Goal: Transaction & Acquisition: Book appointment/travel/reservation

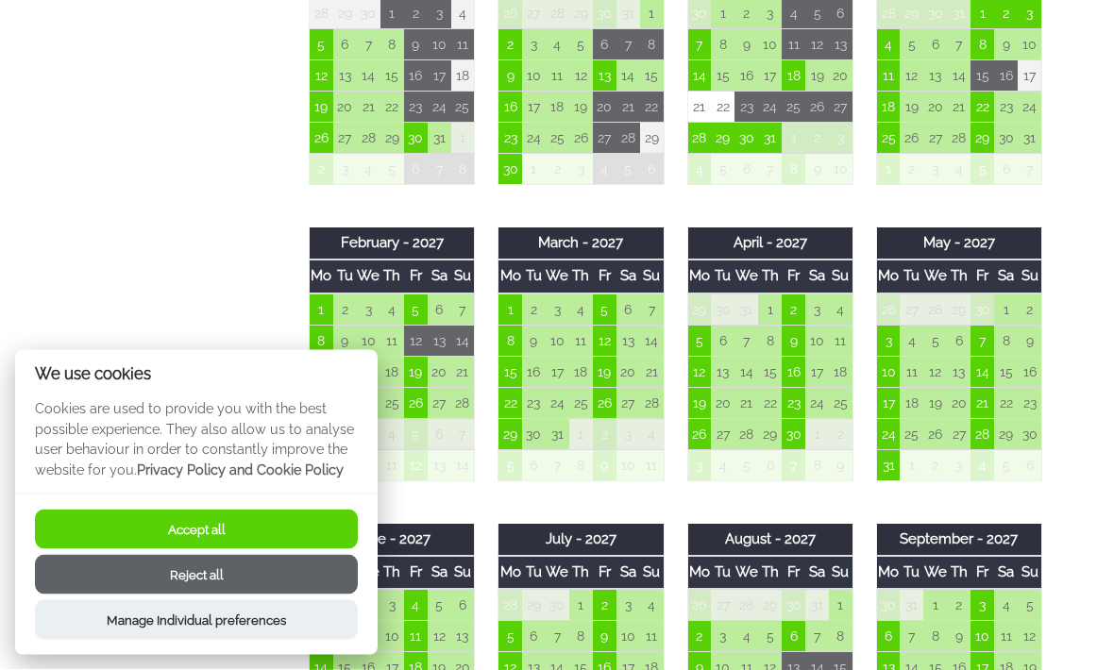
scroll to position [1495, 0]
click at [890, 471] on td "31" at bounding box center [888, 464] width 24 height 31
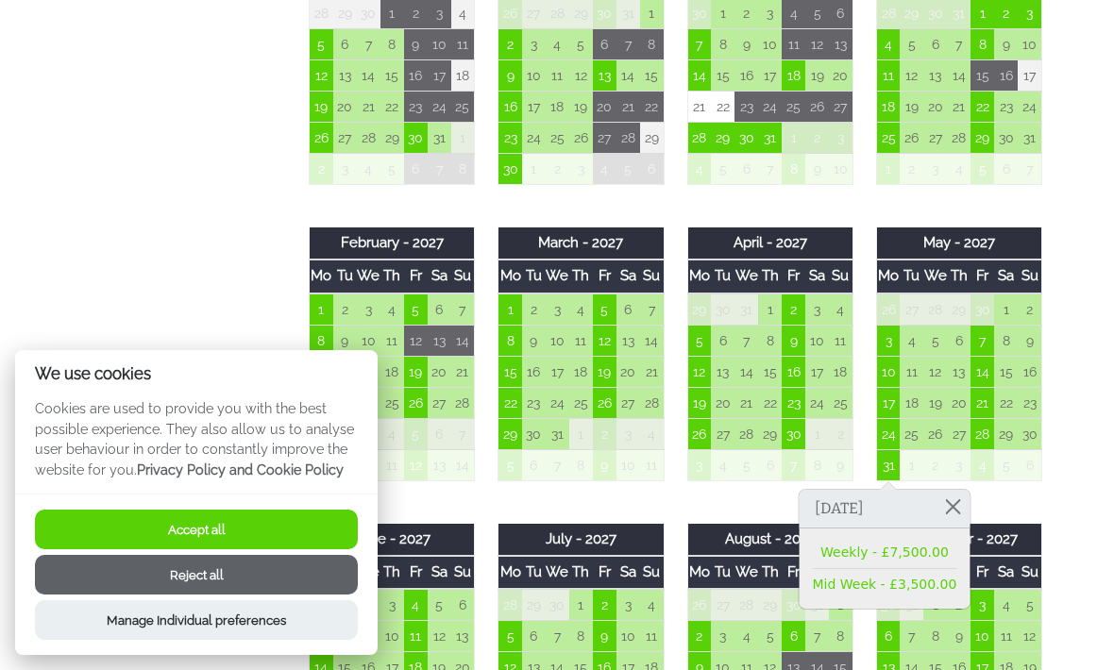
click at [925, 592] on link "Mid Week - £3,500.00" at bounding box center [885, 585] width 144 height 20
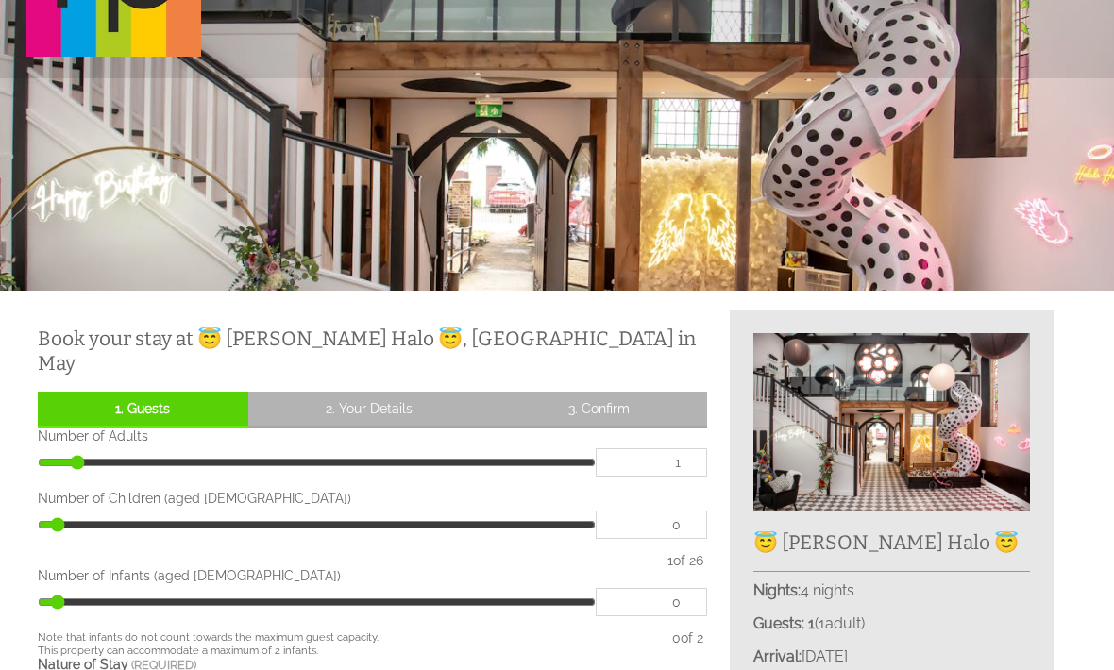
scroll to position [132, 0]
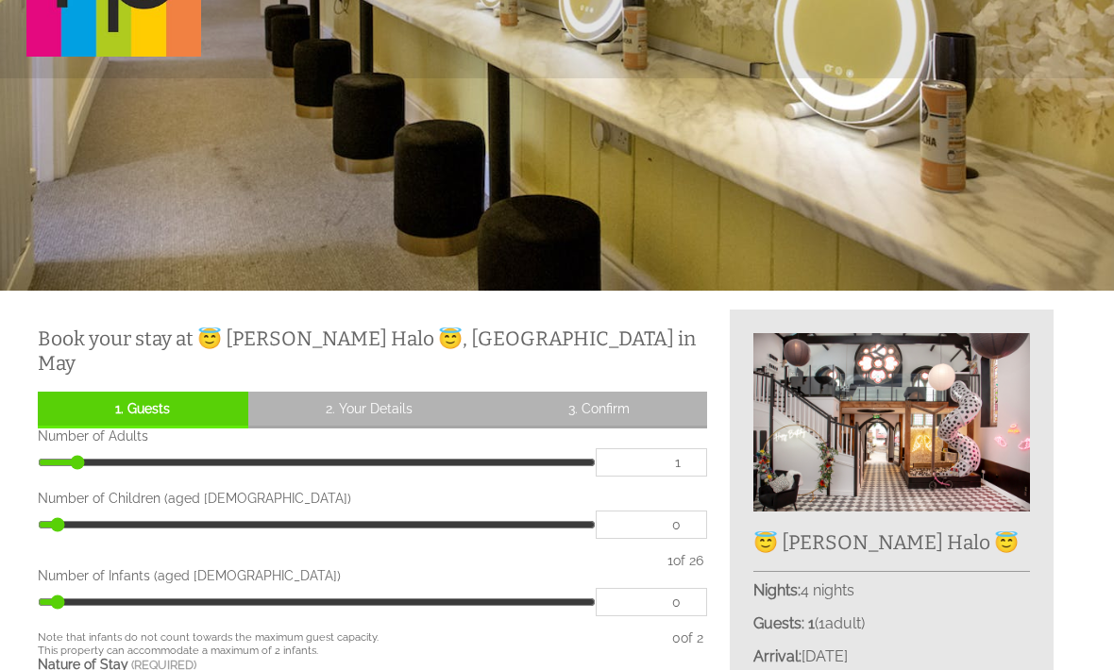
click at [690, 457] on input "1" at bounding box center [651, 462] width 111 height 28
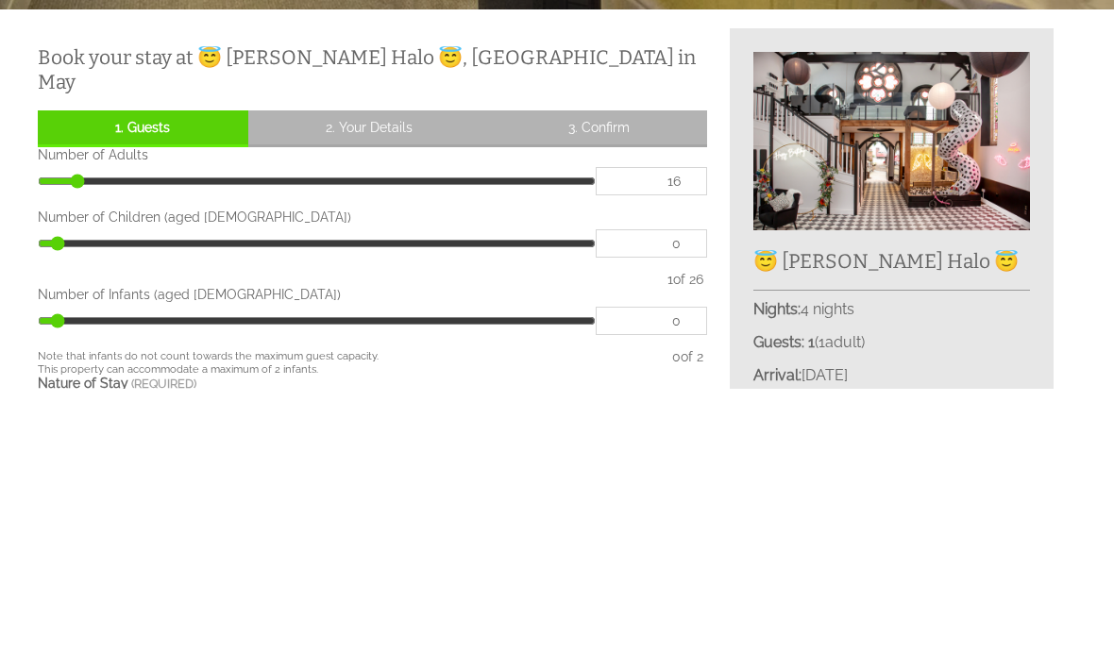
type input "16"
click at [700, 512] on input "0" at bounding box center [651, 526] width 111 height 28
type input "16"
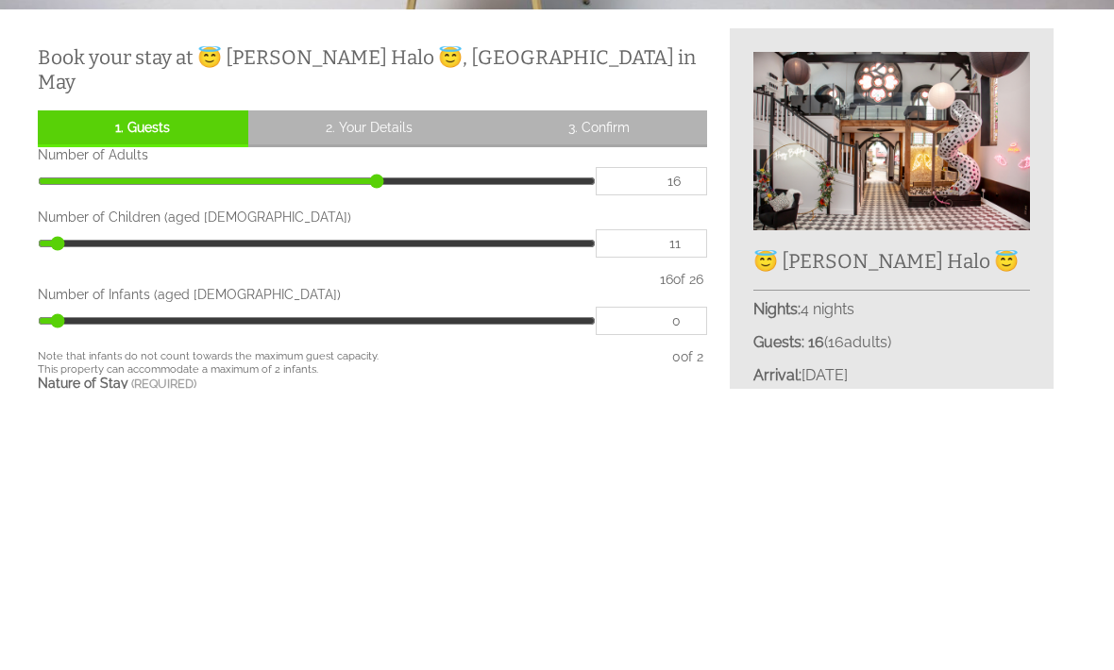
scroll to position [413, 0]
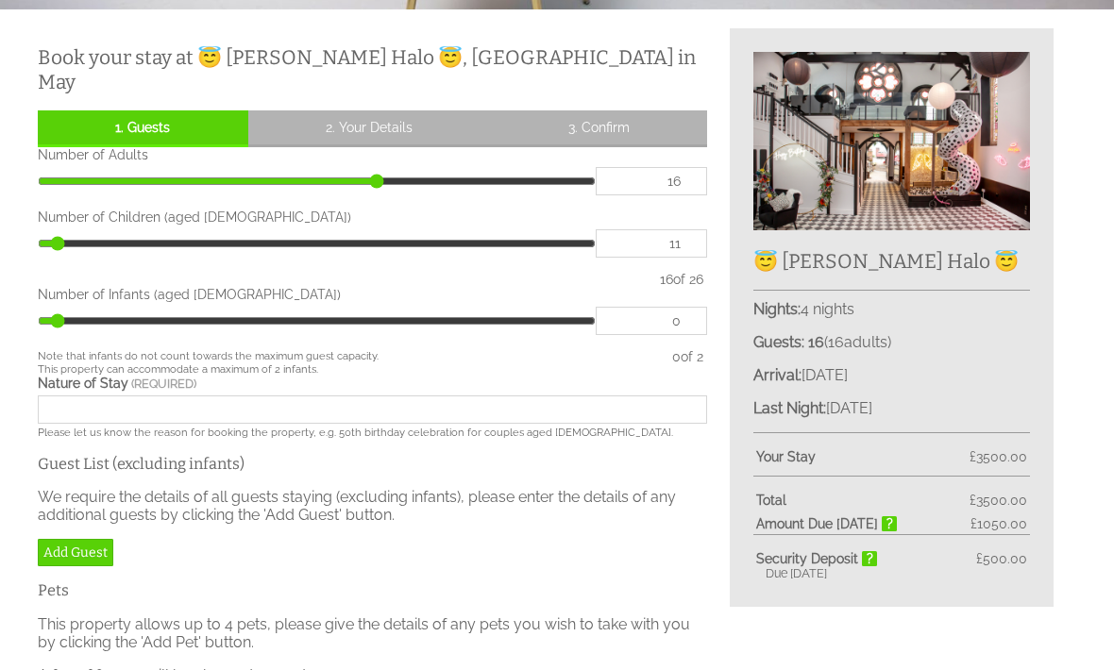
type input "11"
click at [141, 410] on input "Nature of Stay" at bounding box center [372, 410] width 669 height 28
type input "10"
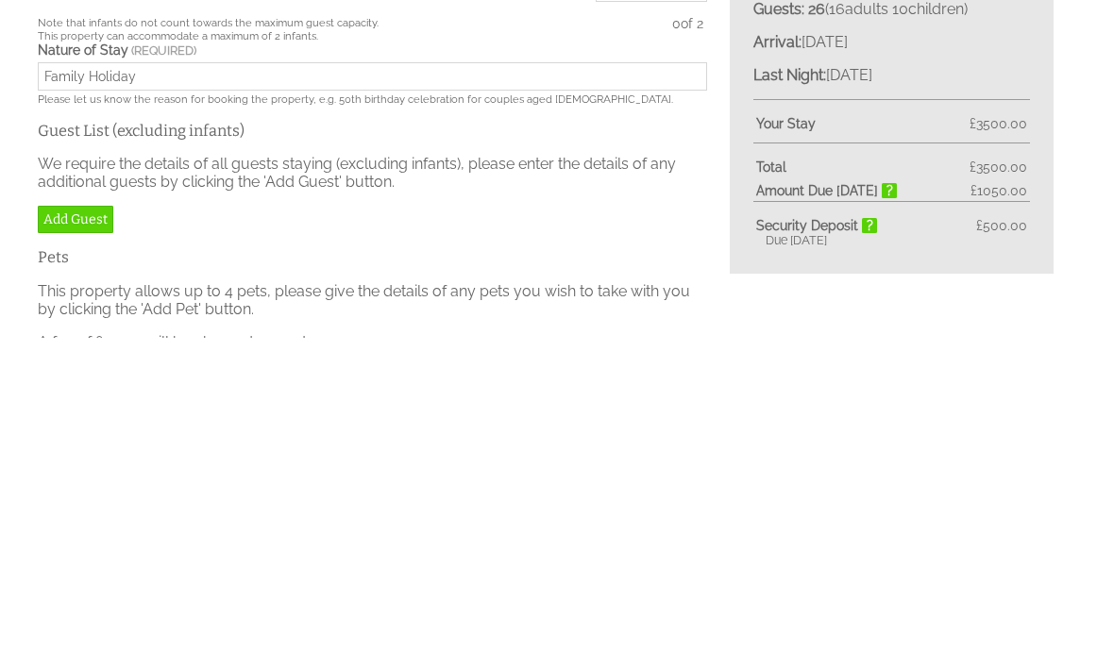
type input "Family Holiday"
click at [81, 539] on link "Add Guest" at bounding box center [76, 552] width 76 height 27
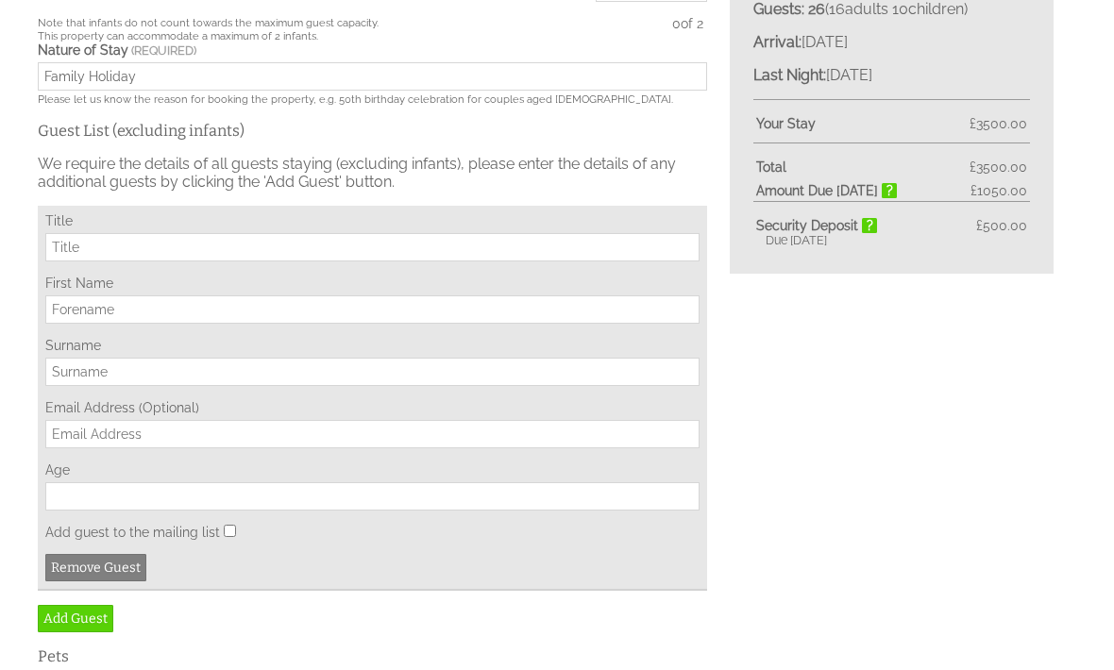
click at [160, 253] on input "Title" at bounding box center [372, 247] width 654 height 28
type input "Mrs"
click at [163, 312] on input "First Name" at bounding box center [372, 310] width 654 height 28
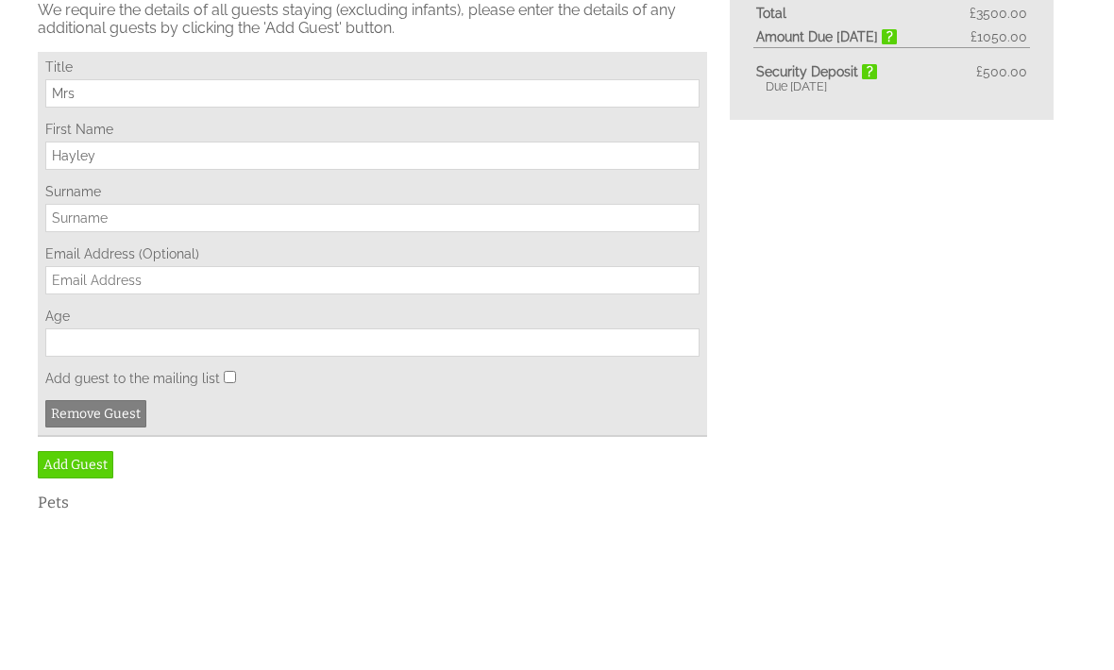
type input "Hayley"
click at [126, 359] on input "Surname" at bounding box center [372, 373] width 654 height 28
type input "[PERSON_NAME]"
click at [182, 421] on input "Email Address (Optional)" at bounding box center [372, 435] width 654 height 28
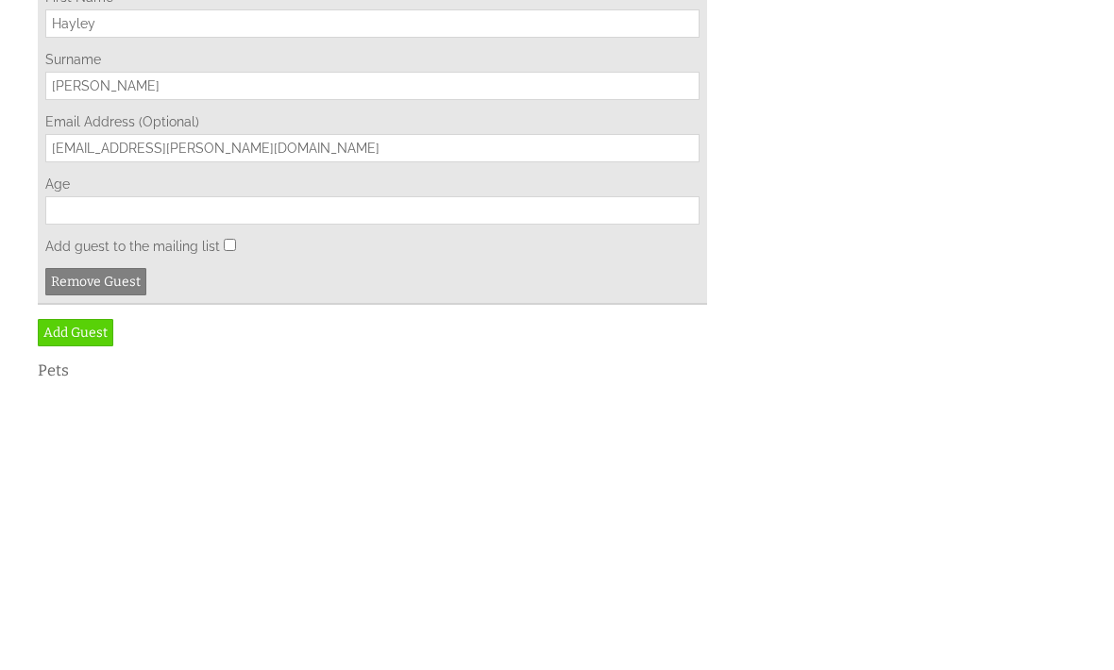
type input "[EMAIL_ADDRESS][PERSON_NAME][DOMAIN_NAME]"
click at [189, 219] on div "Title Mrs First Name [PERSON_NAME] Surname [PERSON_NAME] Email Address (Optiona…" at bounding box center [372, 399] width 669 height 385
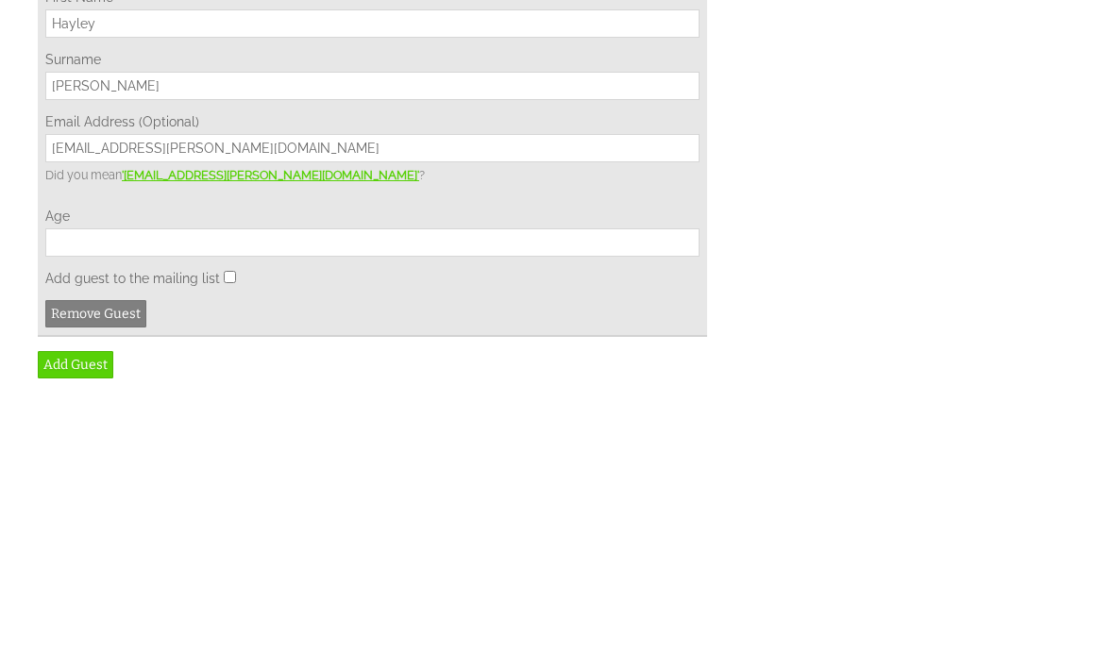
click at [147, 515] on input "Age" at bounding box center [372, 529] width 654 height 28
click at [261, 515] on input "Age" at bounding box center [372, 529] width 654 height 28
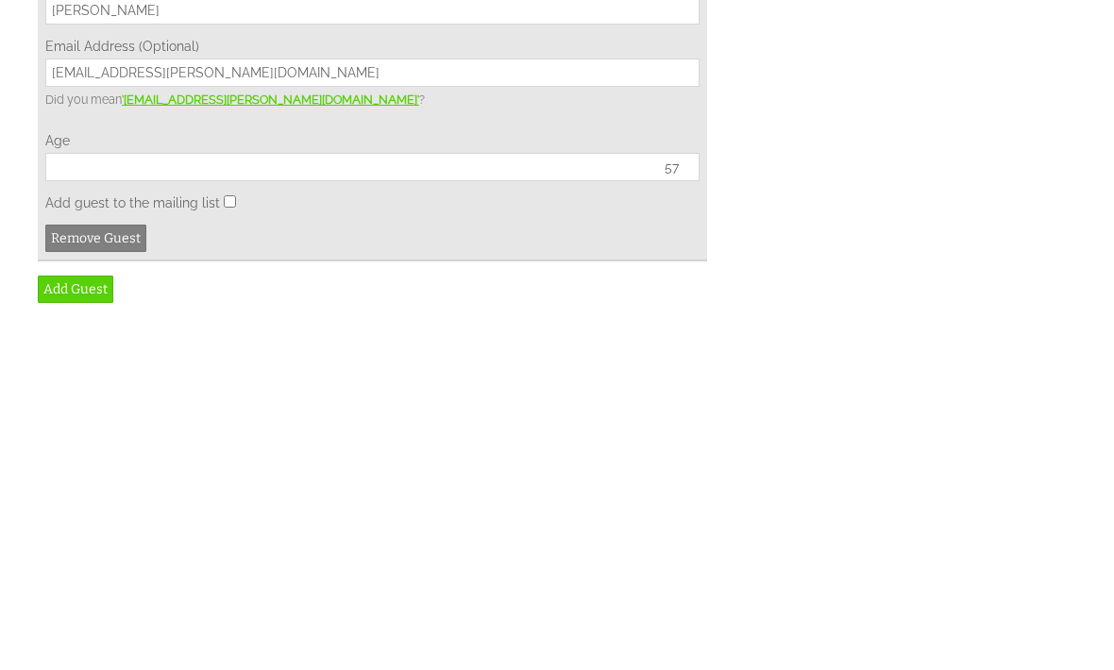
type input "57"
click at [226, 558] on input "Add guest to the mailing list" at bounding box center [230, 564] width 12 height 12
checkbox input "true"
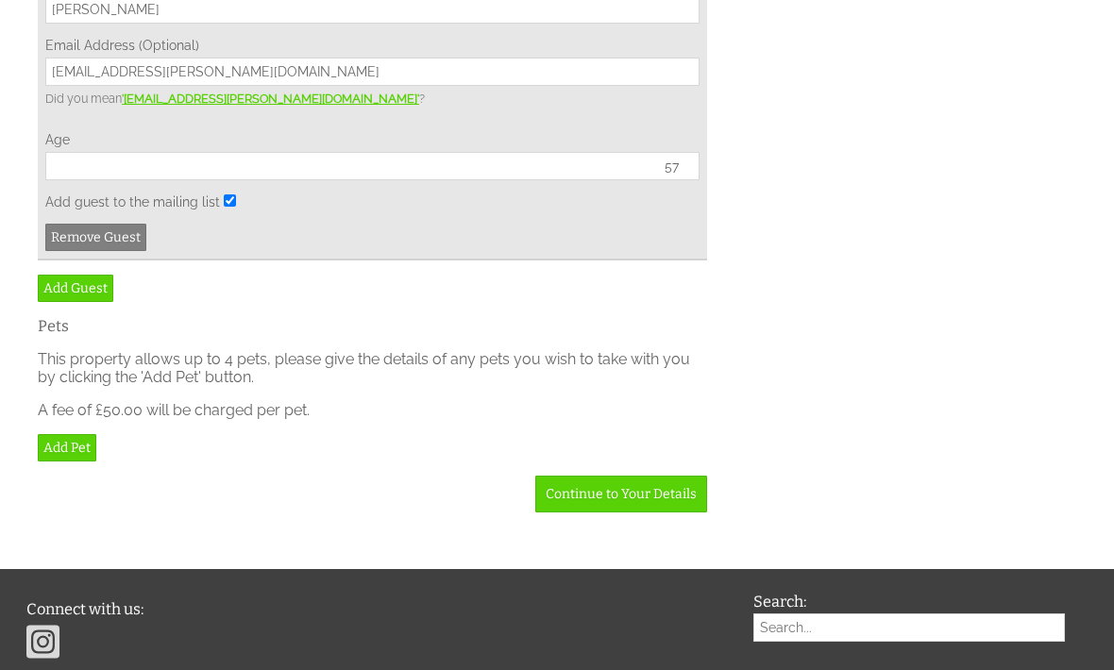
click at [91, 302] on link "Add Guest" at bounding box center [76, 288] width 76 height 27
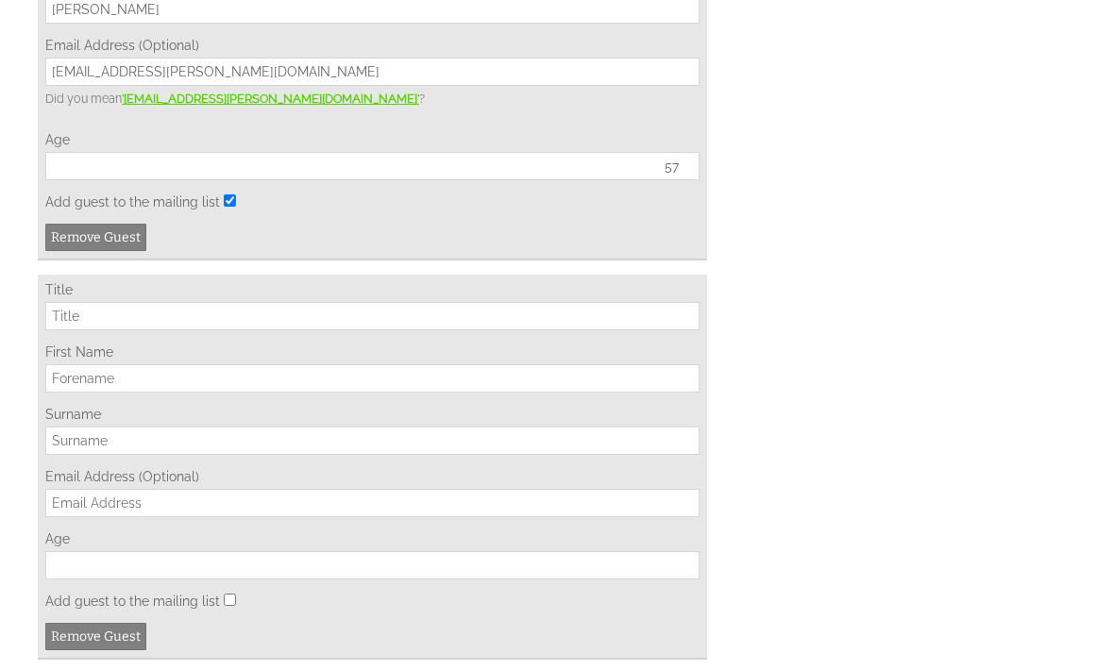
click at [135, 330] on input "Title" at bounding box center [372, 316] width 654 height 28
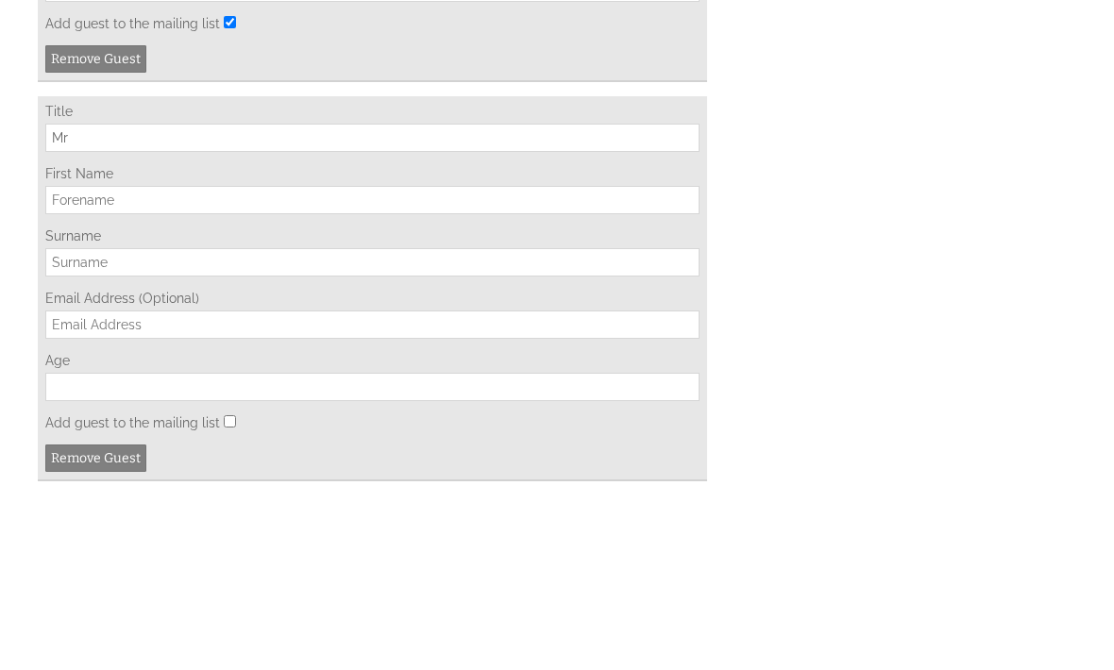
type input "Mr"
click at [177, 365] on input "First Name" at bounding box center [372, 379] width 654 height 28
type input "Mark"
click at [155, 428] on input "Surname" at bounding box center [372, 442] width 654 height 28
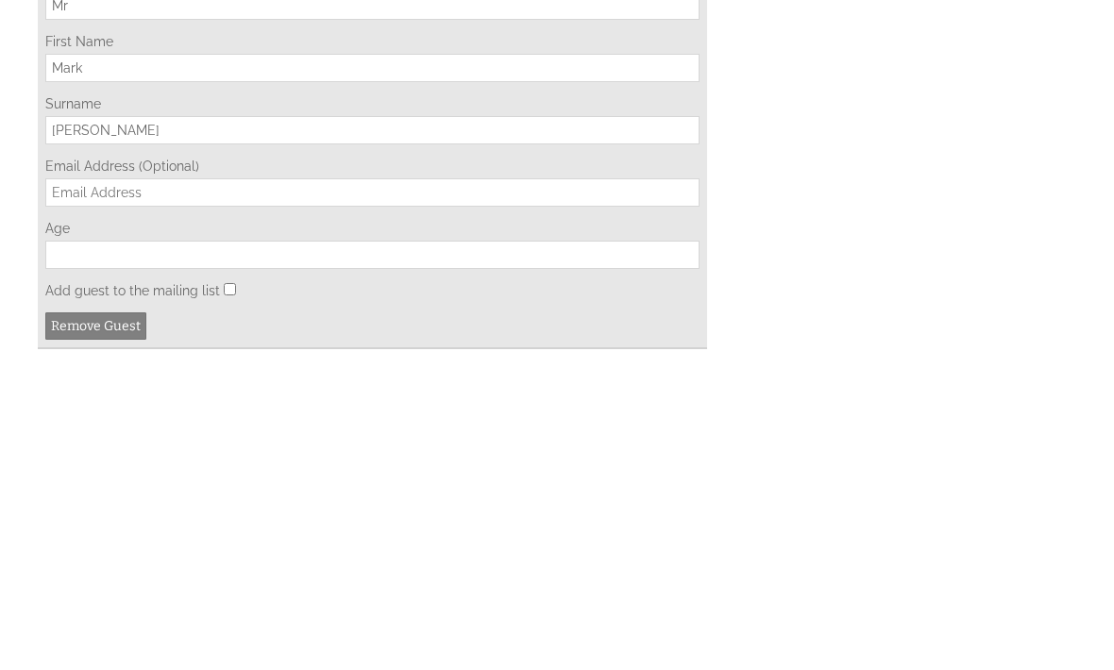
type input "[PERSON_NAME]"
click at [151, 552] on input "Age" at bounding box center [372, 566] width 654 height 28
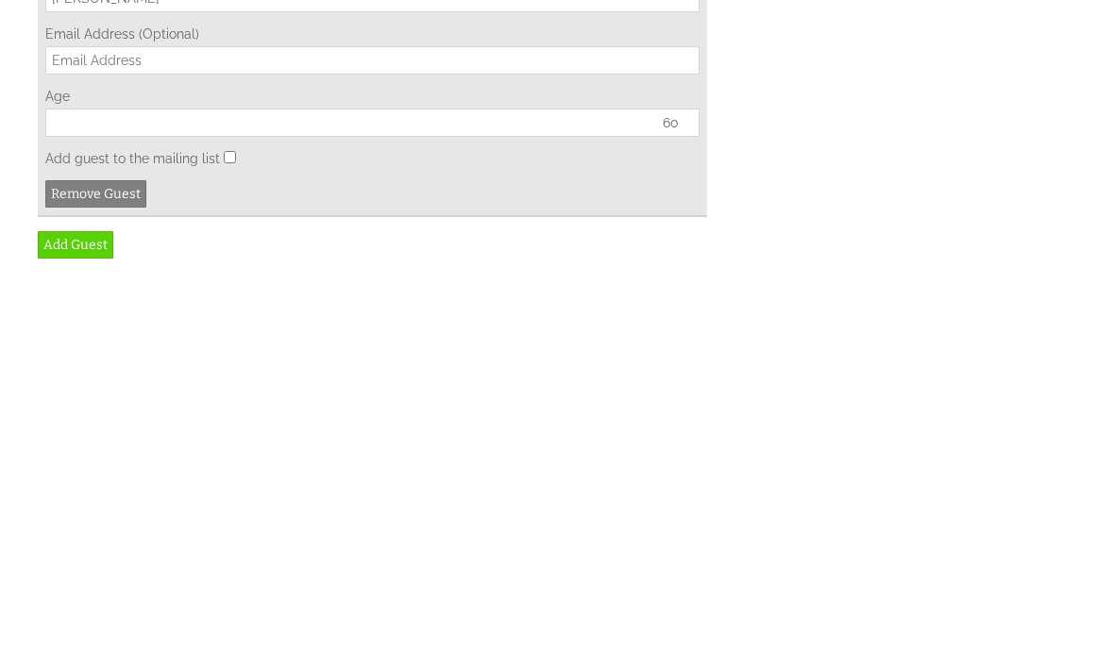
type input "60"
click at [91, 630] on link "Add Guest" at bounding box center [76, 643] width 76 height 27
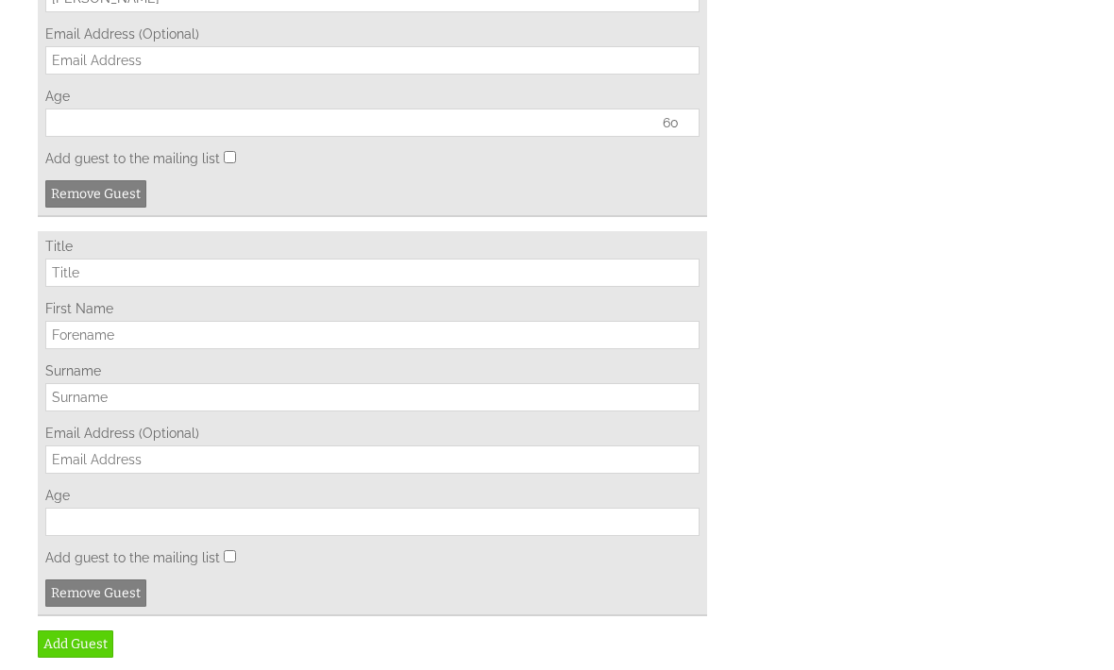
click at [152, 287] on input "Title" at bounding box center [372, 273] width 654 height 28
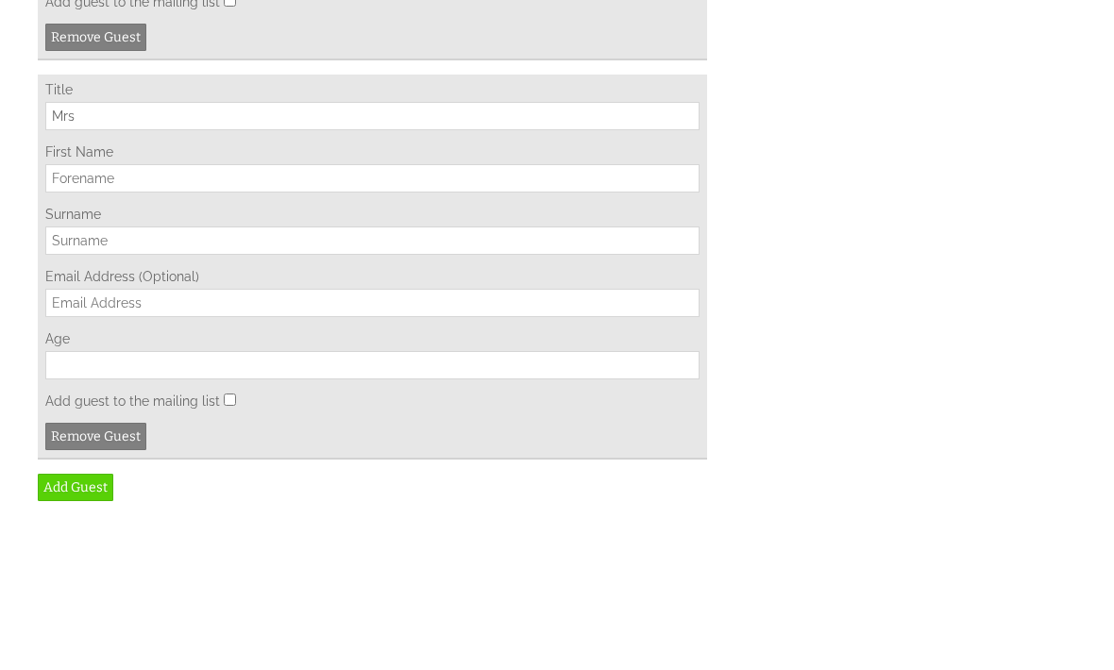
type input "Mrs"
click at [166, 321] on input "First Name" at bounding box center [372, 335] width 654 height 28
type input "[PERSON_NAME]"
click at [157, 363] on label "Surname" at bounding box center [372, 370] width 654 height 15
click at [157, 383] on input "Surname" at bounding box center [372, 397] width 654 height 28
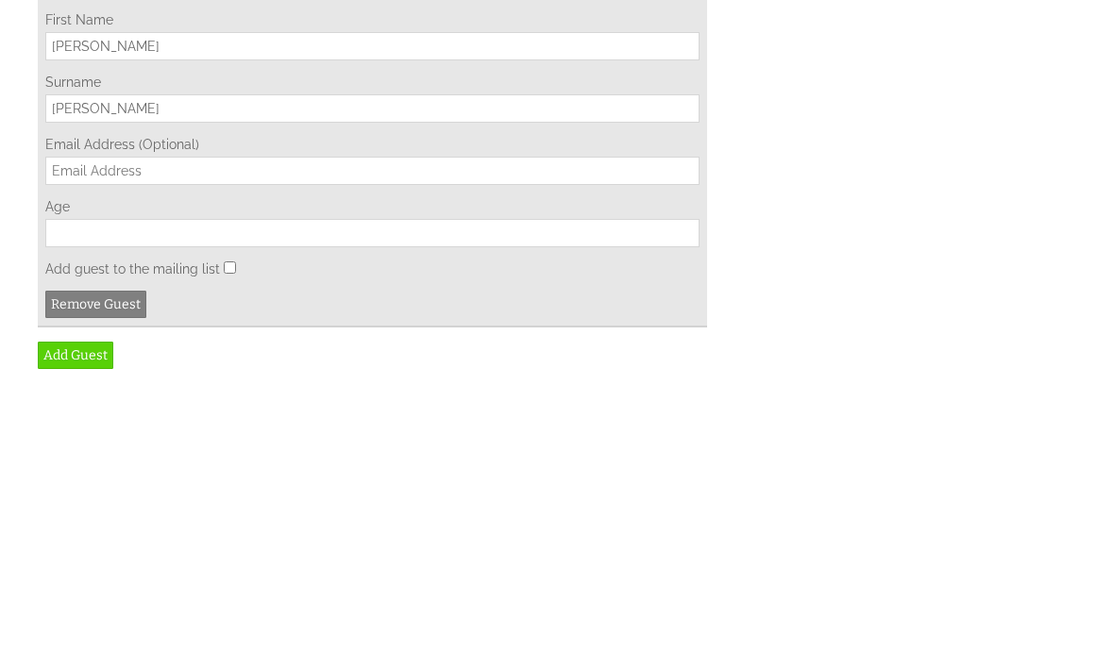
type input "[PERSON_NAME]"
click at [177, 508] on input "Age" at bounding box center [372, 522] width 654 height 28
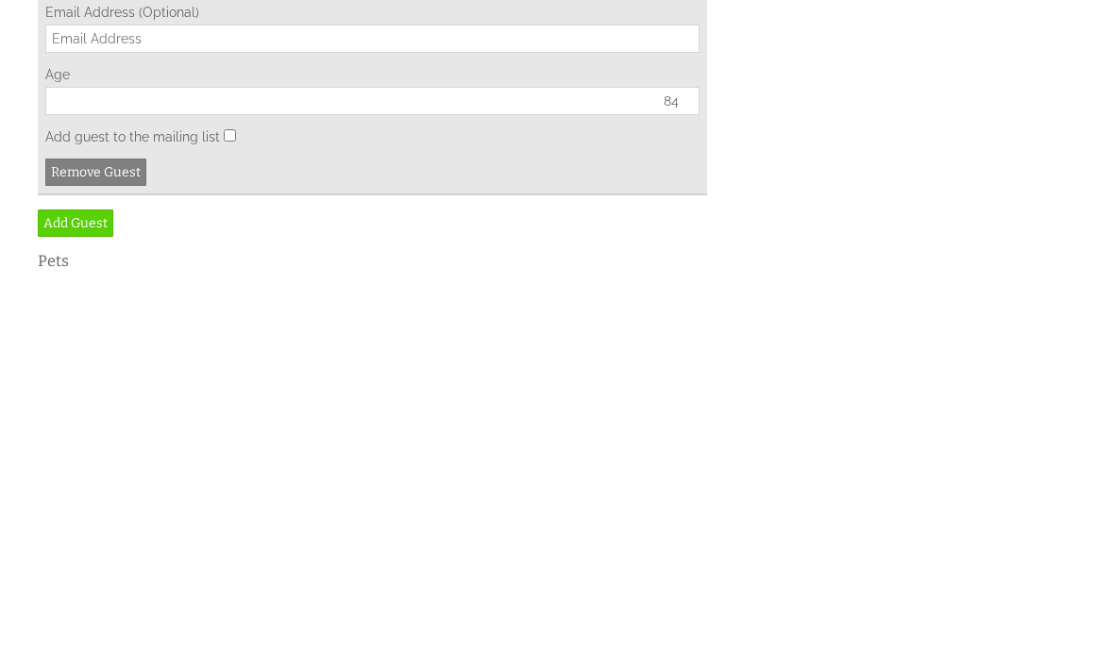
type input "84"
click at [91, 608] on link "Add Guest" at bounding box center [76, 621] width 76 height 27
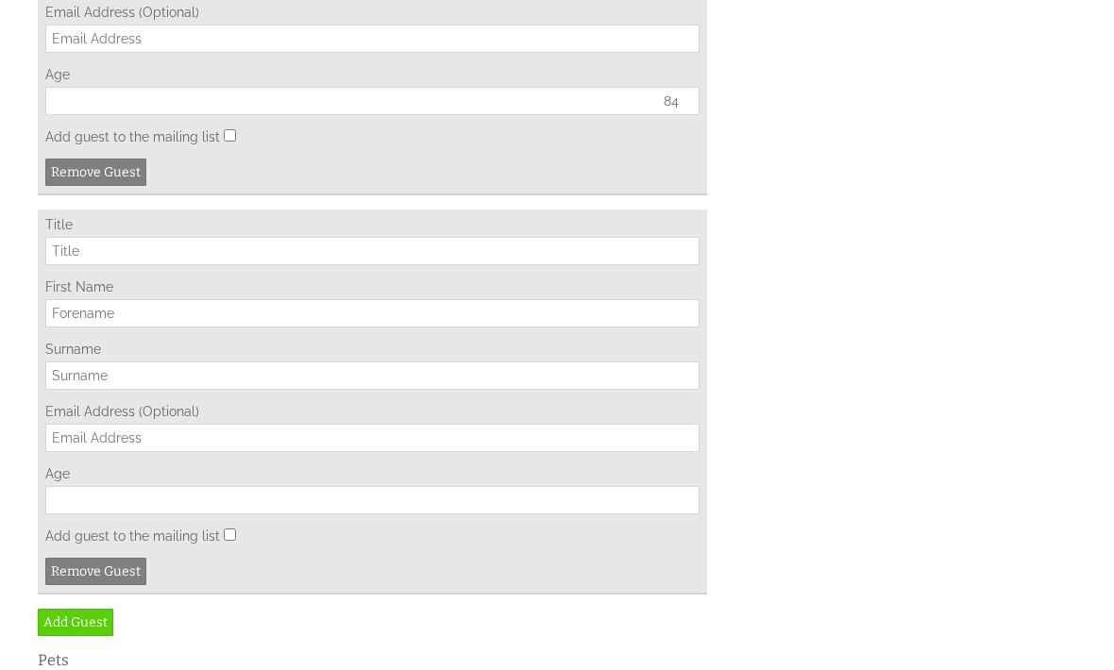
click at [173, 265] on input "Title" at bounding box center [372, 251] width 654 height 28
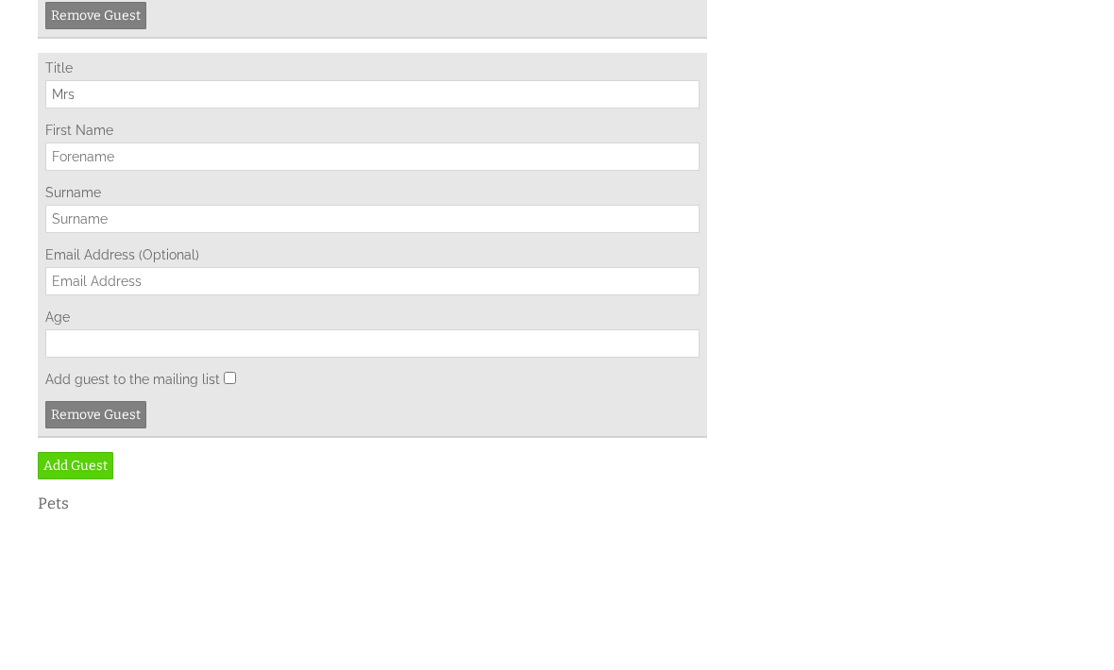
type input "Mrs"
click at [186, 299] on input "First Name" at bounding box center [372, 313] width 654 height 28
type input "[PERSON_NAME]"
click at [156, 362] on input "Surname" at bounding box center [372, 376] width 654 height 28
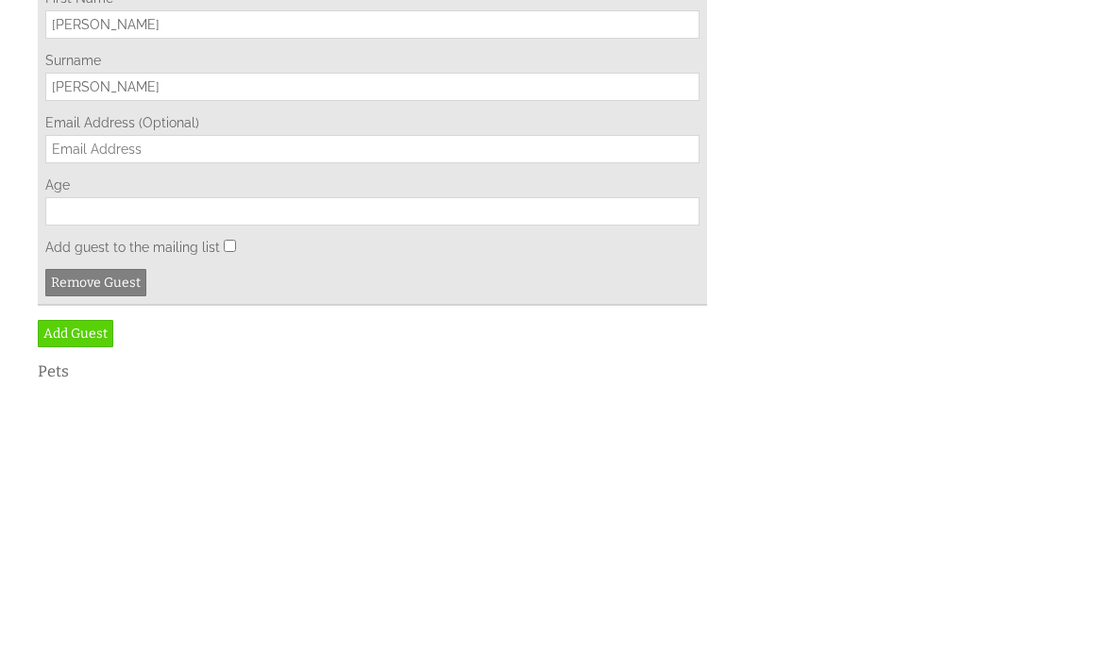
type input "[PERSON_NAME]"
click at [232, 486] on input "Age" at bounding box center [372, 500] width 654 height 28
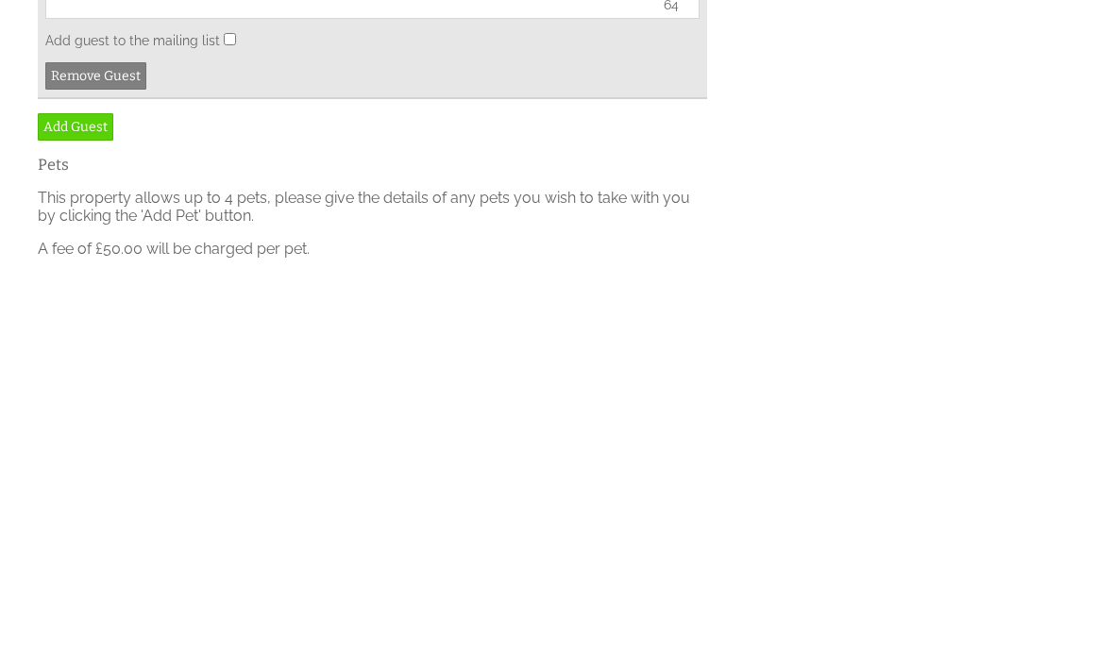
type input "64"
click at [87, 512] on link "Add Guest" at bounding box center [76, 525] width 76 height 27
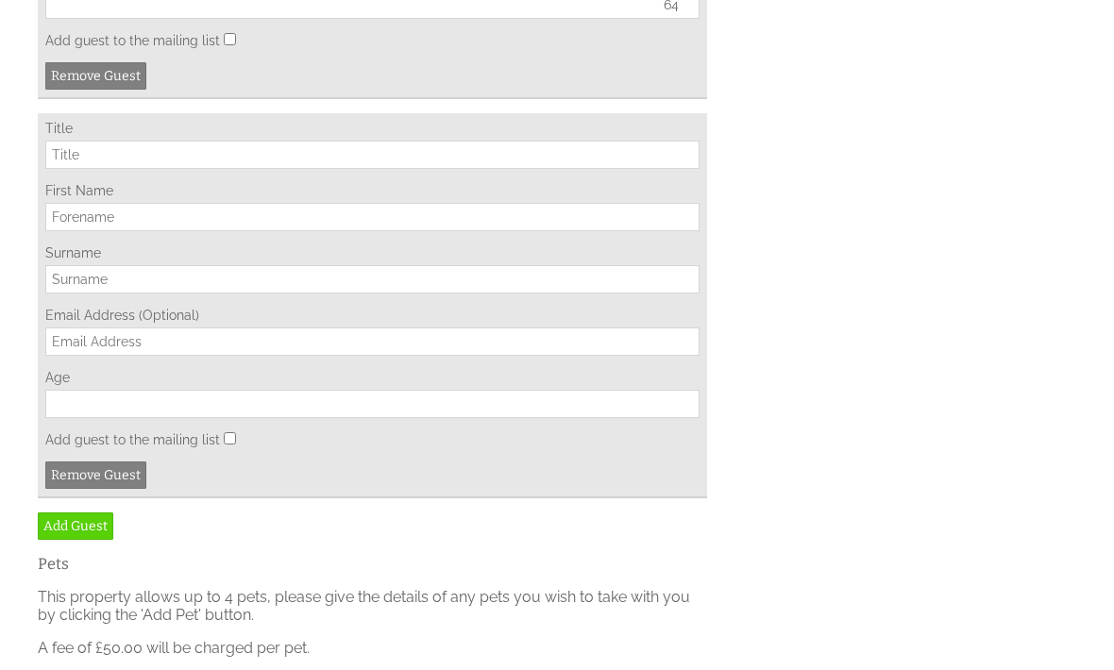
click at [145, 169] on input "Title" at bounding box center [372, 155] width 654 height 28
type input "Mrs"
click at [141, 231] on input "First Name" at bounding box center [372, 217] width 654 height 28
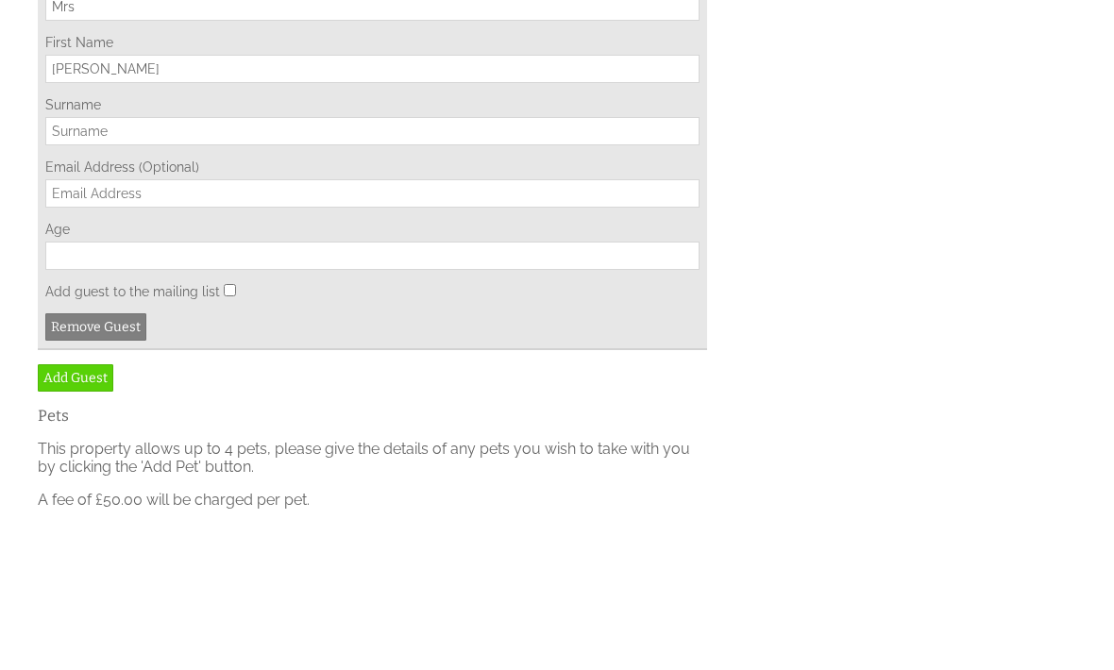
type input "[PERSON_NAME]"
click at [157, 265] on input "Surname" at bounding box center [372, 279] width 654 height 28
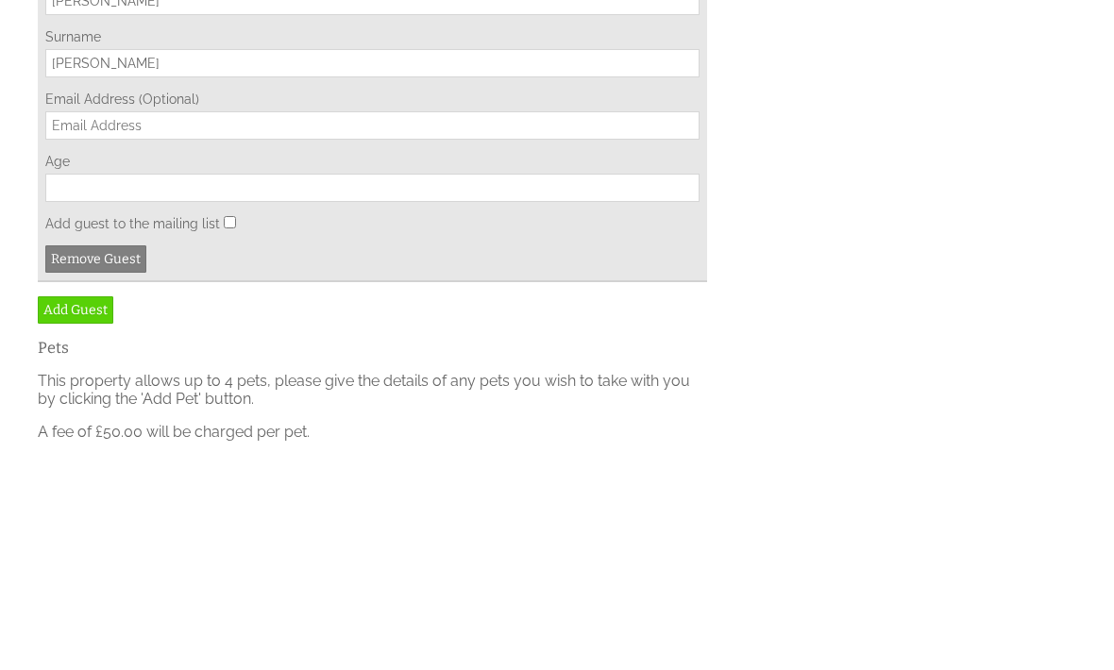
type input "[PERSON_NAME]"
click at [289, 390] on input "Age" at bounding box center [372, 404] width 654 height 28
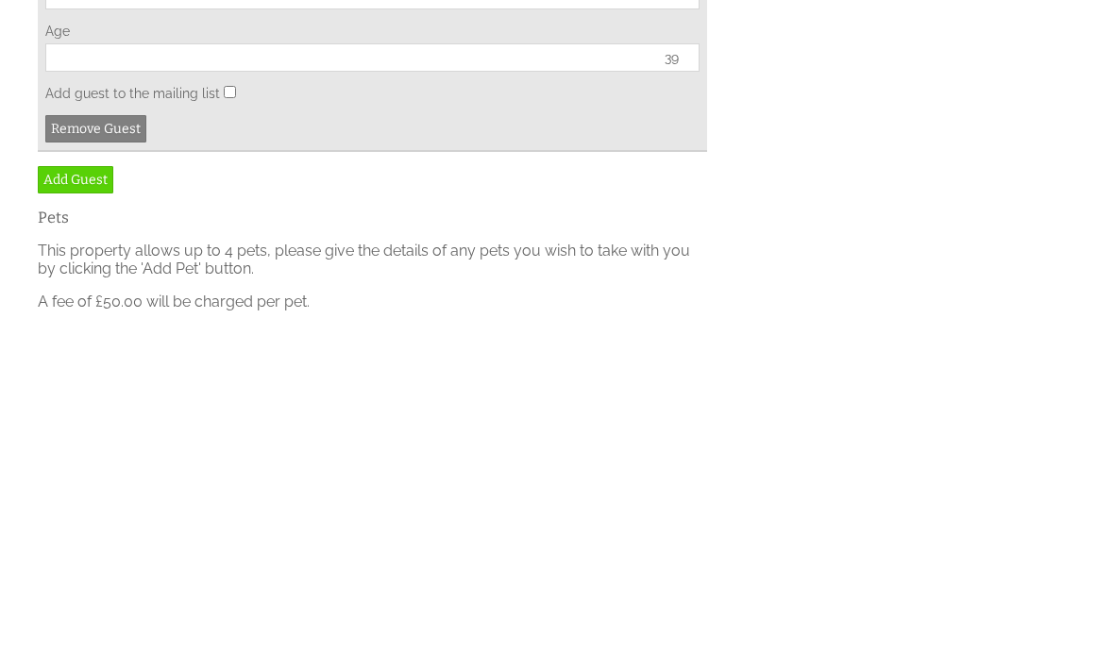
type input "39"
click at [83, 513] on link "Add Guest" at bounding box center [76, 526] width 76 height 27
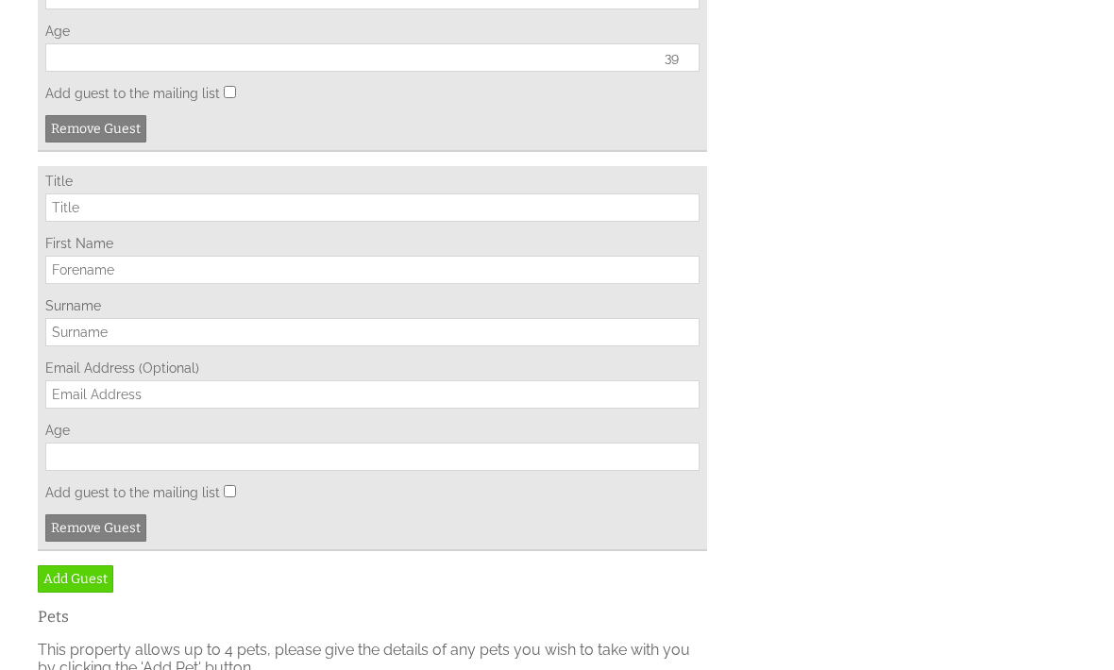
click at [155, 222] on input "Title" at bounding box center [372, 208] width 654 height 28
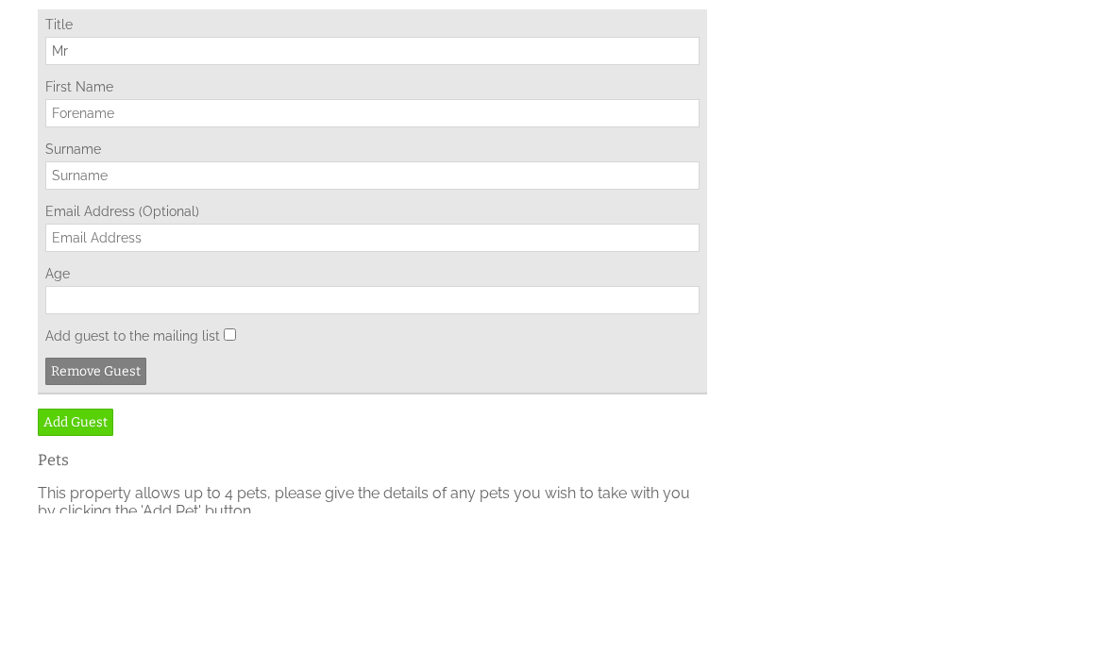
type input "Mr"
click at [161, 256] on input "First Name" at bounding box center [372, 270] width 654 height 28
type input "[PERSON_NAME]"
click at [211, 318] on input "Surname" at bounding box center [372, 332] width 654 height 28
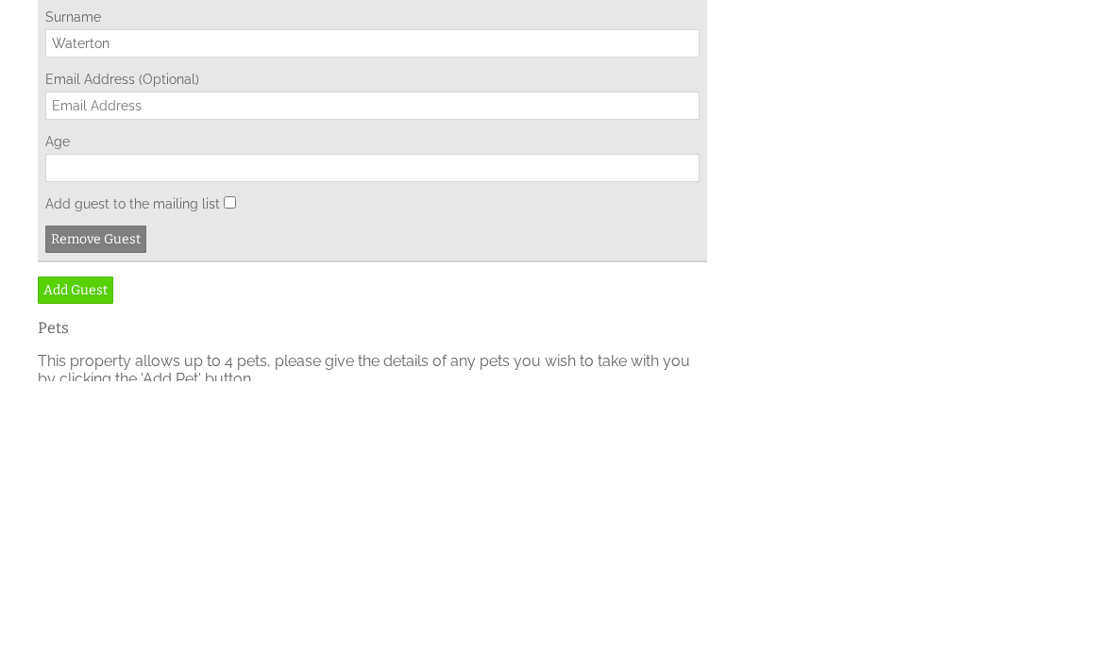
type input "Waterton"
click at [227, 443] on input "Age" at bounding box center [372, 457] width 654 height 28
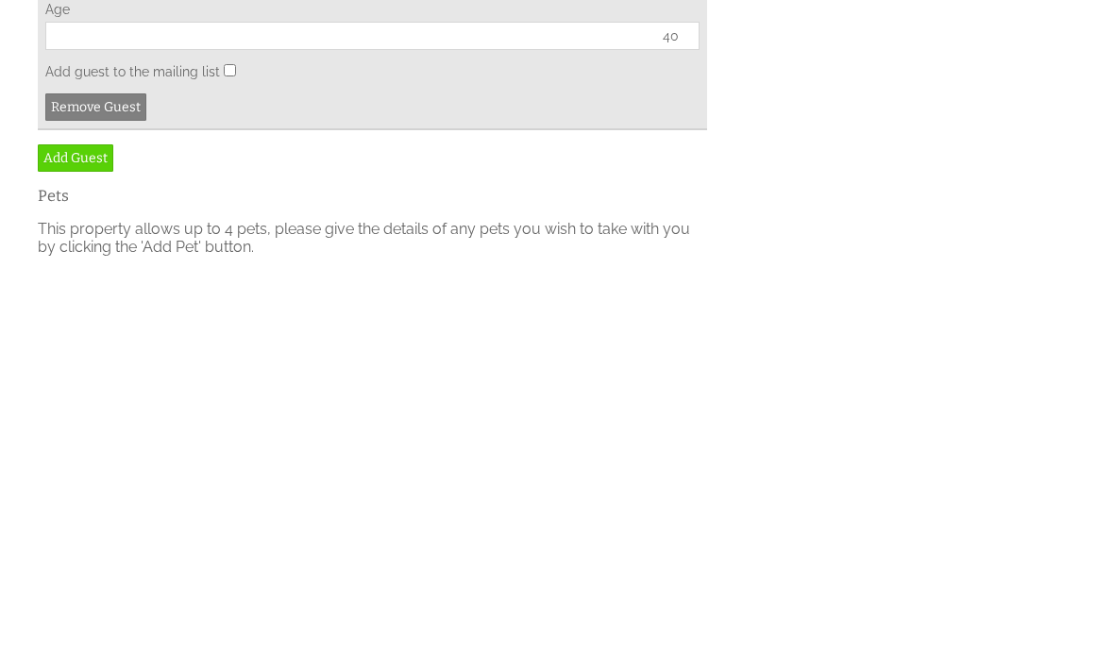
type input "40"
click at [88, 543] on link "Add Guest" at bounding box center [76, 556] width 76 height 27
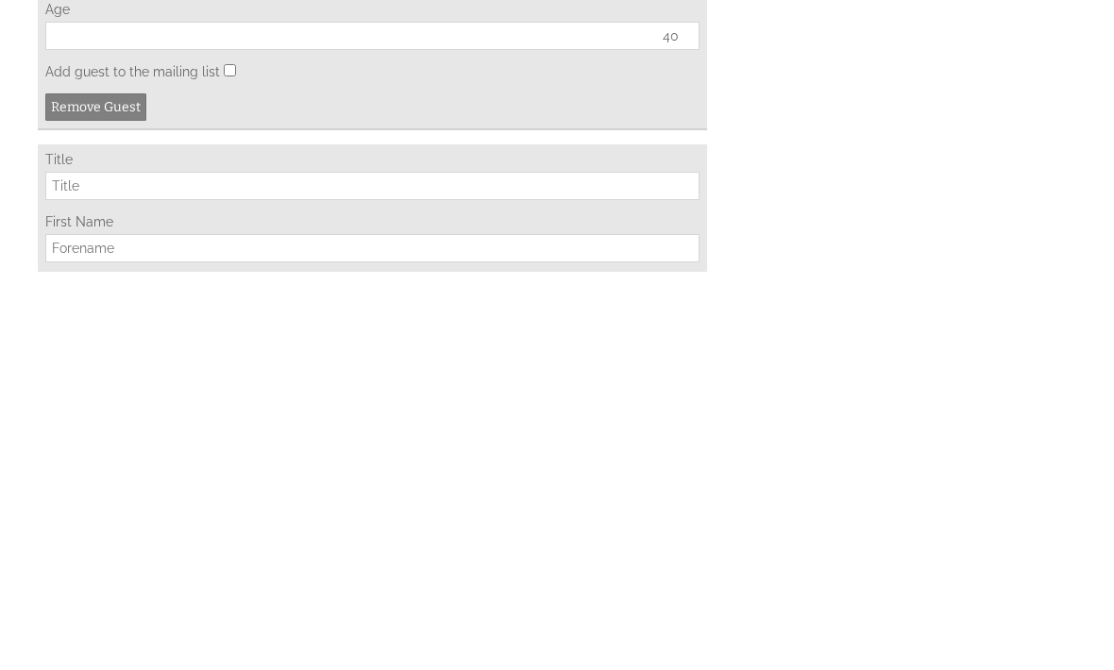
scroll to position [3236, 0]
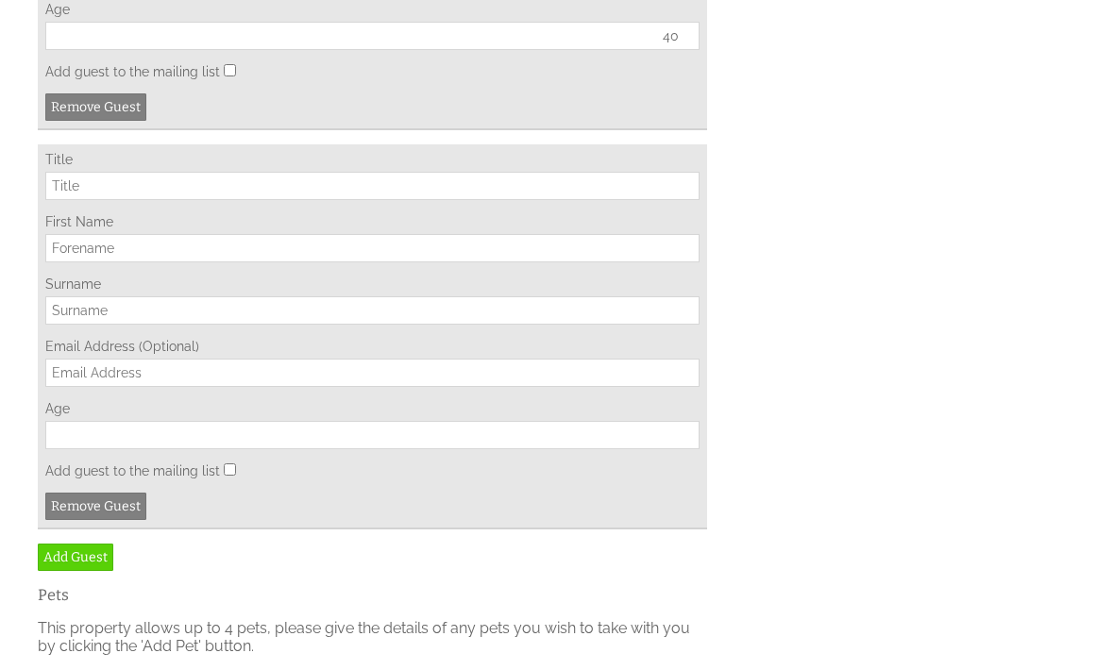
click at [184, 200] on input "Title" at bounding box center [372, 186] width 654 height 28
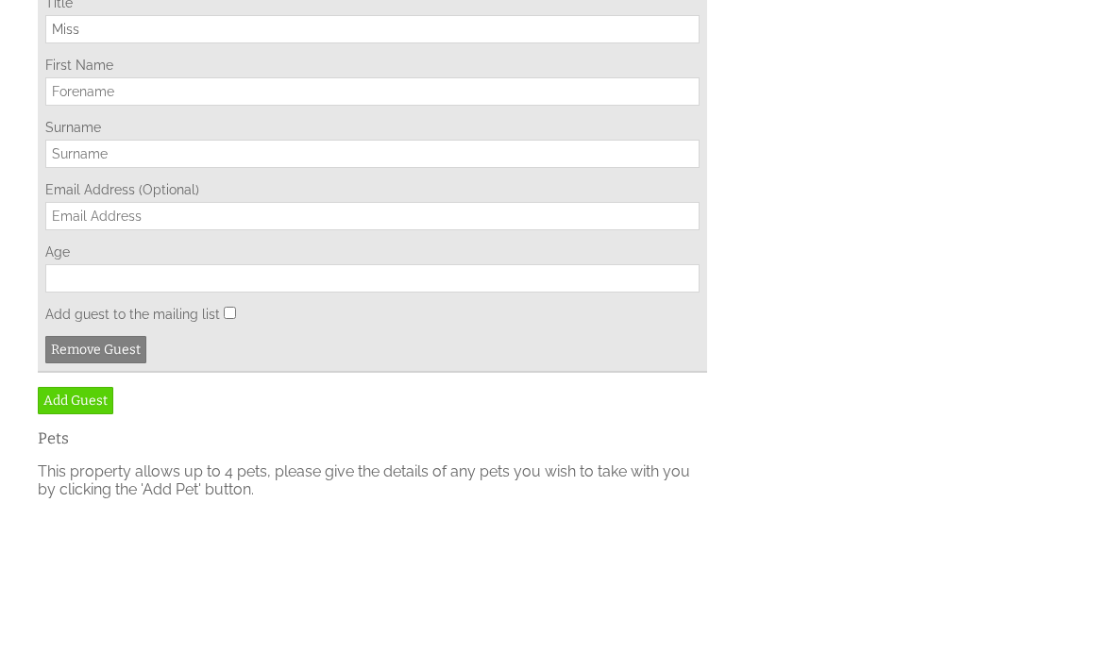
type input "Miss"
click at [180, 235] on input "First Name" at bounding box center [372, 248] width 654 height 28
type input "[PERSON_NAME]"
click at [157, 307] on input "Surname" at bounding box center [372, 310] width 654 height 28
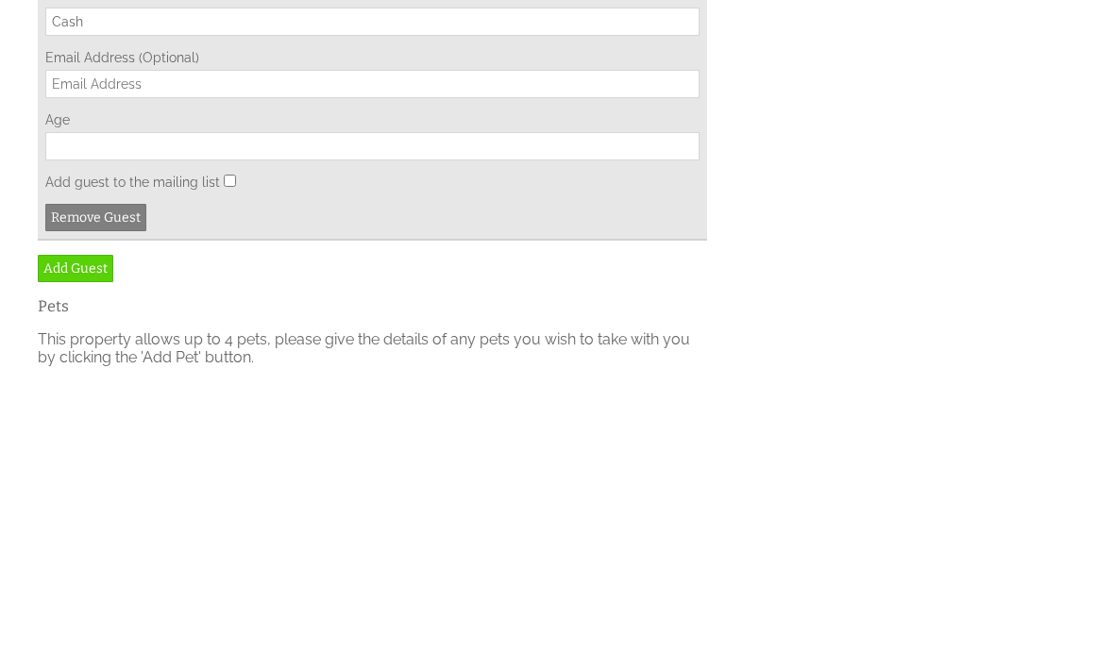
type input "Cash"
click at [259, 421] on input "Age" at bounding box center [372, 435] width 654 height 28
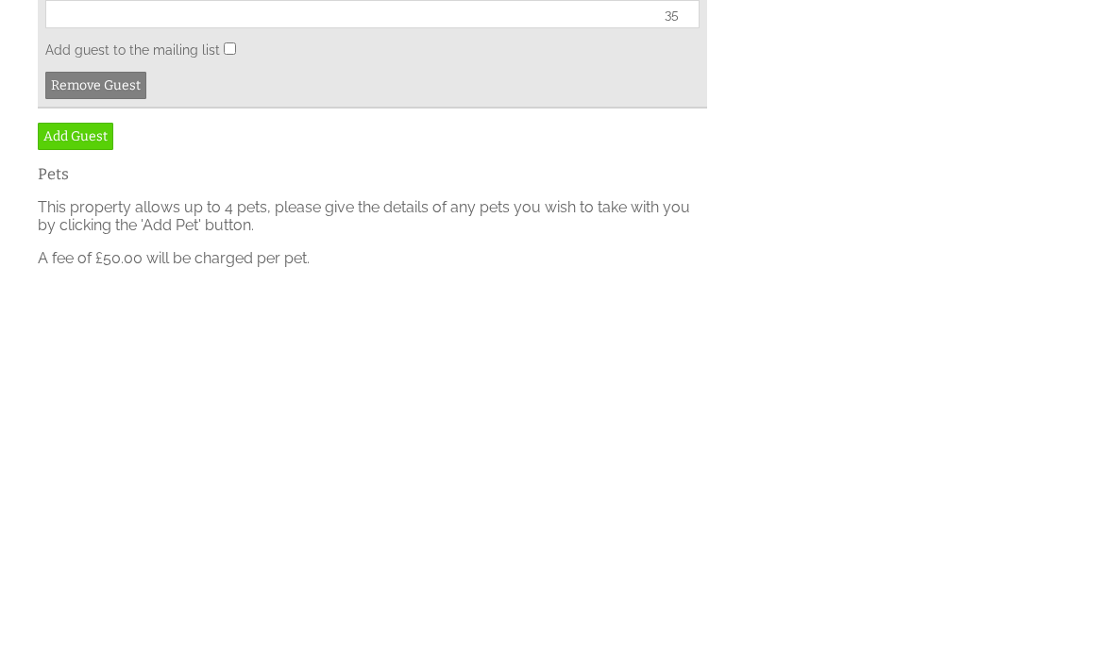
type input "35"
click at [98, 521] on link "Add Guest" at bounding box center [76, 534] width 76 height 27
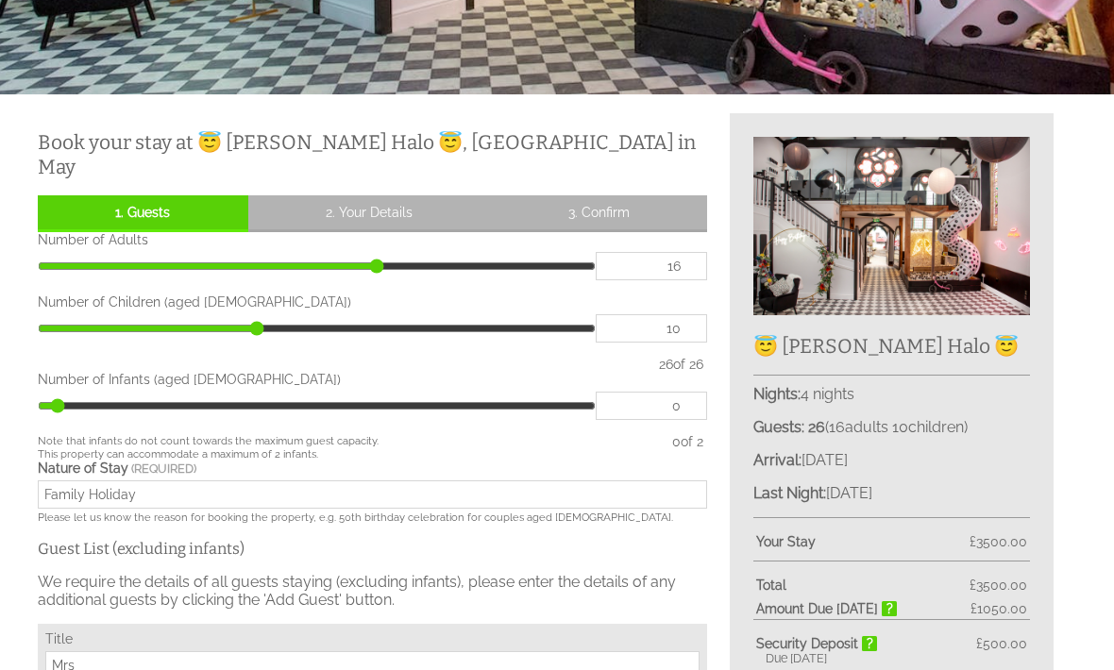
scroll to position [324, 0]
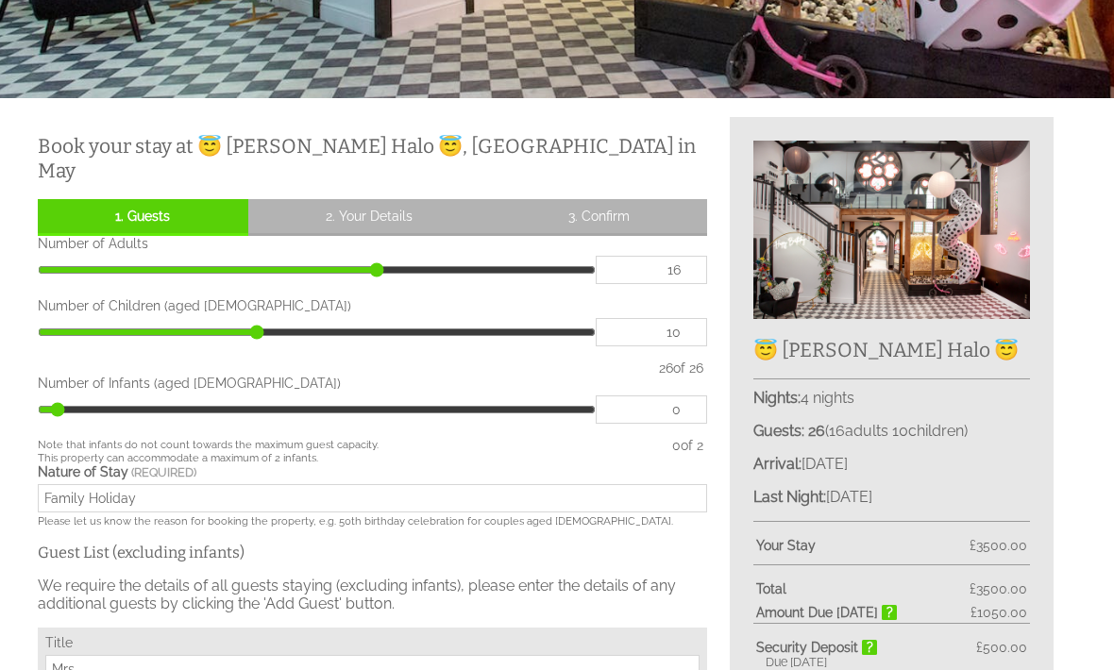
click at [703, 257] on input "16" at bounding box center [651, 271] width 111 height 28
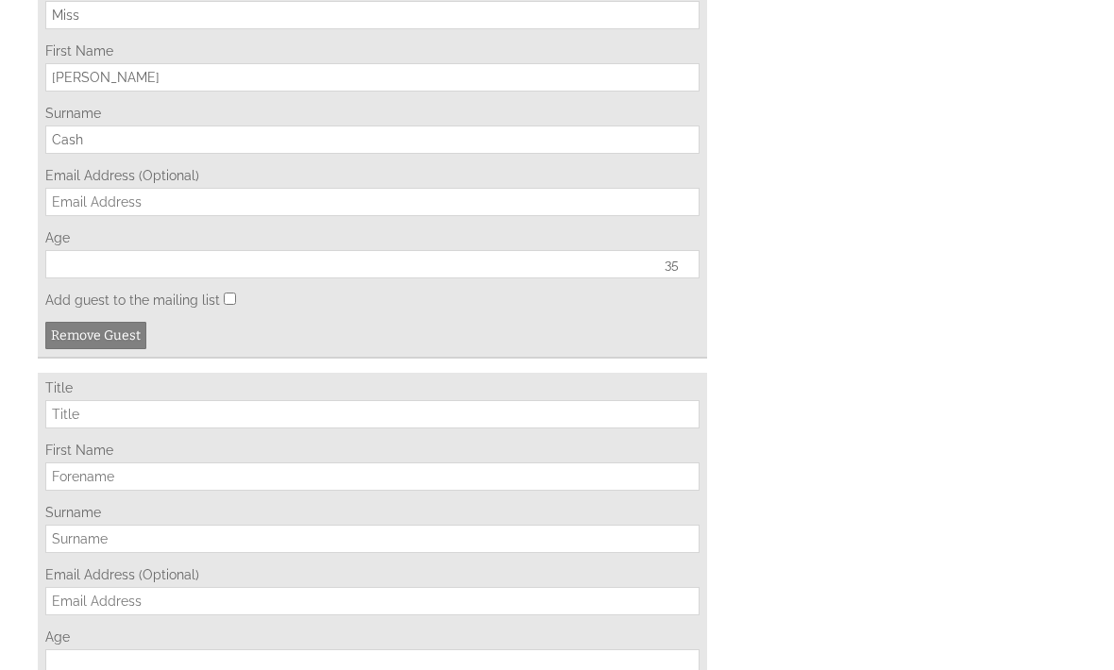
scroll to position [3409, 0]
type input "15"
click at [190, 427] on input "Title" at bounding box center [372, 412] width 654 height 28
type input "15"
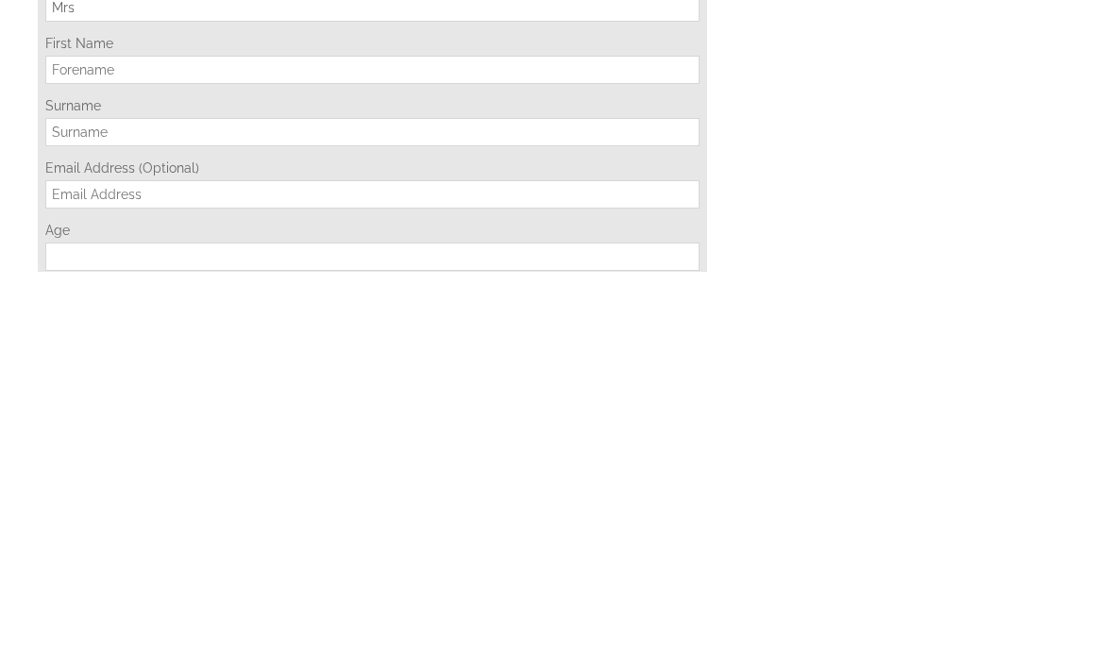
type input "Mrs"
click at [167, 454] on input "First Name" at bounding box center [372, 468] width 654 height 28
type input "[PERSON_NAME]"
click at [173, 516] on input "Surname" at bounding box center [372, 530] width 654 height 28
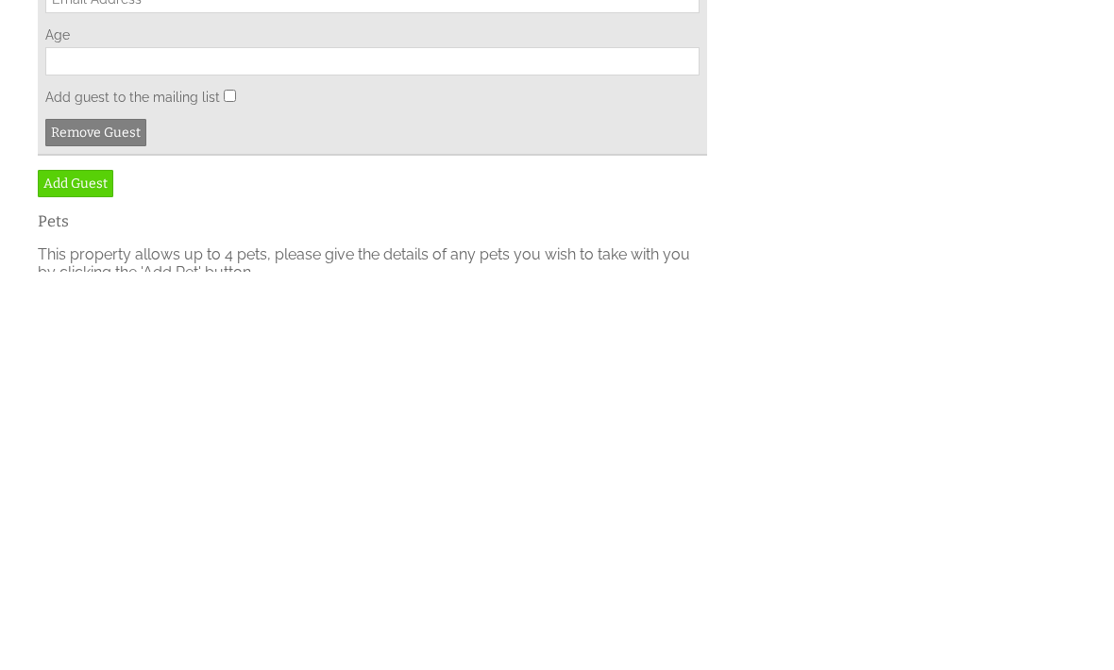
scroll to position [3615, 0]
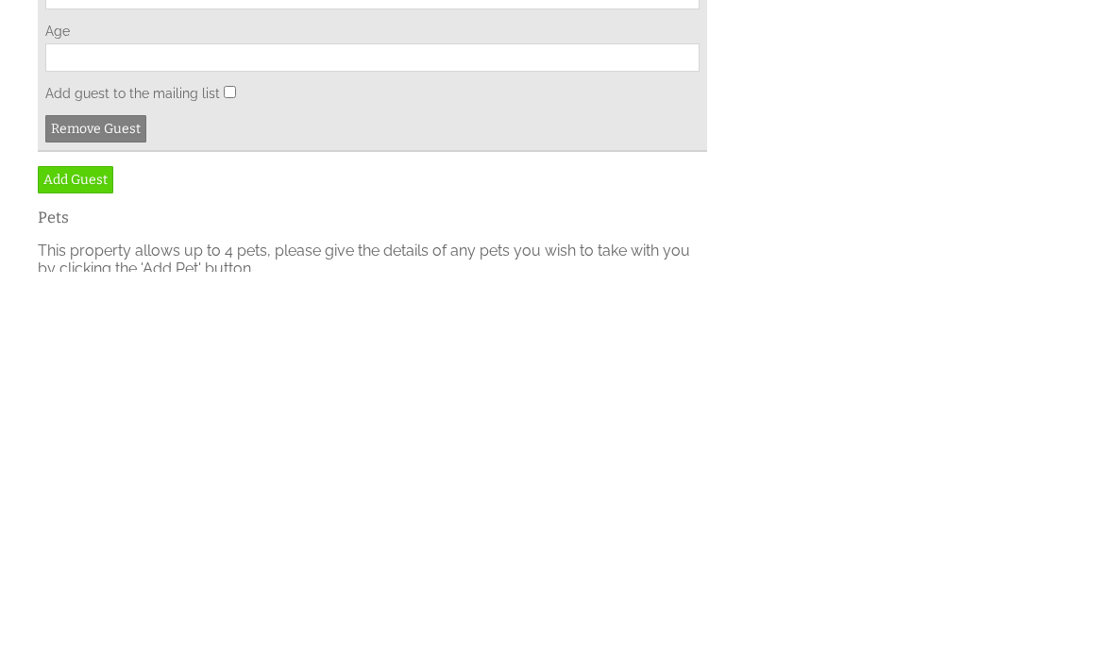
type input "Field"
click at [657, 442] on input "Age" at bounding box center [372, 456] width 654 height 28
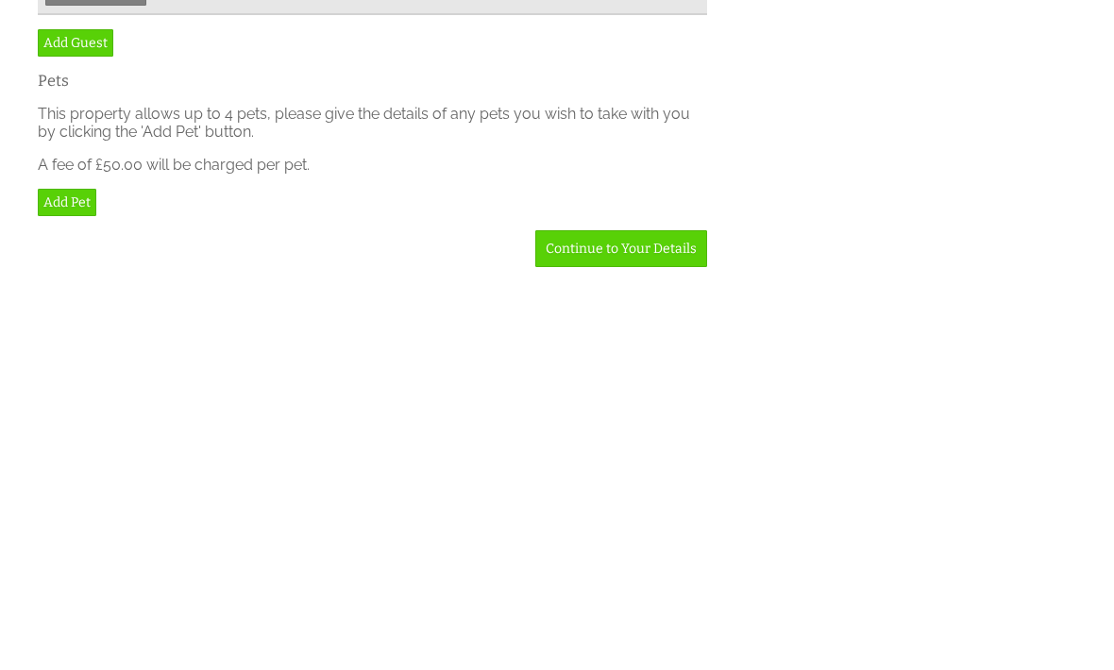
scroll to position [3753, 0]
type input "34"
click at [97, 427] on link "Add Guest" at bounding box center [76, 440] width 76 height 27
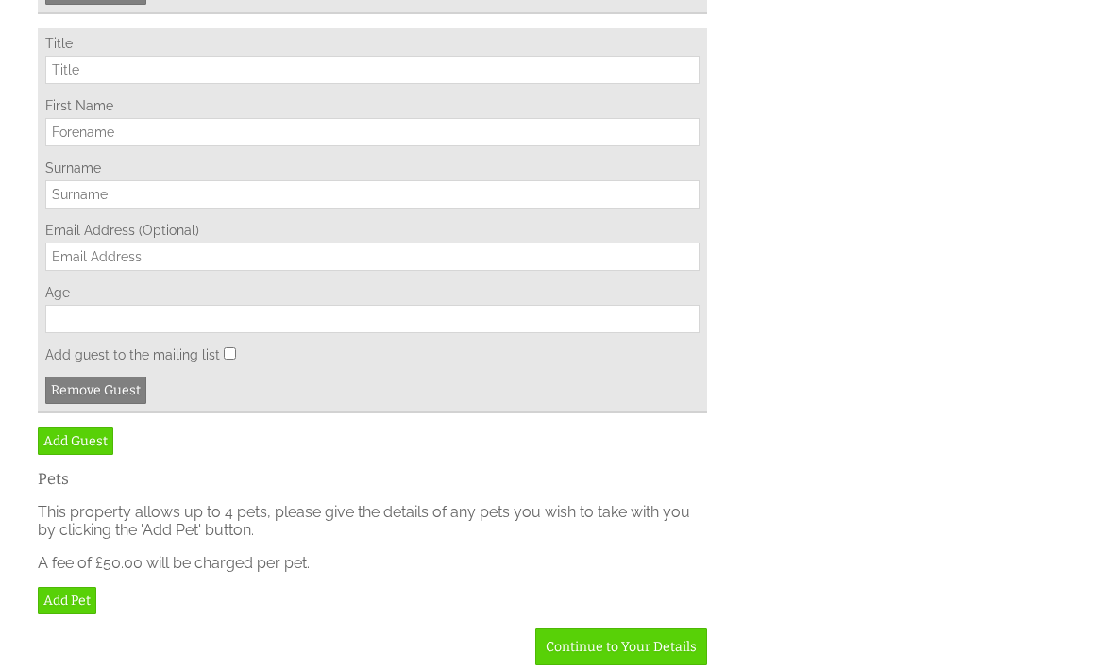
click at [178, 84] on input "Title" at bounding box center [372, 70] width 654 height 28
type input "Mr"
click at [175, 146] on input "First Name" at bounding box center [372, 132] width 654 height 28
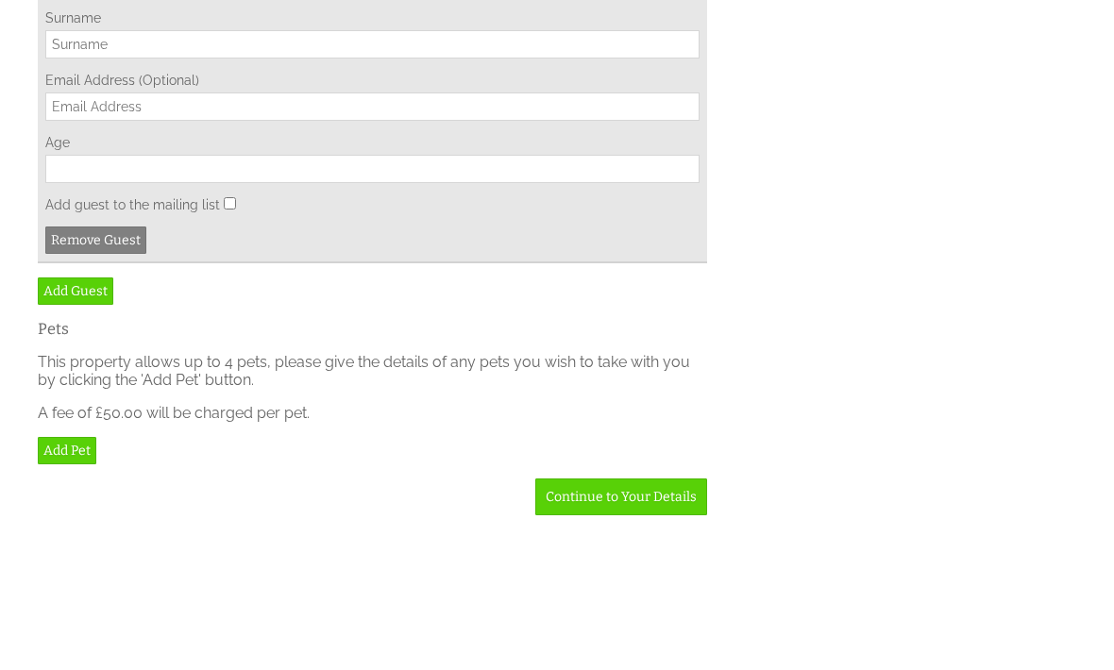
type input "[PERSON_NAME]"
click at [180, 209] on input "Surname" at bounding box center [372, 194] width 654 height 28
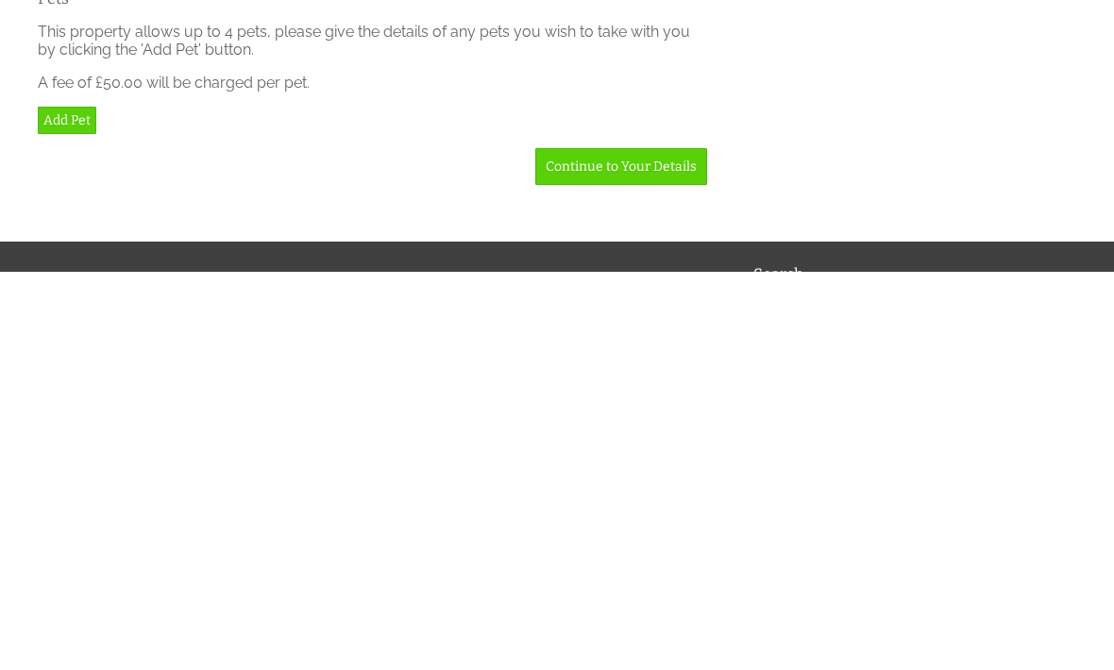
type input "Field"
click at [89, 346] on link "Add Guest" at bounding box center [76, 359] width 76 height 27
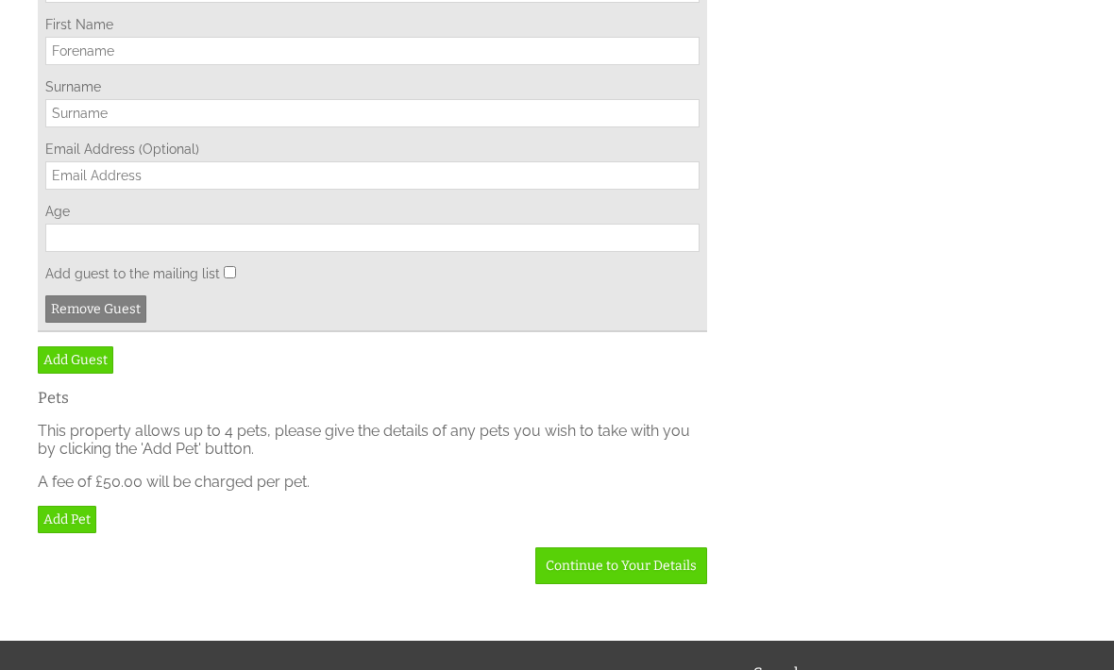
type input "Miss"
click at [228, 65] on input "First Name" at bounding box center [372, 51] width 654 height 28
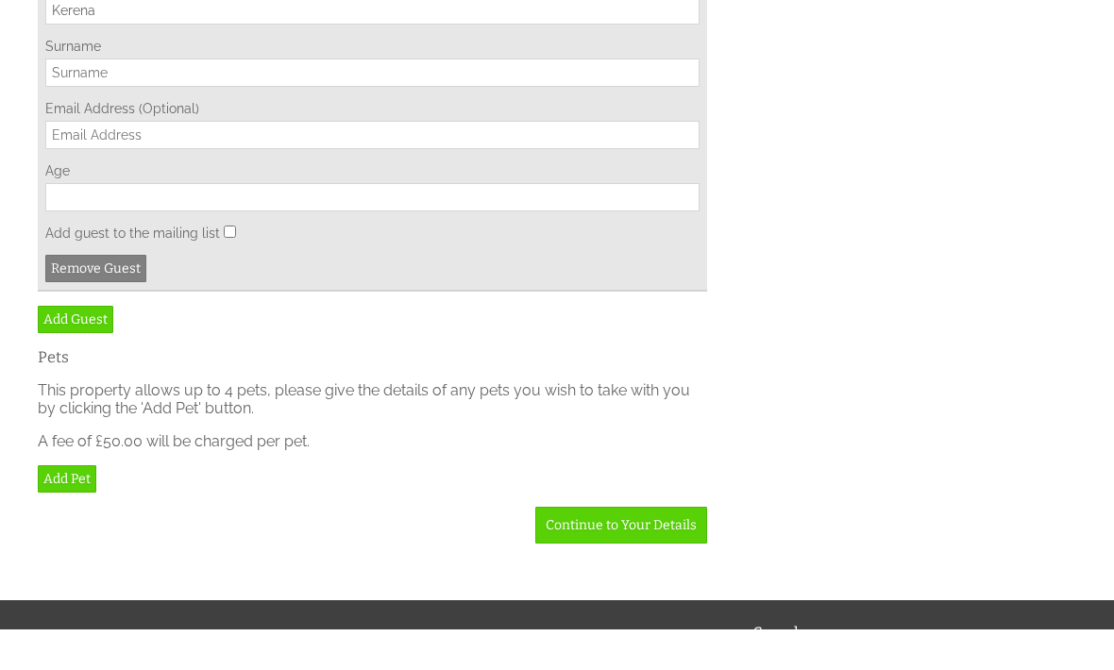
type input "Kerena"
click at [261, 127] on input "Surname" at bounding box center [372, 113] width 654 height 28
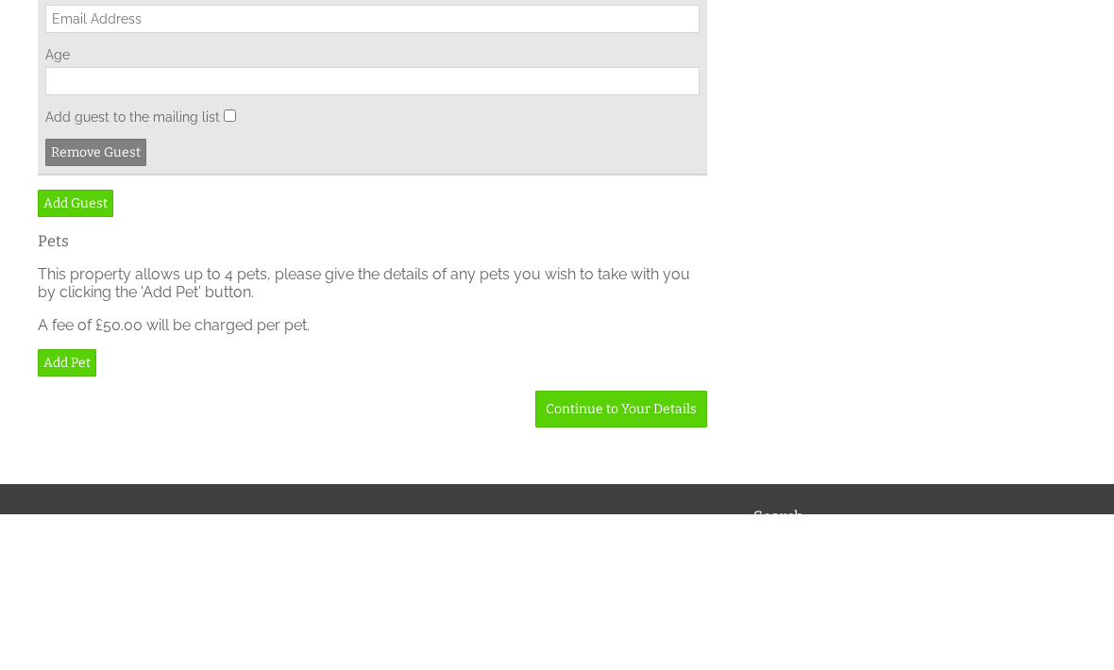
type input "[PERSON_NAME]"
click at [620, 252] on input "Age" at bounding box center [372, 238] width 654 height 28
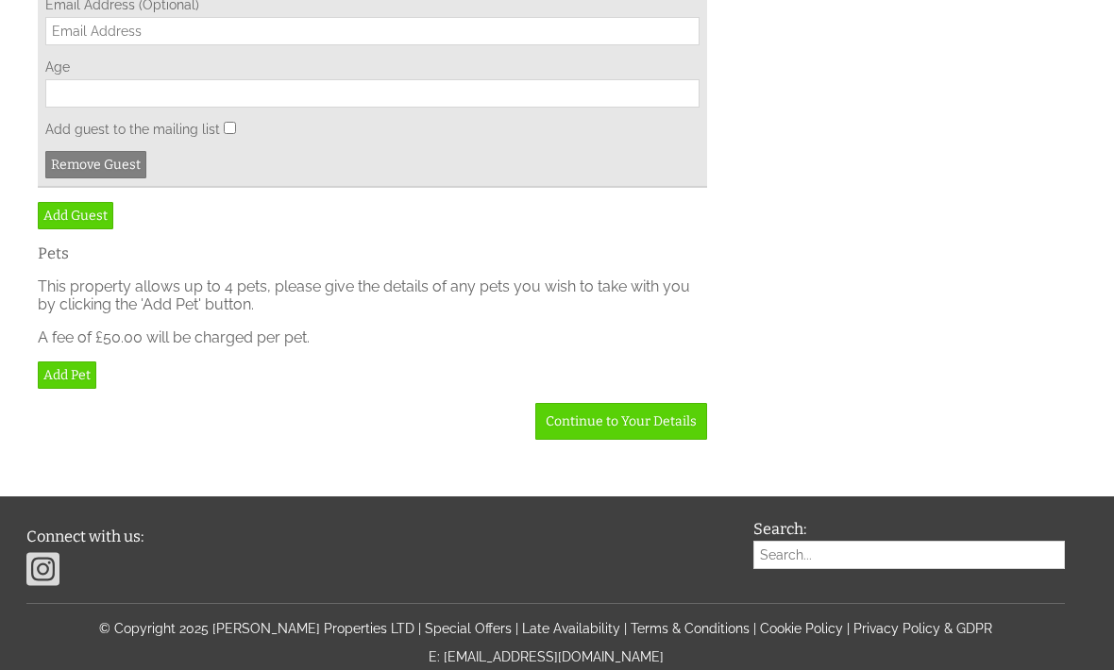
scroll to position [4741, 0]
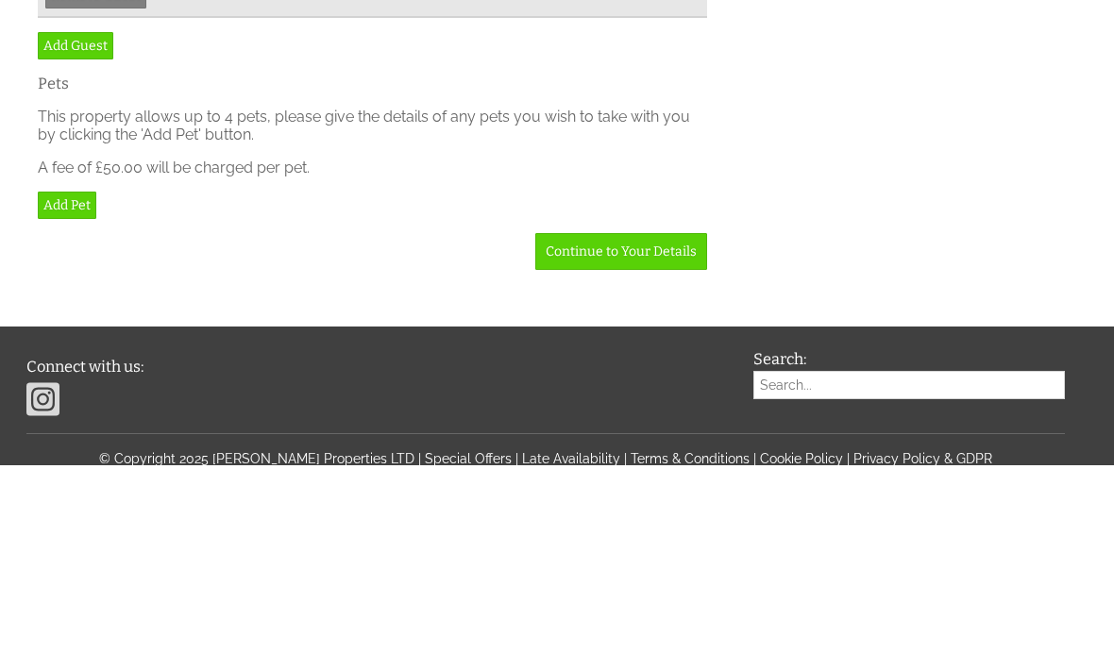
type input "28"
click at [88, 264] on link "Add Guest" at bounding box center [76, 250] width 76 height 27
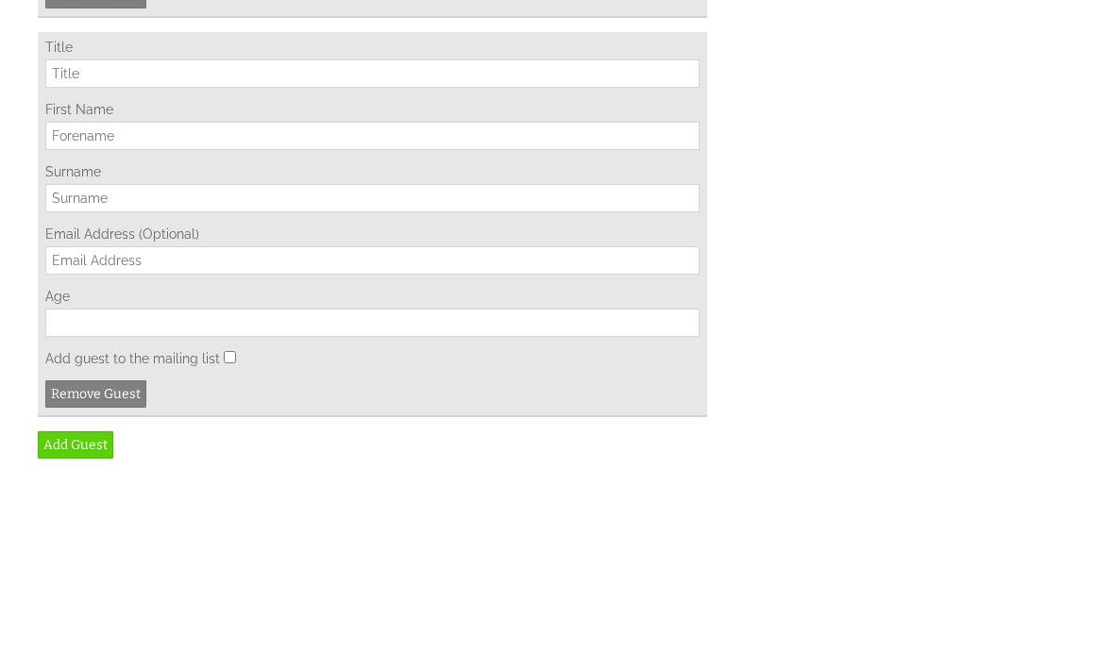
scroll to position [4946, 0]
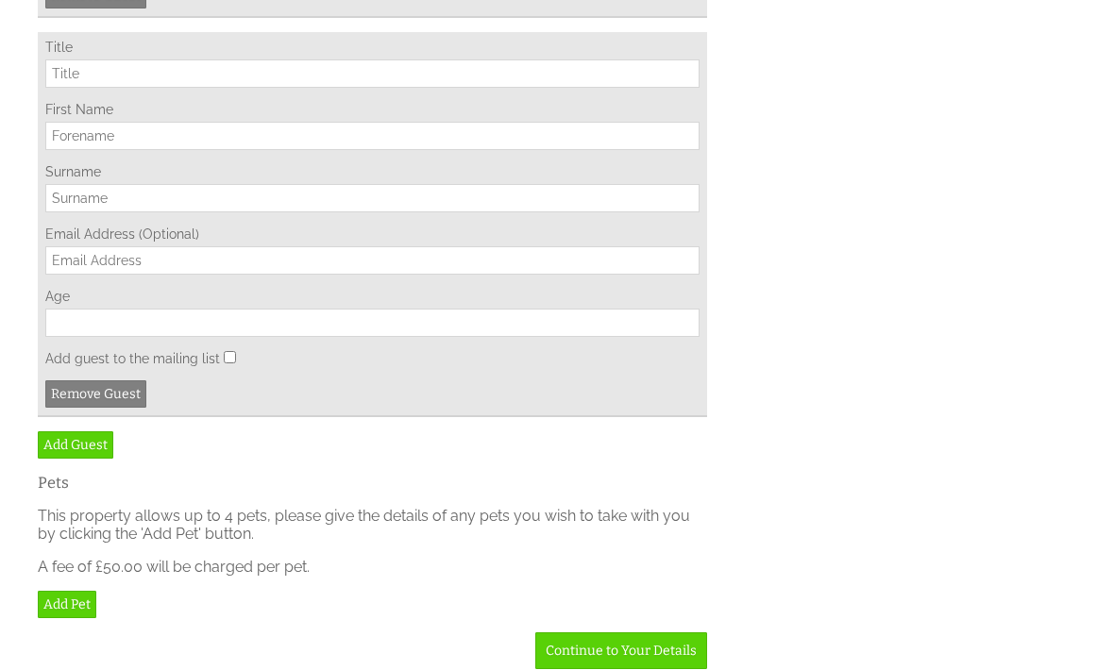
click at [179, 88] on input "Title" at bounding box center [372, 73] width 654 height 28
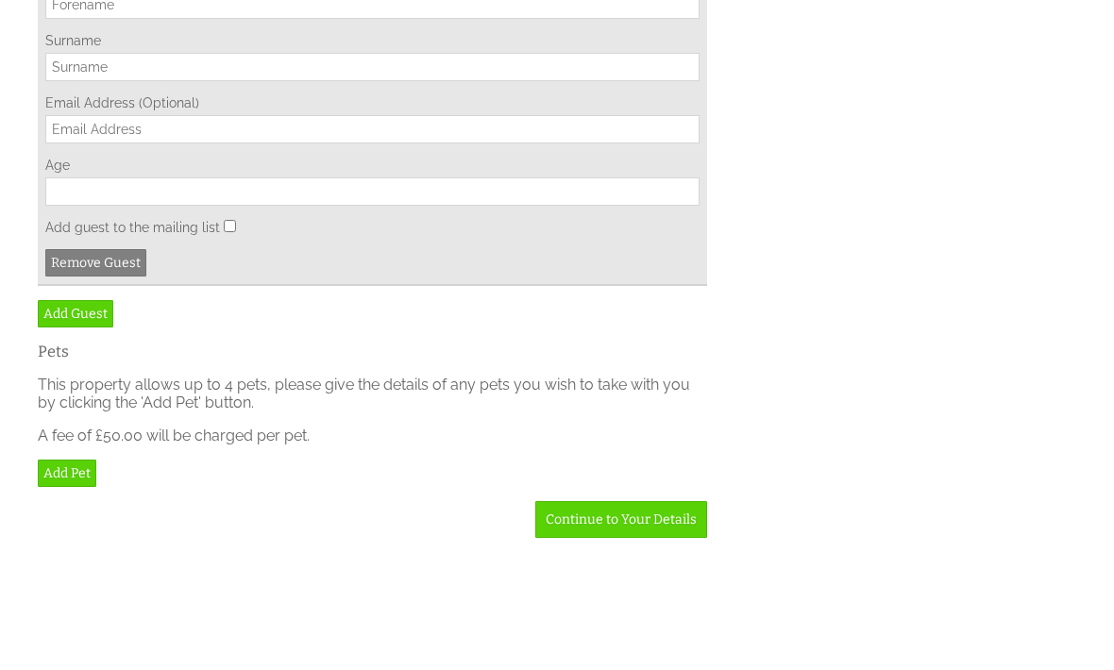
type input "Mr"
click at [210, 150] on input "First Name" at bounding box center [372, 136] width 654 height 28
type input "[PERSON_NAME]"
click at [185, 212] on input "Surname" at bounding box center [372, 198] width 654 height 28
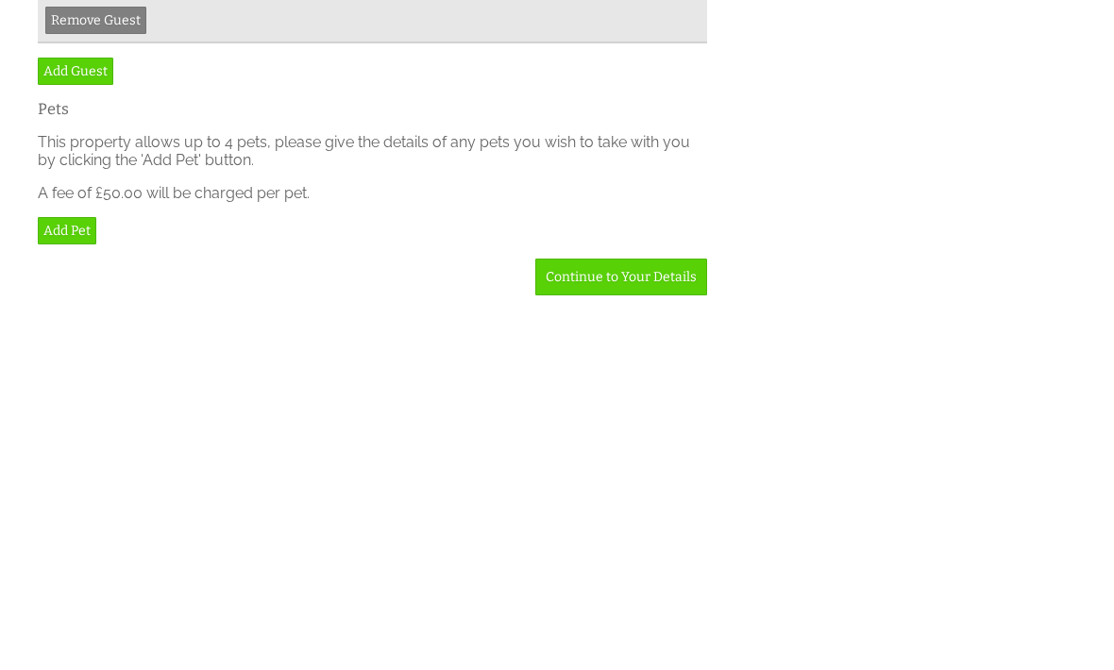
type input "[PERSON_NAME]"
click at [93, 431] on link "Add Guest" at bounding box center [76, 444] width 76 height 27
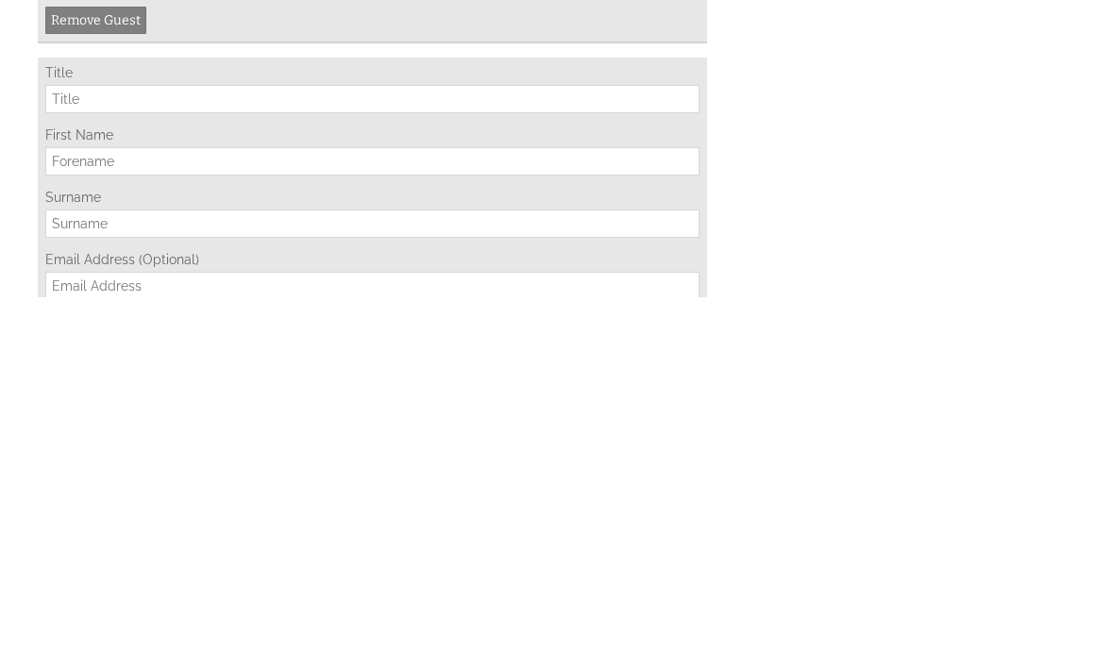
scroll to position [5320, 0]
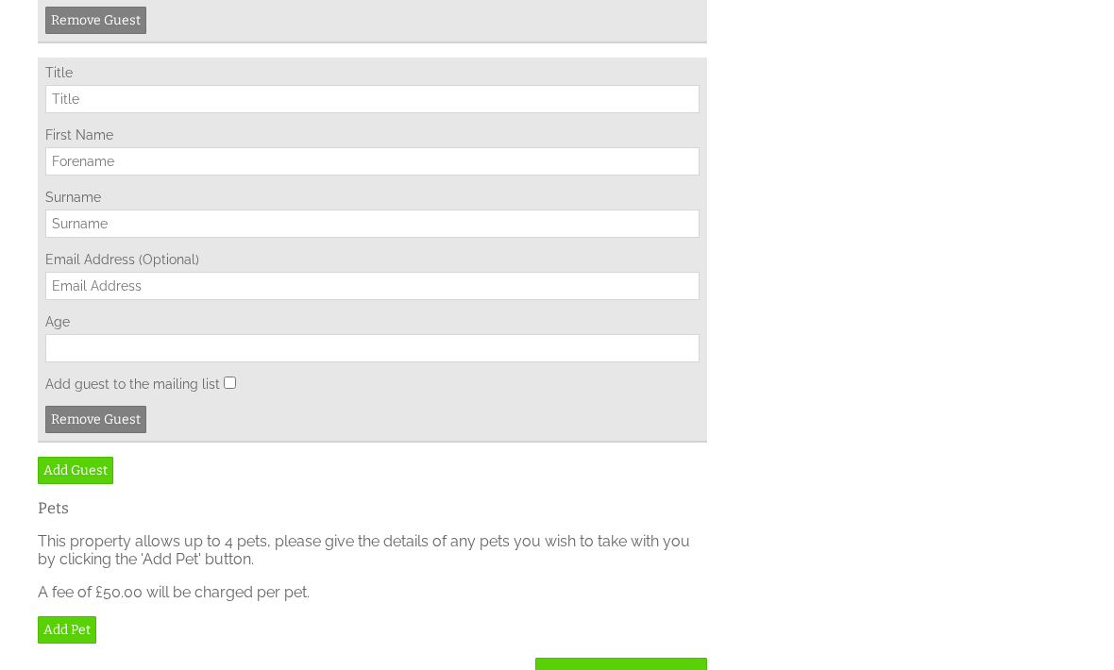
click at [149, 113] on input "Title" at bounding box center [372, 99] width 654 height 28
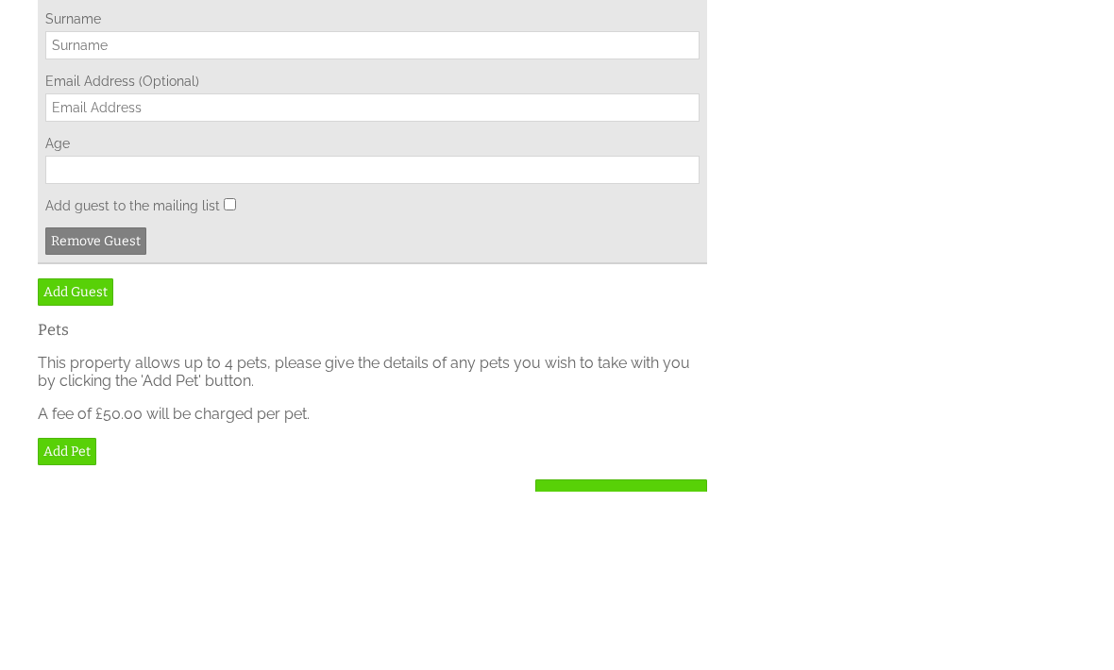
type input "Mr"
click at [169, 177] on input "First Name" at bounding box center [372, 162] width 654 height 28
type input "[PERSON_NAME]"
click at [159, 239] on input "Surname" at bounding box center [372, 225] width 654 height 28
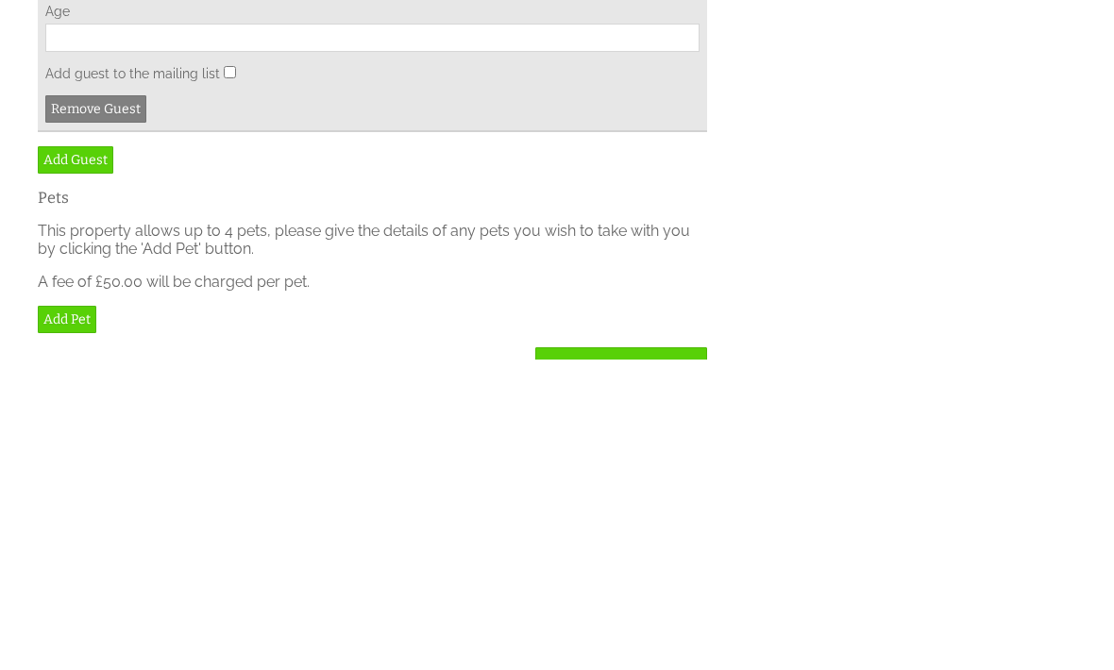
type input "[PERSON_NAME]"
click at [194, 335] on input "Age" at bounding box center [372, 349] width 654 height 28
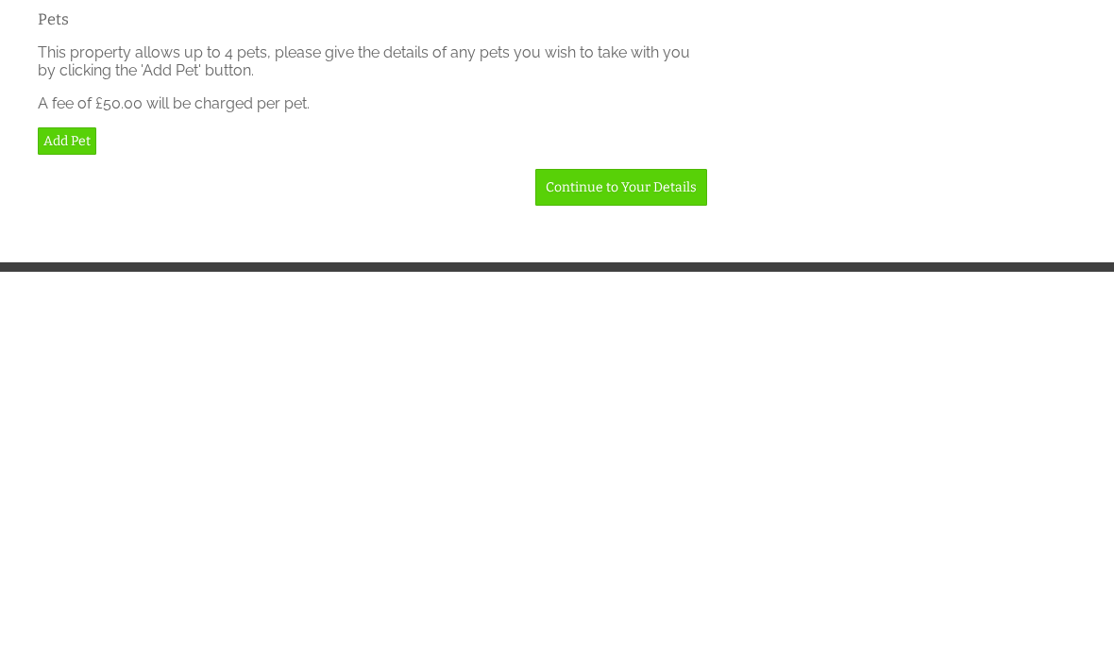
scroll to position [5410, 0]
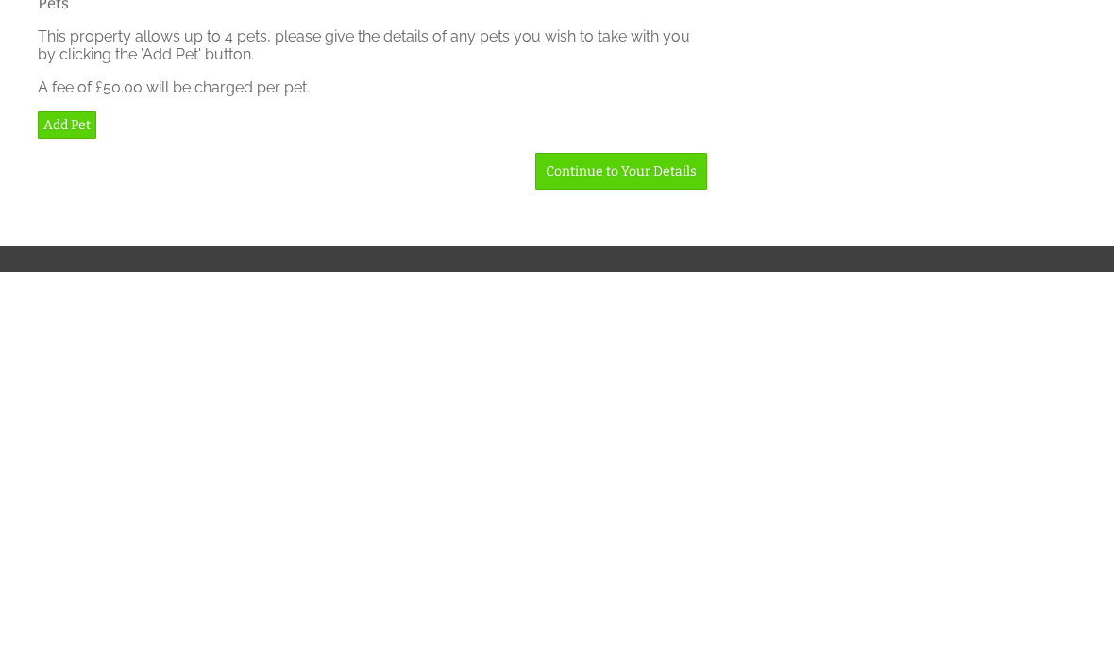
type input "39"
click at [90, 350] on link "Add Guest" at bounding box center [76, 363] width 76 height 27
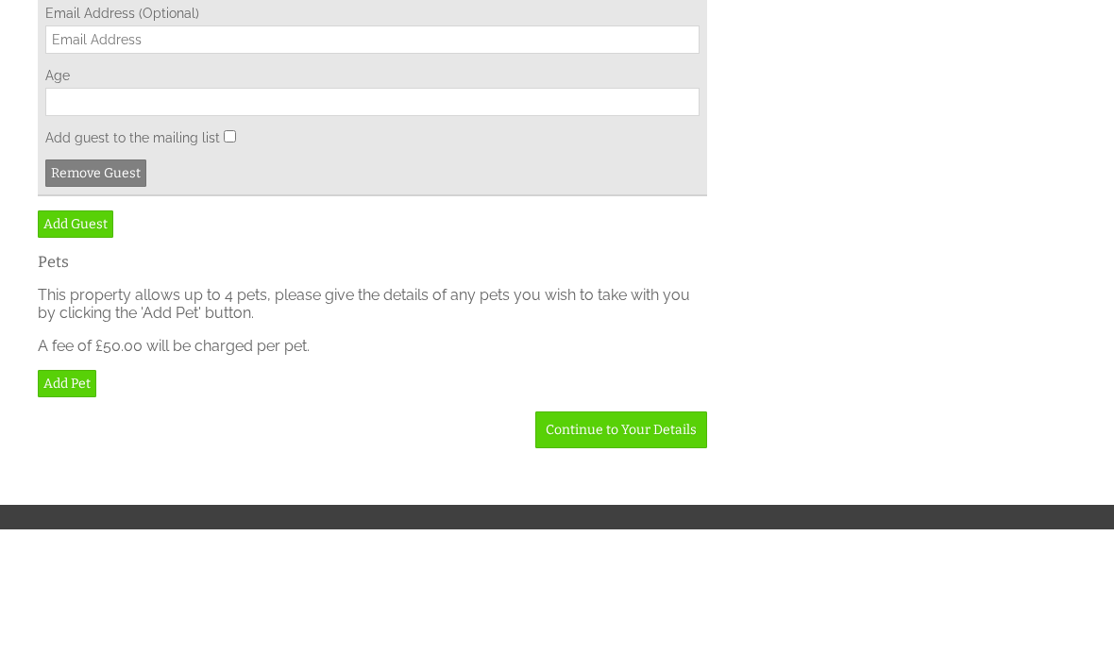
type input "Mrs"
click at [198, 70] on input "First Name" at bounding box center [372, 56] width 654 height 28
type input "[PERSON_NAME]"
click at [199, 132] on input "Surname" at bounding box center [372, 118] width 654 height 28
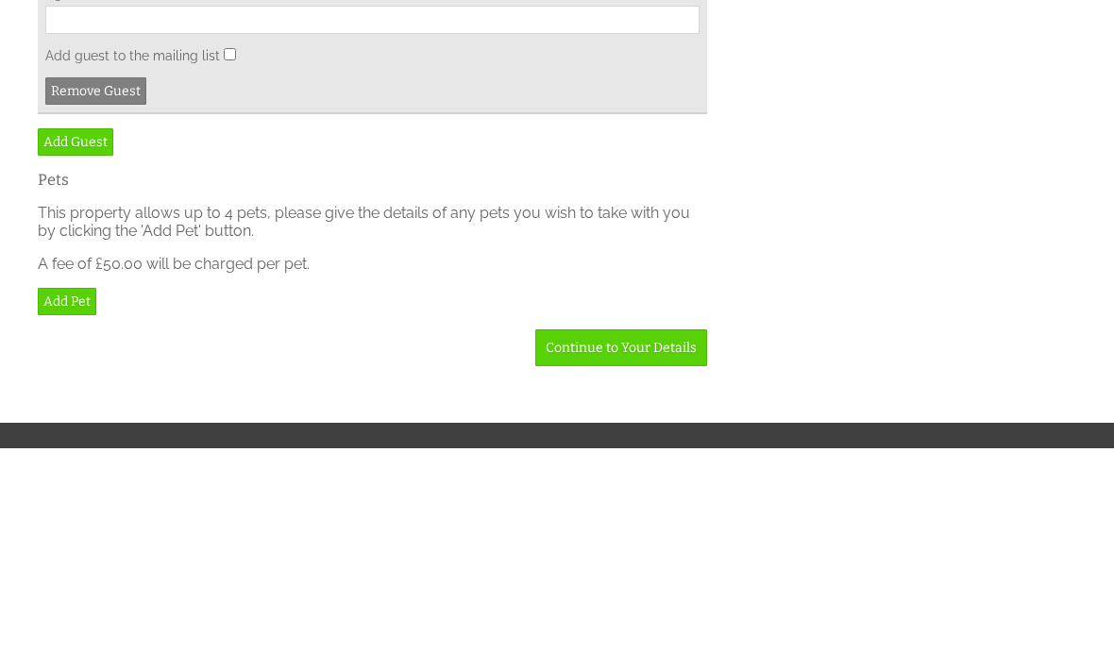
type input "[PERSON_NAME]"
click at [636, 257] on input "Age" at bounding box center [372, 242] width 654 height 28
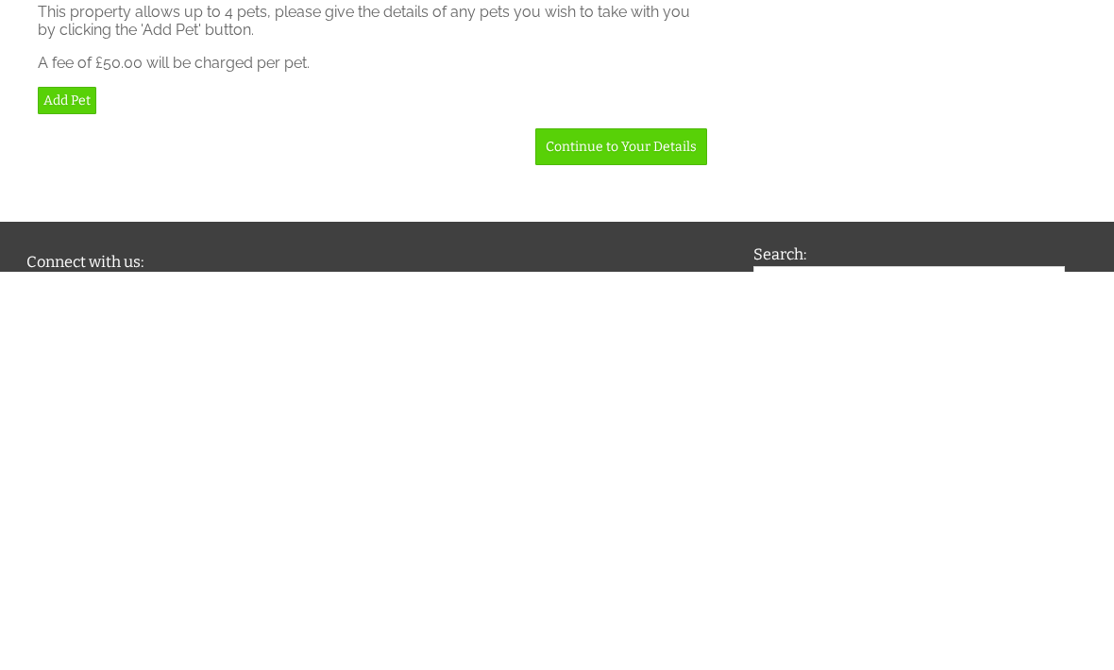
click at [87, 326] on link "Add Guest" at bounding box center [76, 339] width 76 height 27
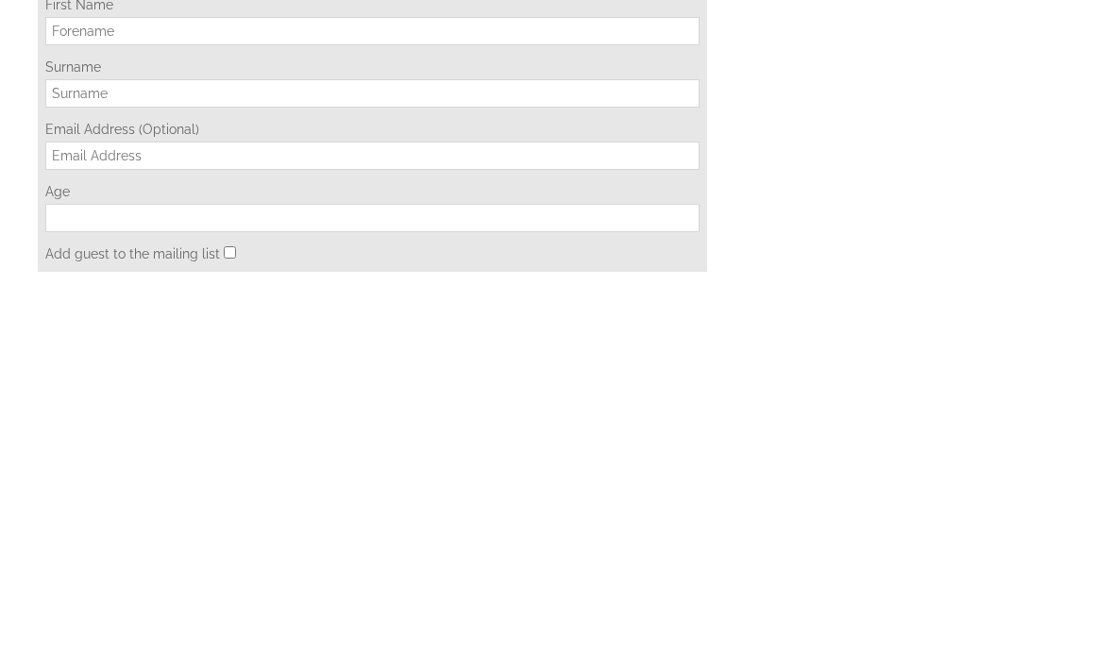
scroll to position [6249, 0]
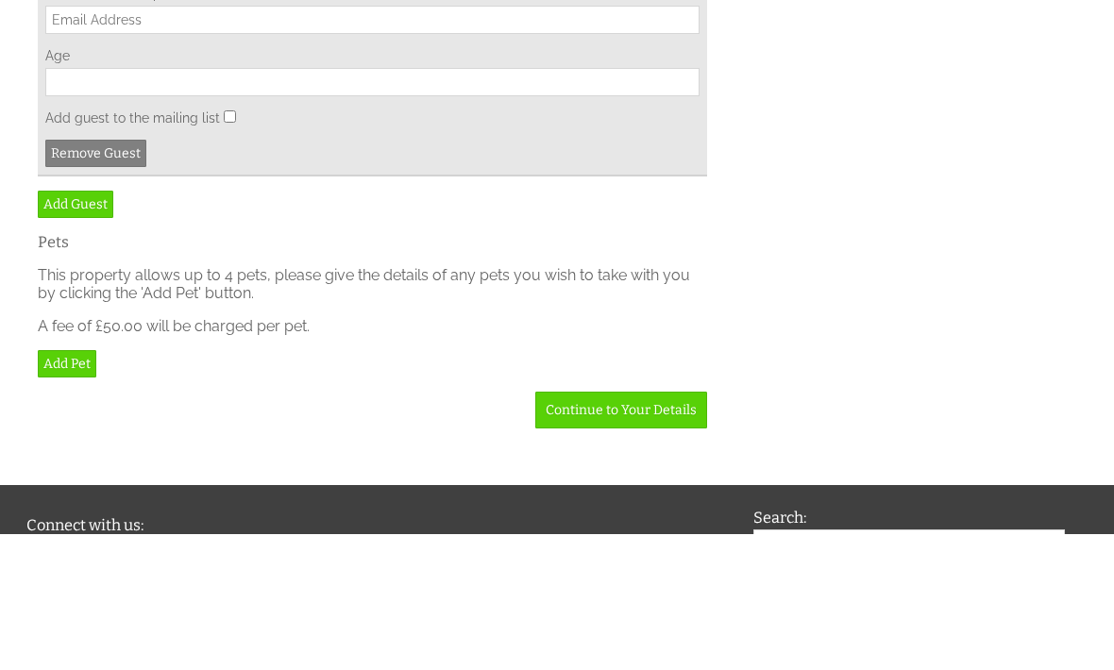
type input "Miss"
click at [192, 45] on input "First Name" at bounding box center [372, 31] width 654 height 28
type input "[PERSON_NAME]"
click at [121, 108] on input "Surname" at bounding box center [372, 93] width 654 height 28
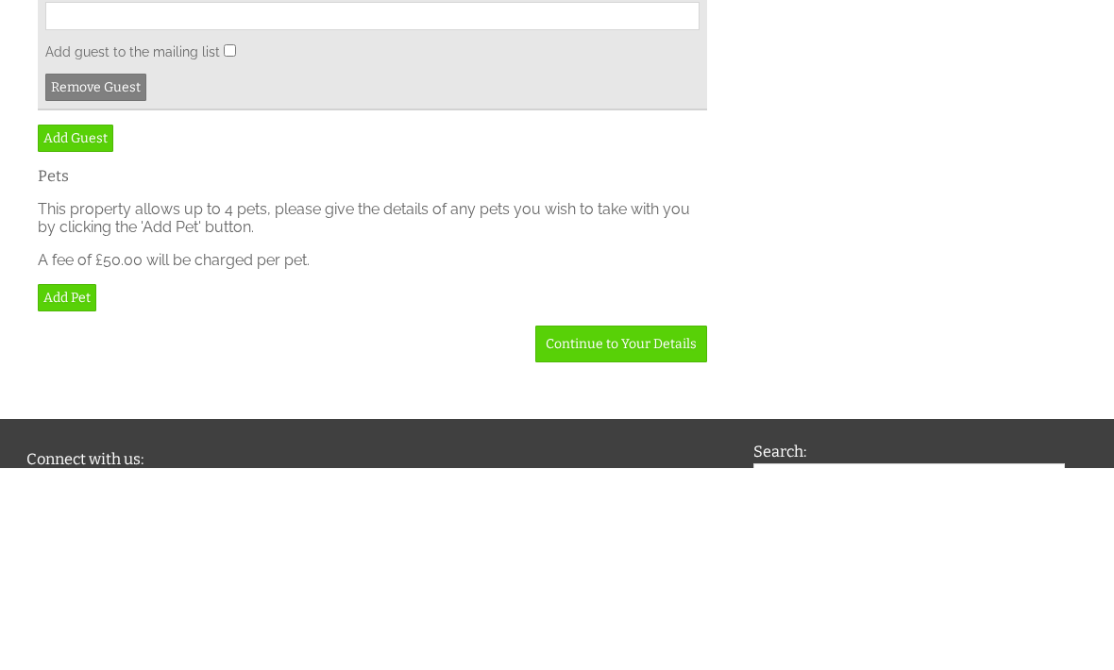
type input "[PERSON_NAME]"
click at [582, 232] on input "Age" at bounding box center [372, 218] width 654 height 28
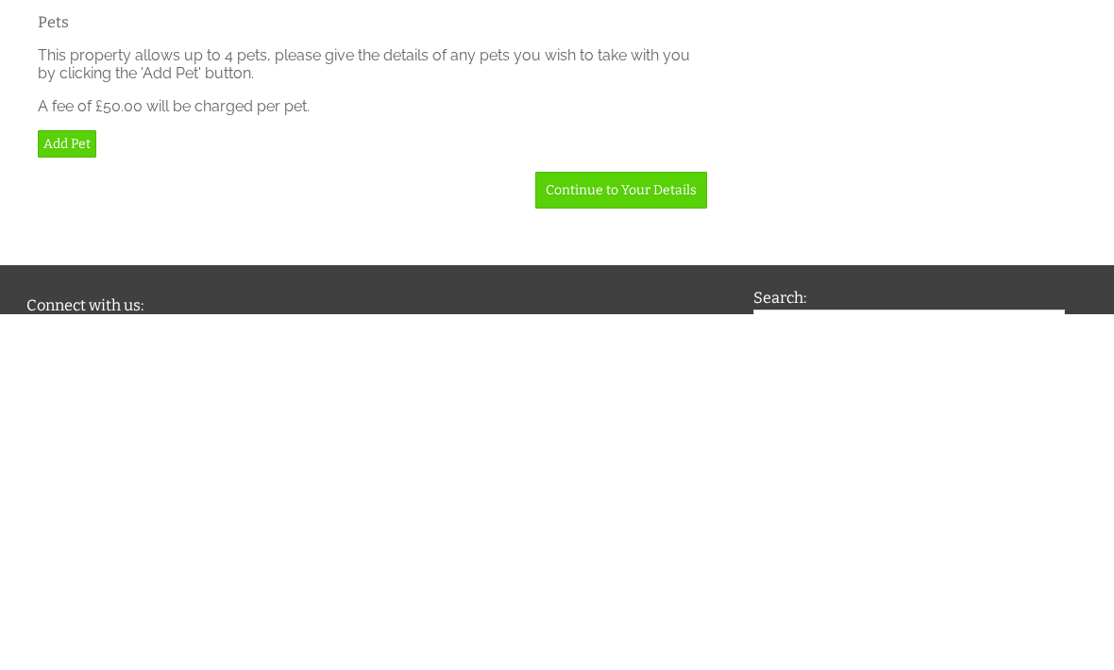
type input "38"
click at [86, 327] on link "Add Guest" at bounding box center [76, 340] width 76 height 27
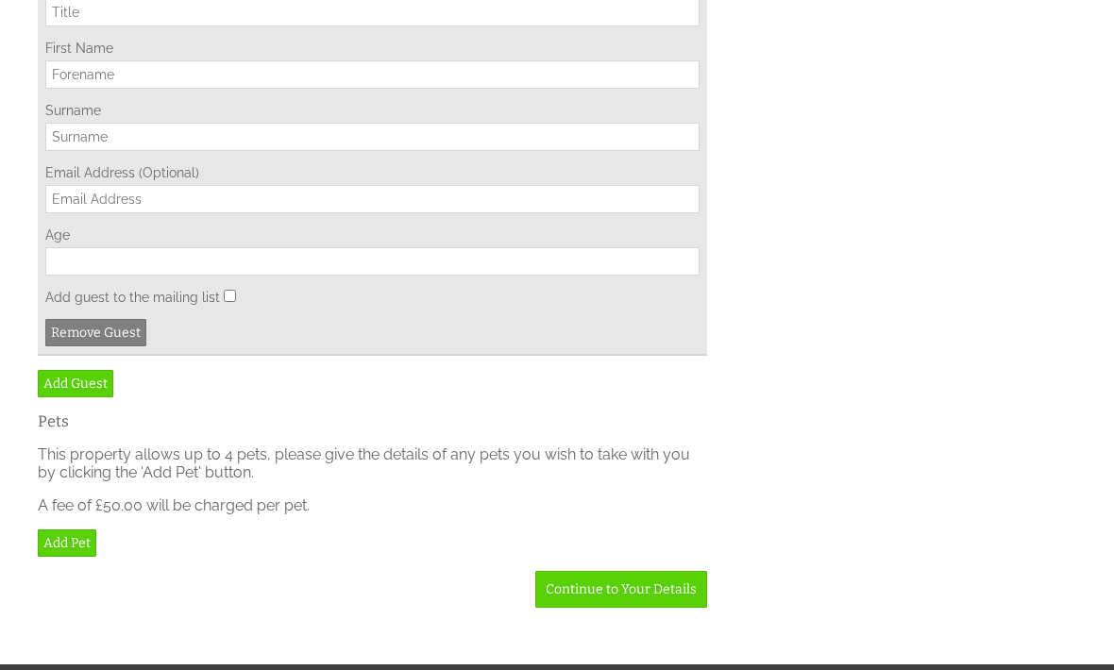
click at [206, 26] on input "Title" at bounding box center [372, 12] width 654 height 28
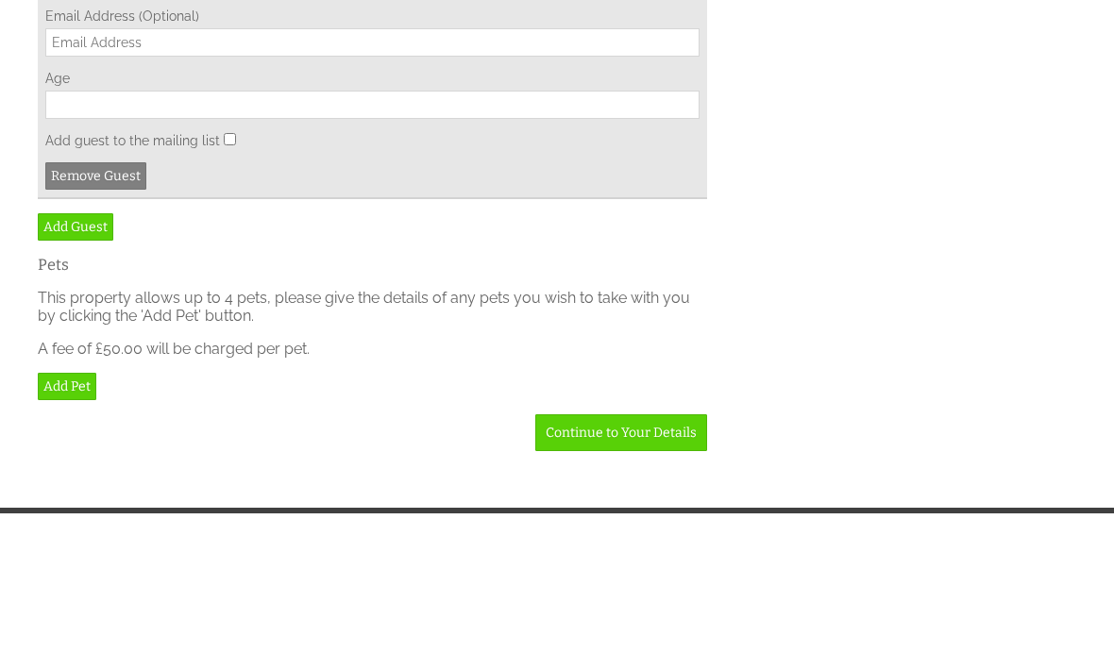
type input "Mr"
click at [166, 89] on input "First Name" at bounding box center [372, 74] width 654 height 28
type input "[PERSON_NAME]"
click at [173, 151] on input "Surname" at bounding box center [372, 137] width 654 height 28
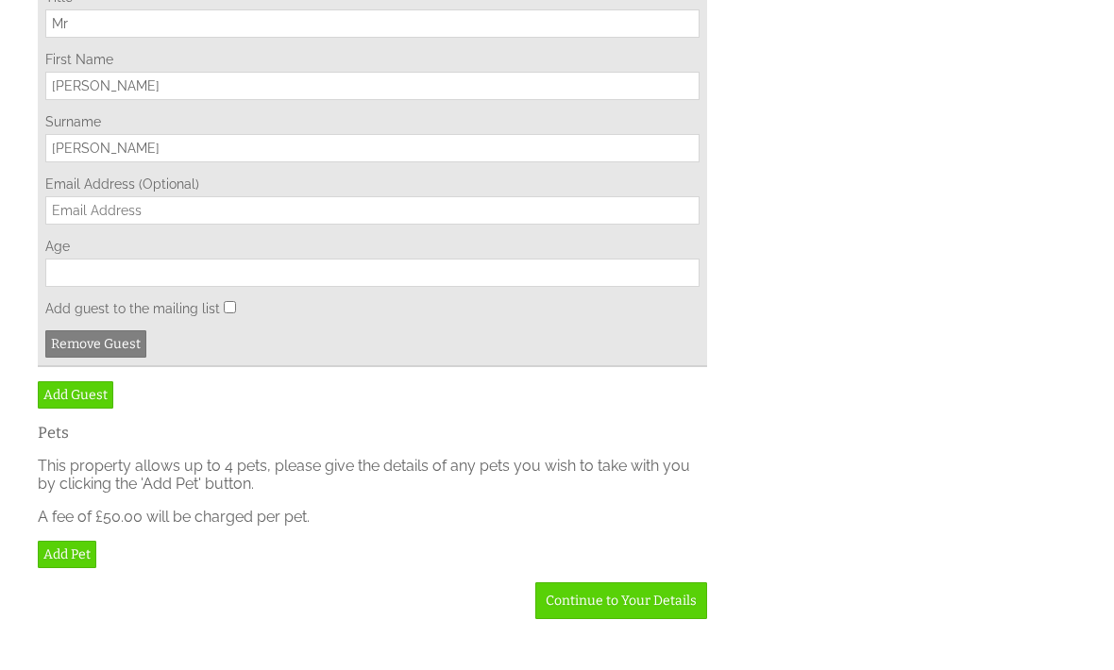
scroll to position [6587, 0]
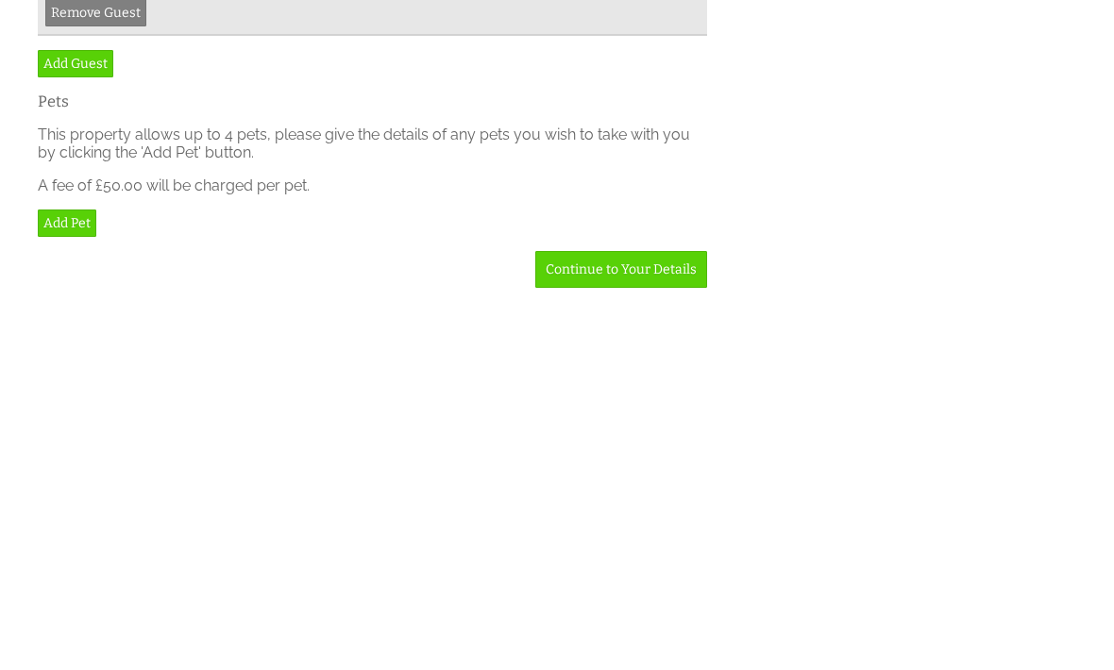
type input "[PERSON_NAME]"
click at [187, 268] on input "Age" at bounding box center [372, 279] width 654 height 28
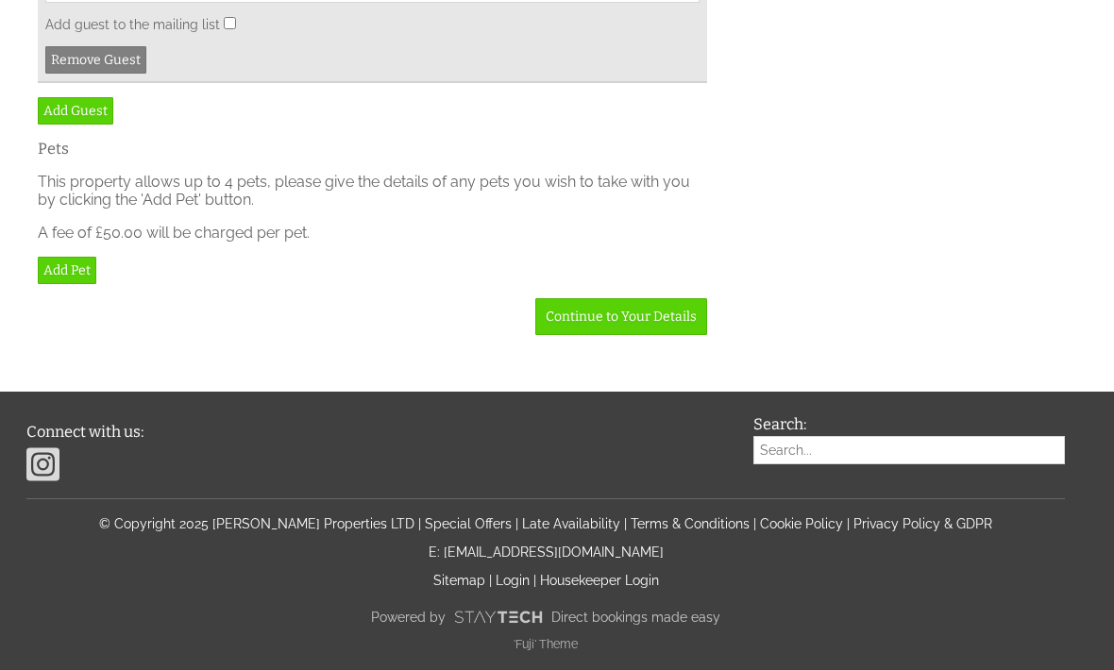
type input "34"
click at [91, 125] on link "Add Guest" at bounding box center [76, 110] width 76 height 27
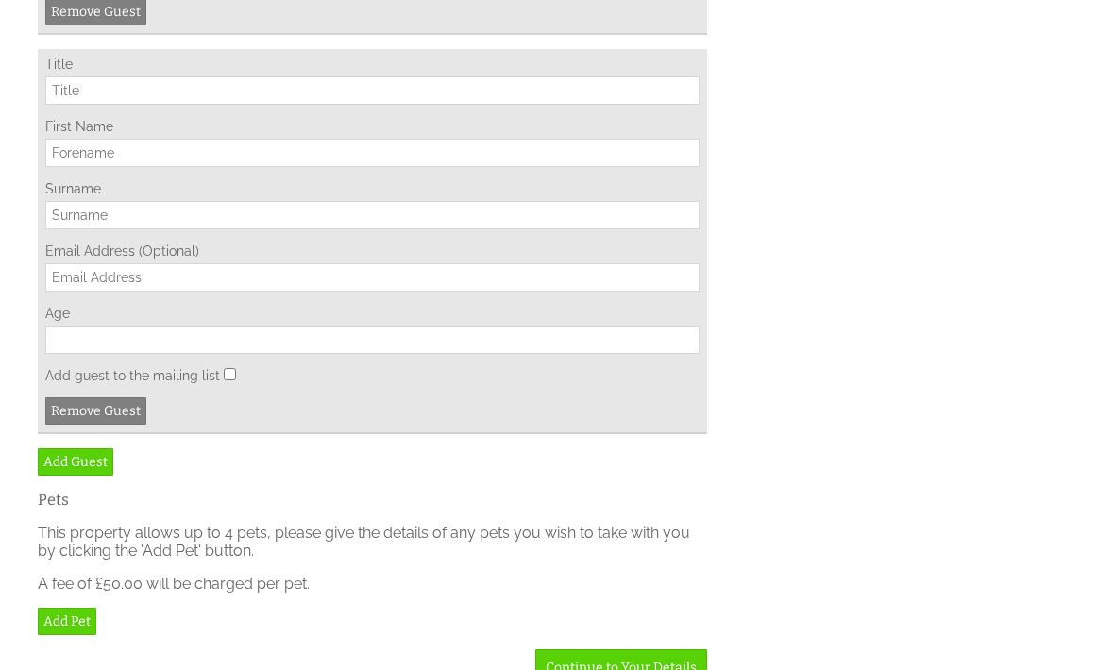
click at [190, 105] on input "Title" at bounding box center [372, 90] width 654 height 28
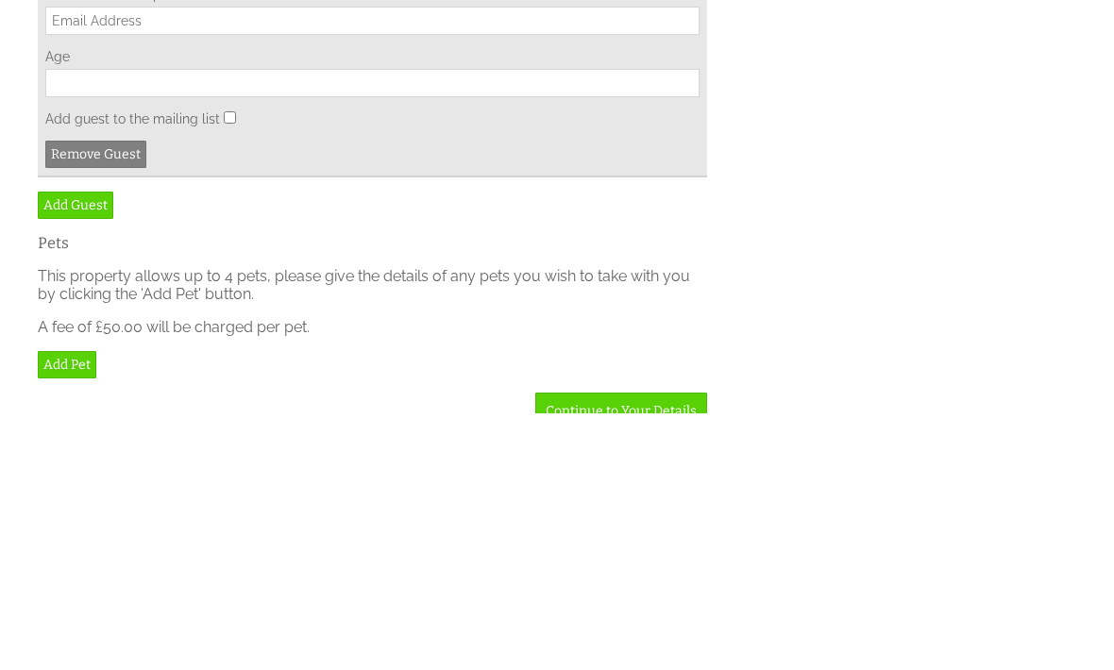
type input "Miss"
click at [176, 168] on input "First Name" at bounding box center [372, 154] width 654 height 28
type input "Lexi"
click at [166, 230] on input "Surname" at bounding box center [372, 216] width 654 height 28
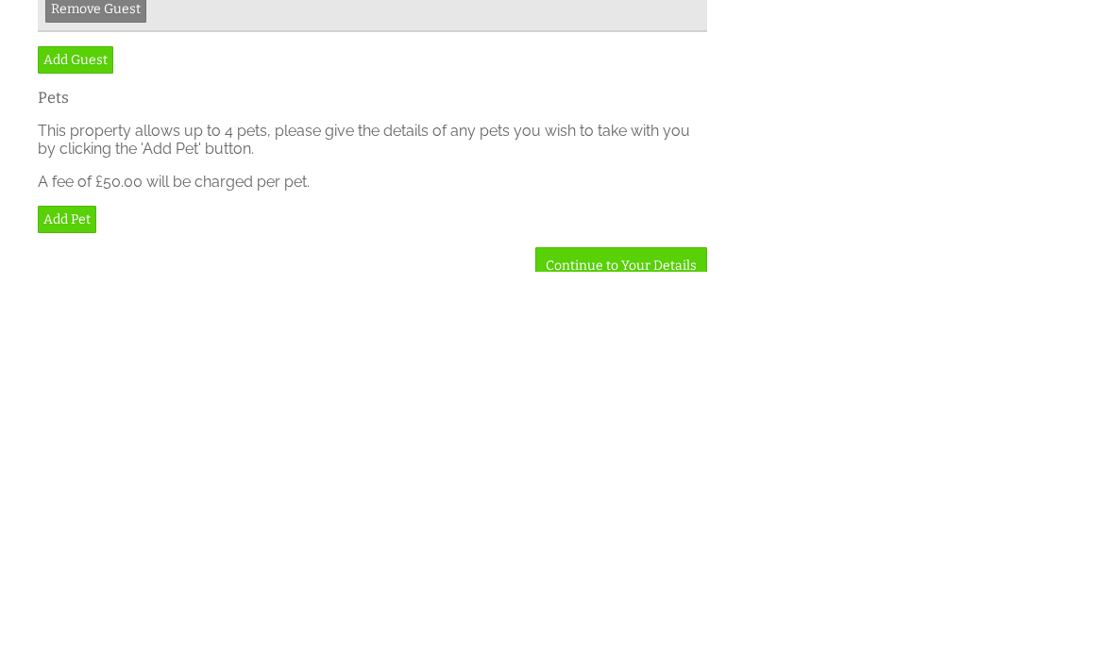
scroll to position [6960, 0]
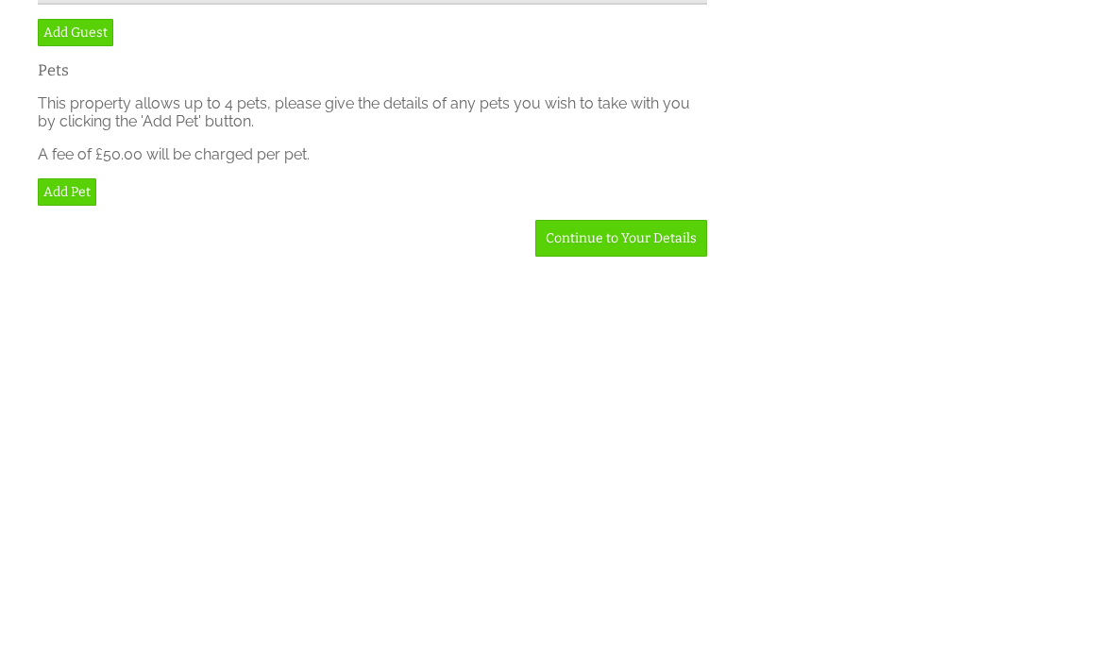
type input "Field"
click at [259, 292] on input "Age" at bounding box center [372, 306] width 654 height 28
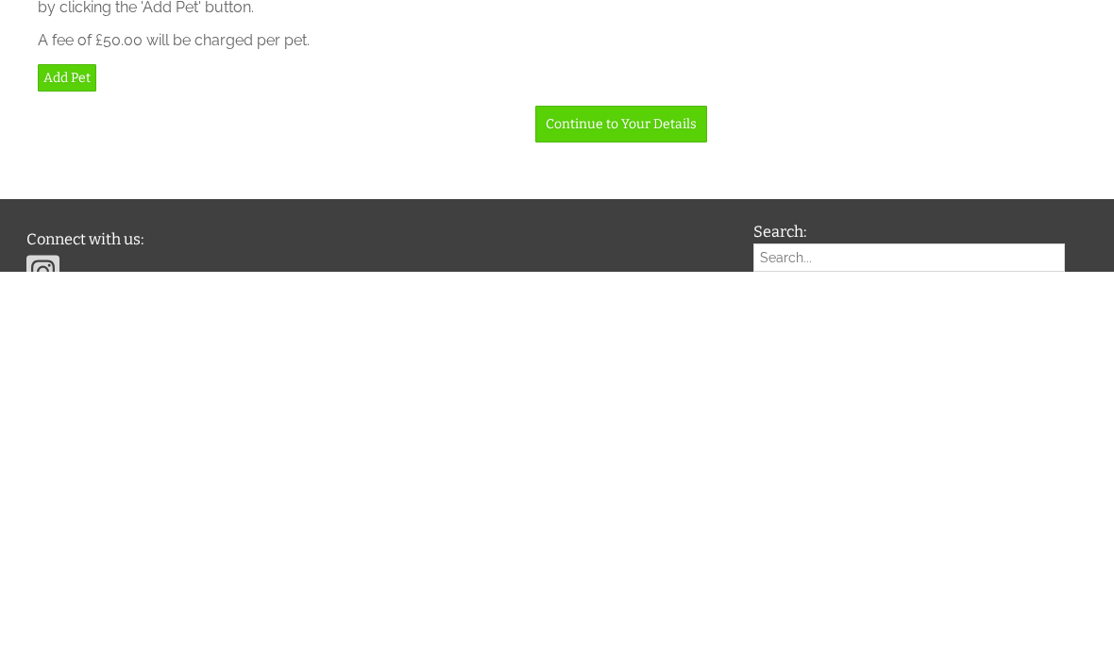
type input "13"
click at [86, 303] on link "Add Guest" at bounding box center [76, 316] width 76 height 27
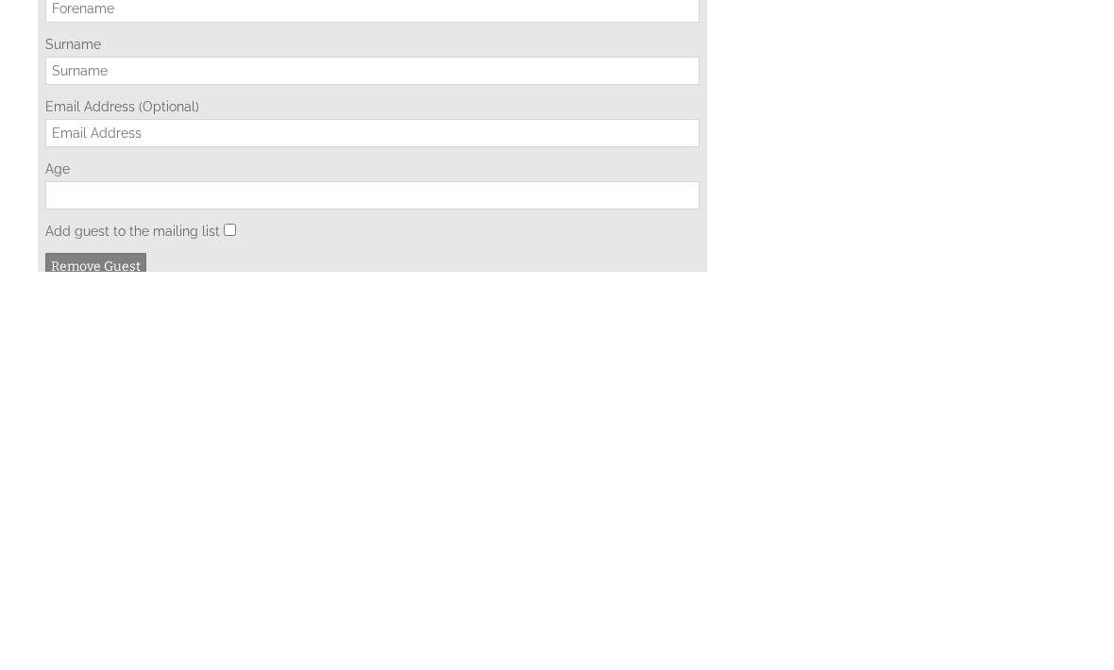
scroll to position [7470, 0]
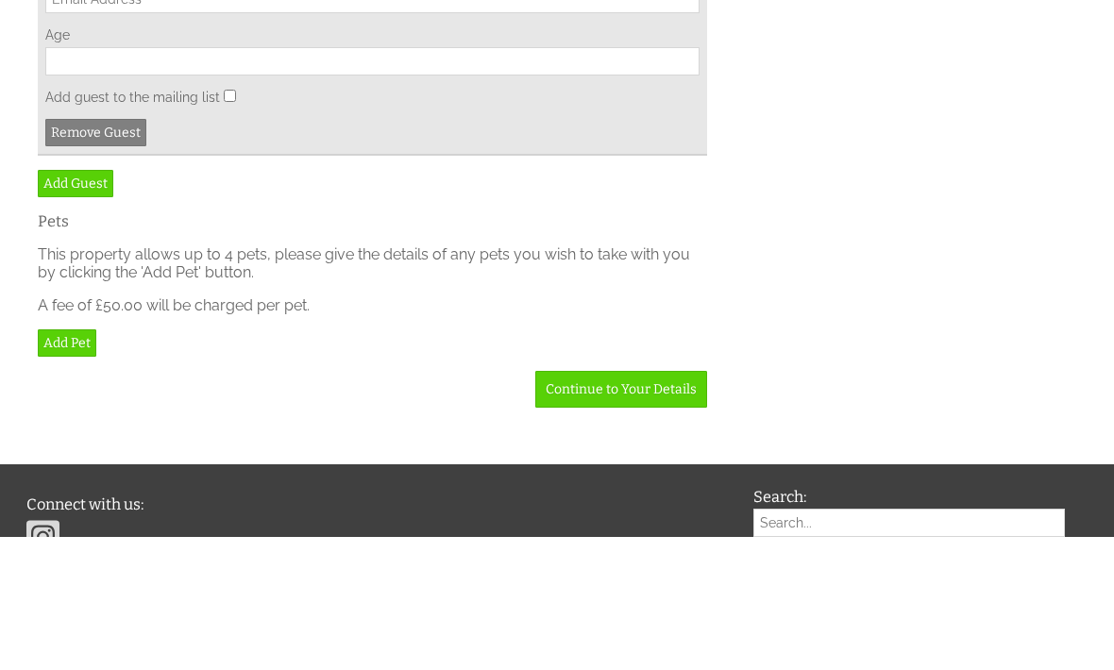
type input "Mr"
click at [198, 23] on input "First Name" at bounding box center [372, 8] width 654 height 28
type input "[PERSON_NAME]"
click at [175, 85] on input "Surname" at bounding box center [372, 71] width 654 height 28
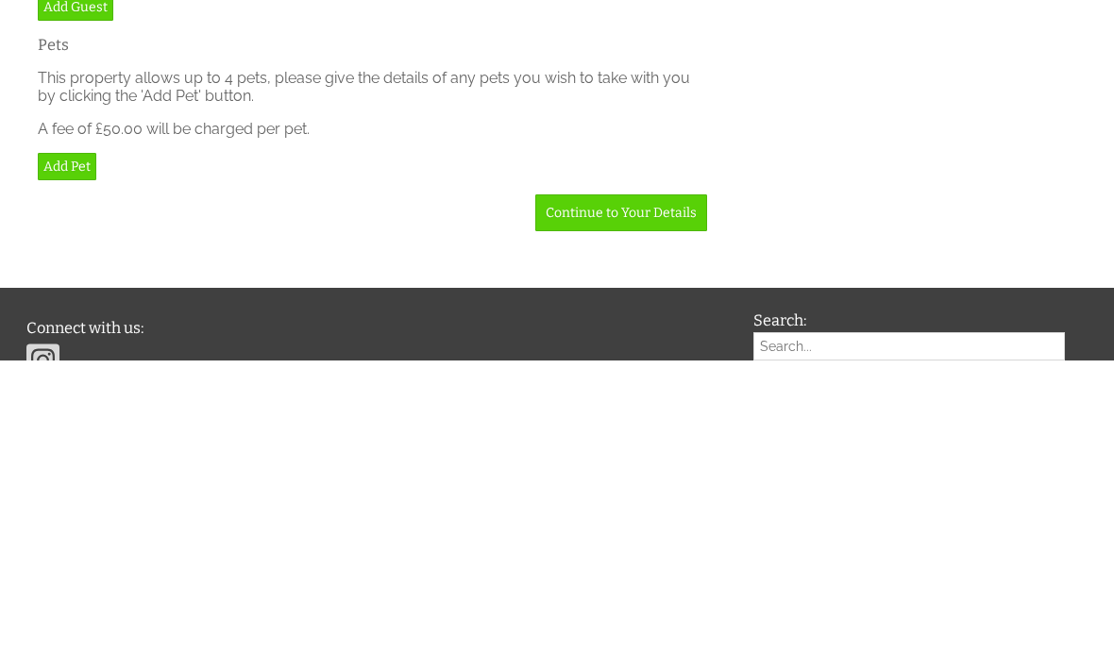
type input "Field"
click at [609, 210] on input "Age" at bounding box center [372, 195] width 654 height 28
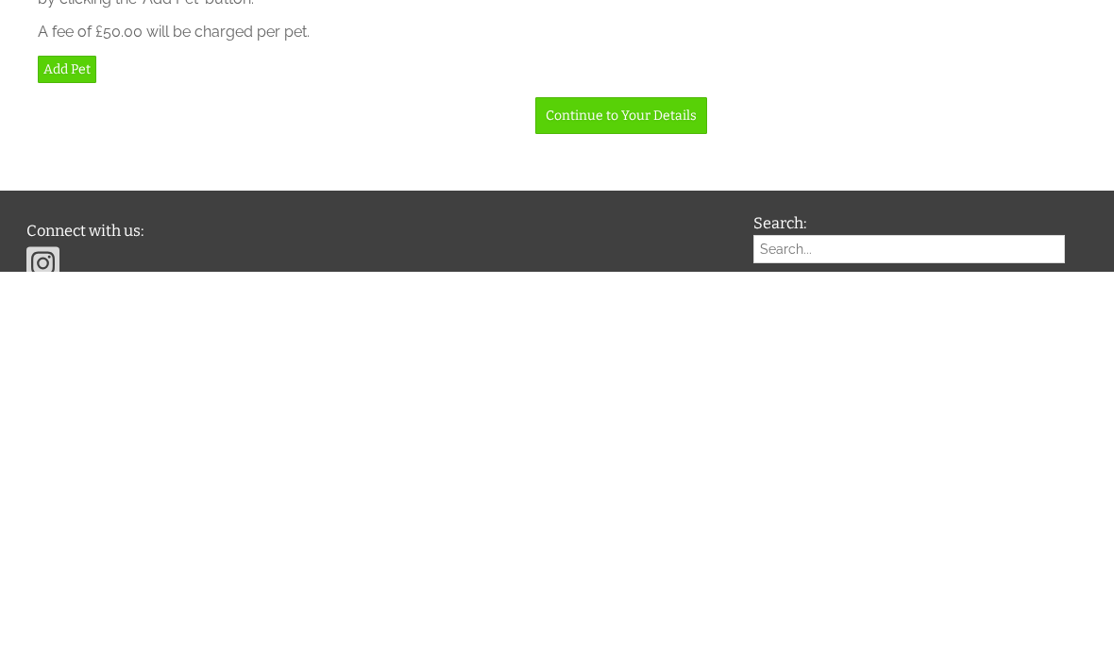
type input "10"
click at [90, 295] on link "Add Guest" at bounding box center [76, 308] width 76 height 27
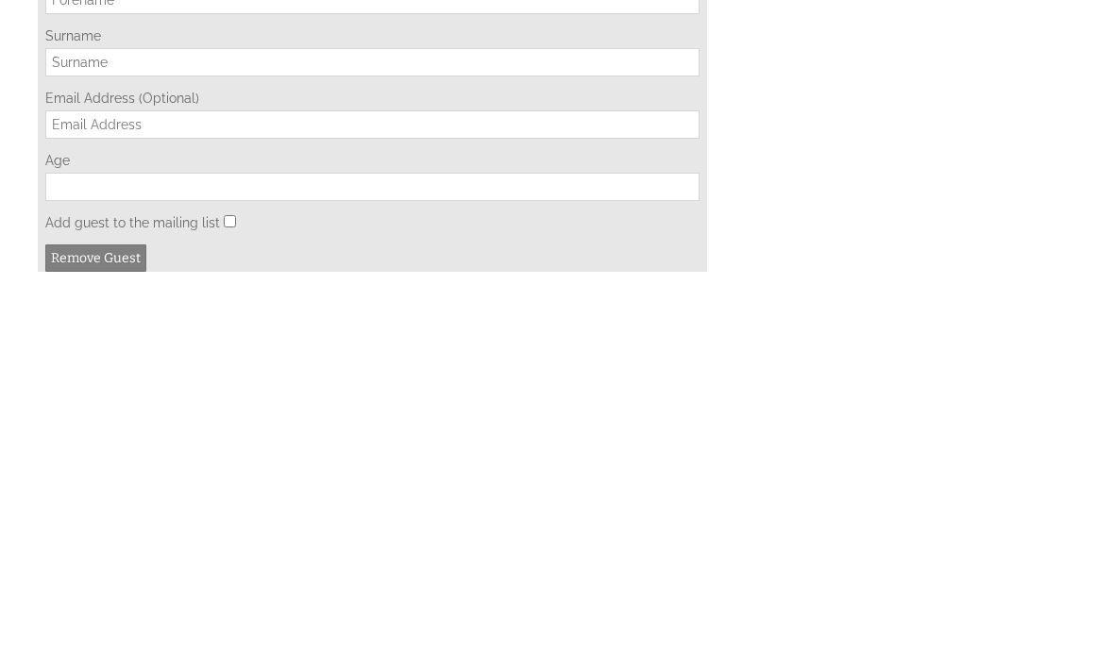
scroll to position [7878, 0]
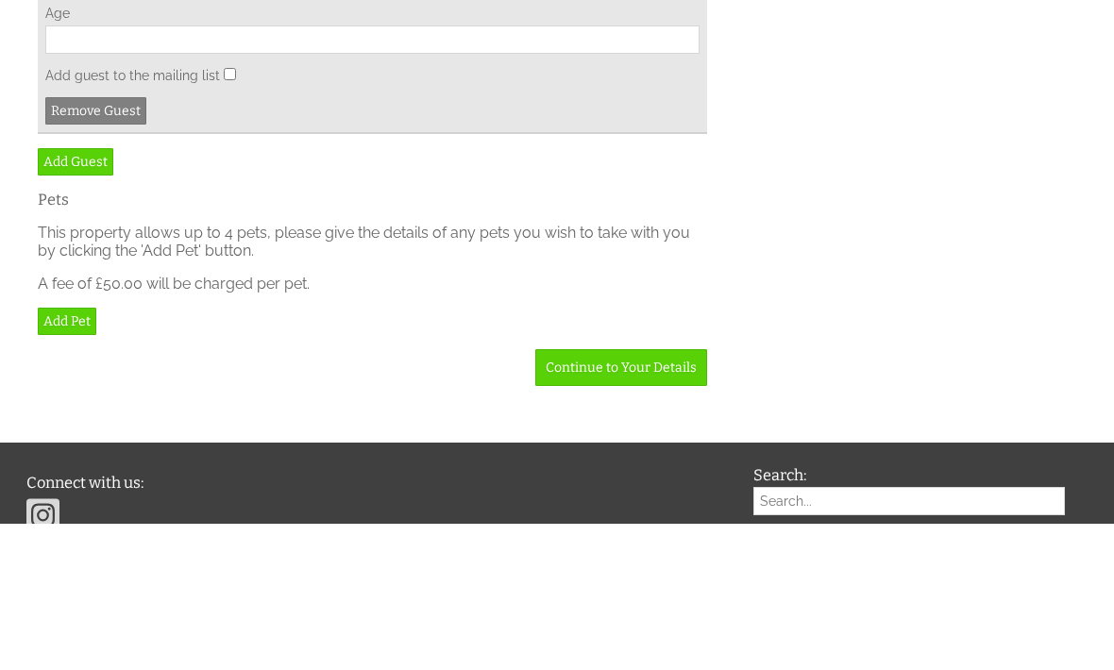
type input "Mr"
click at [195, 14] on input "First Name" at bounding box center [372, 0] width 654 height 28
type input "[PERSON_NAME]"
click at [201, 76] on input "Surname" at bounding box center [372, 62] width 654 height 28
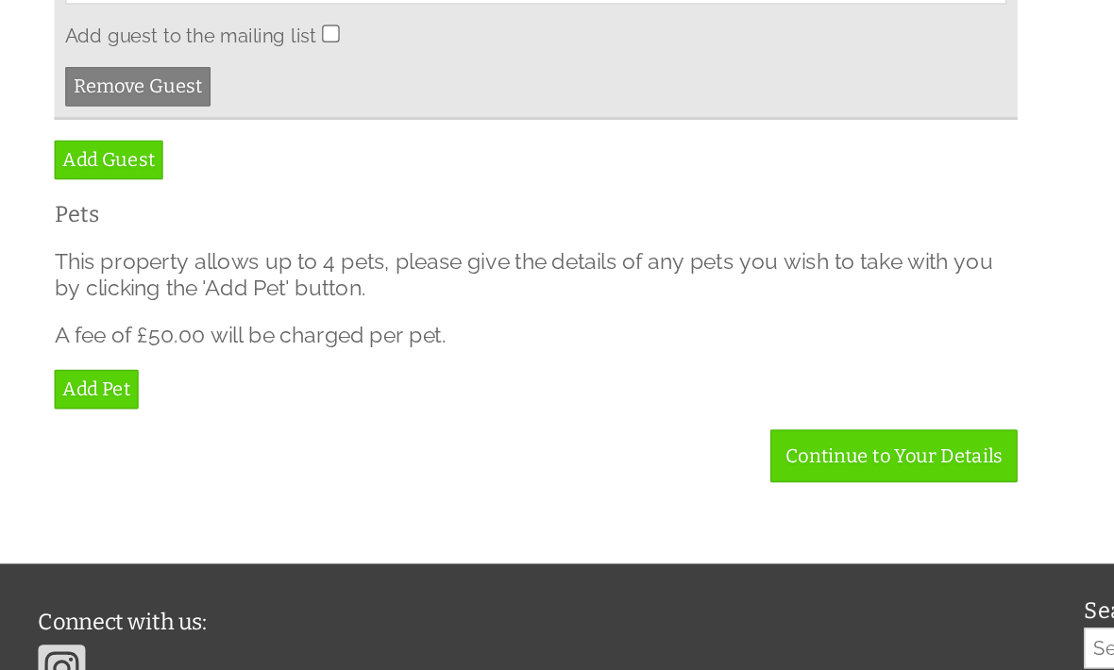
scroll to position [7947, 0]
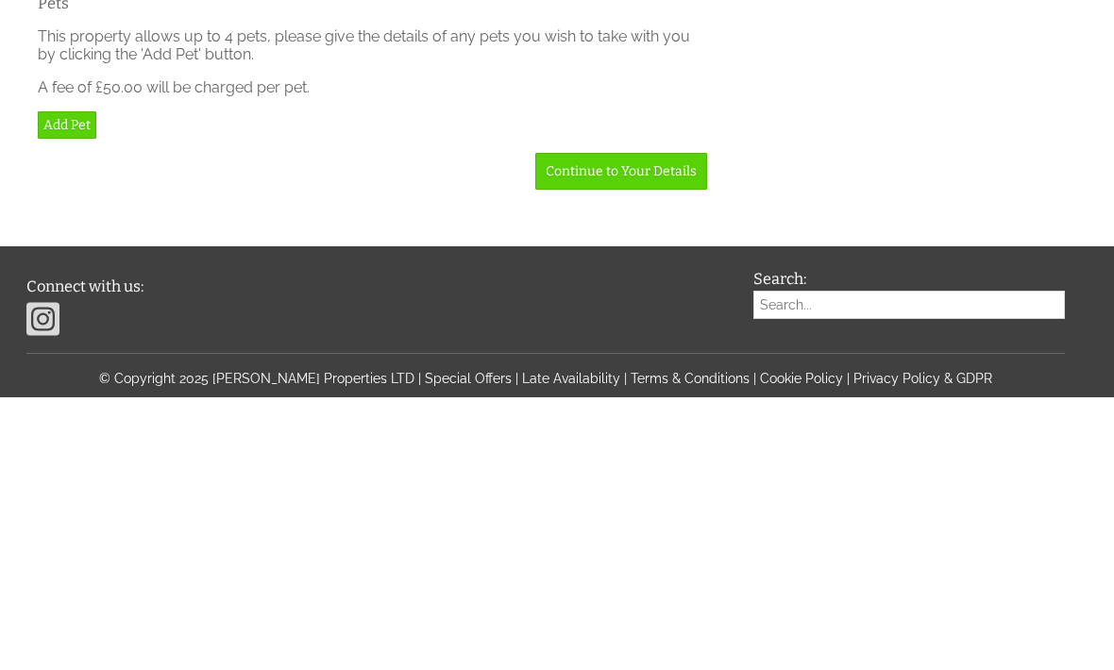
type input "Field"
click at [667, 131] on input "Age" at bounding box center [372, 117] width 654 height 28
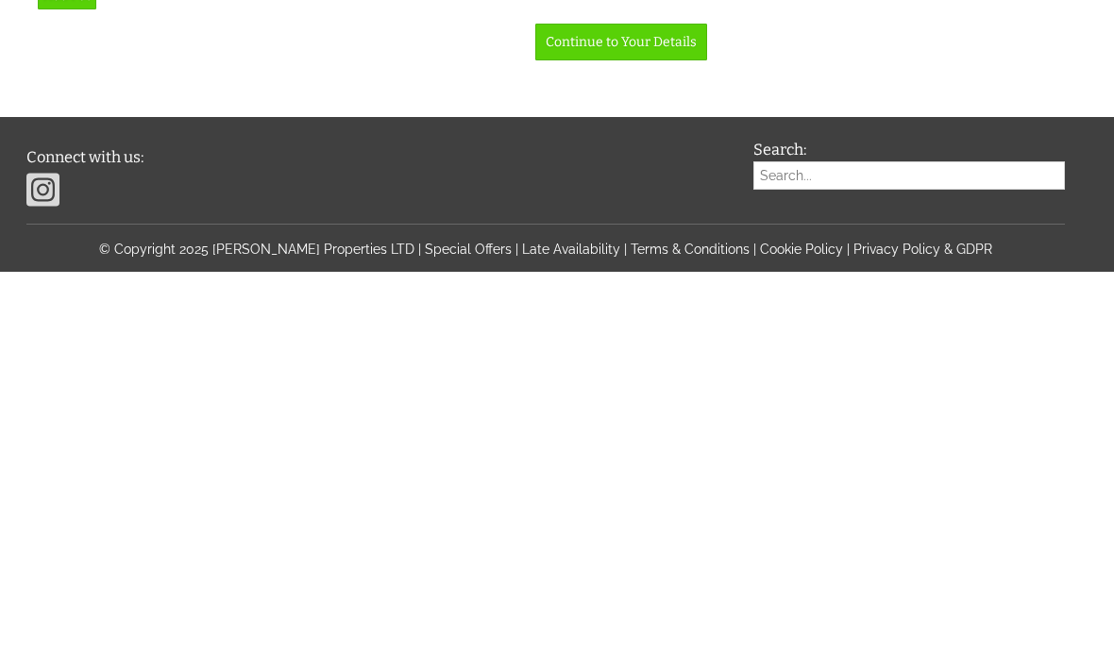
scroll to position [7959, 0]
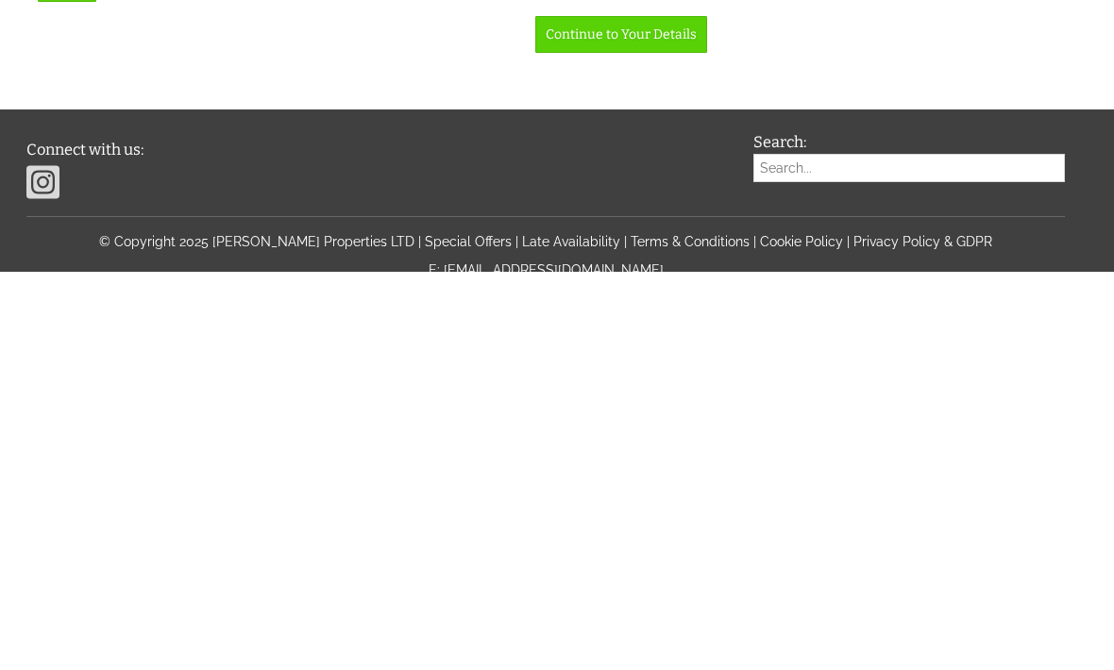
type input "6"
click at [79, 228] on link "Add Guest" at bounding box center [76, 226] width 76 height 27
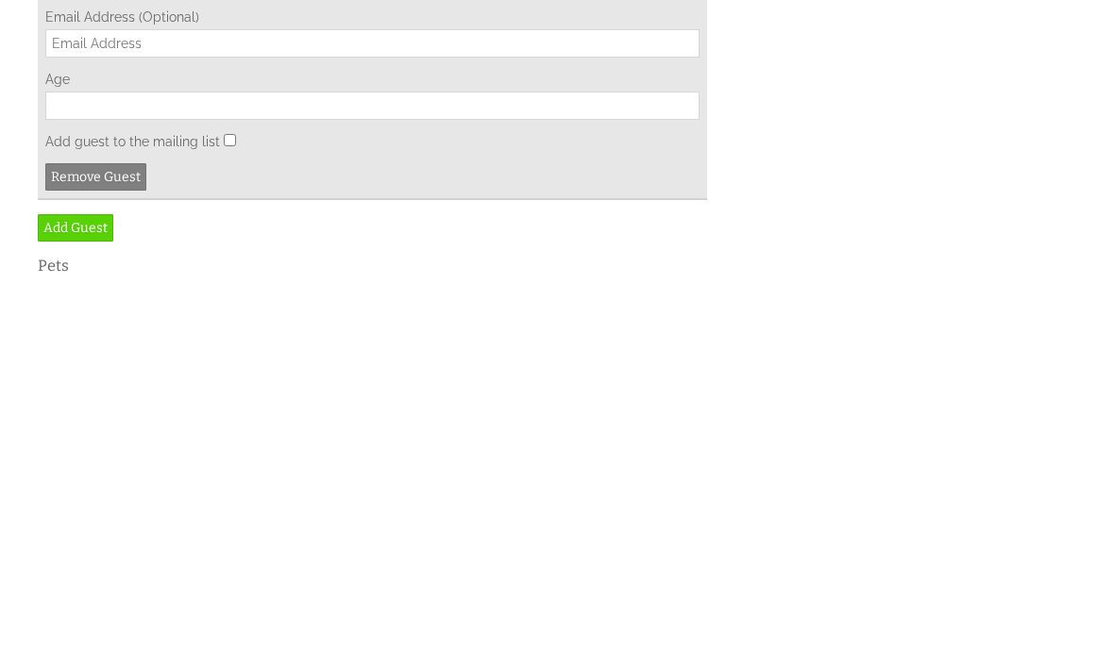
scroll to position [8358, 0]
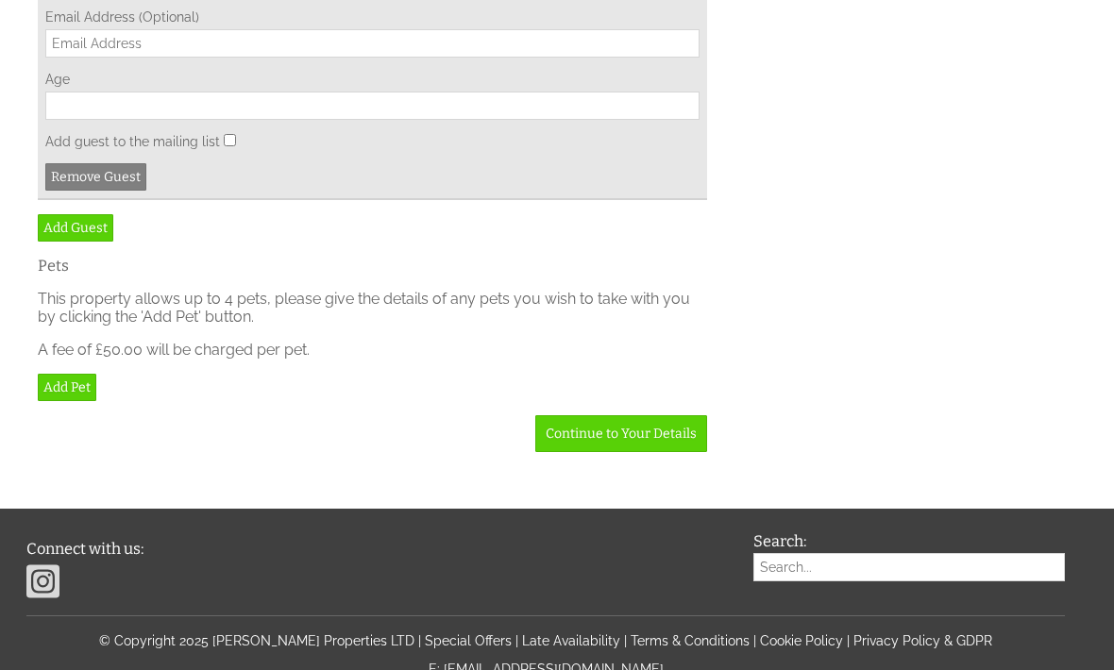
type input "Mr"
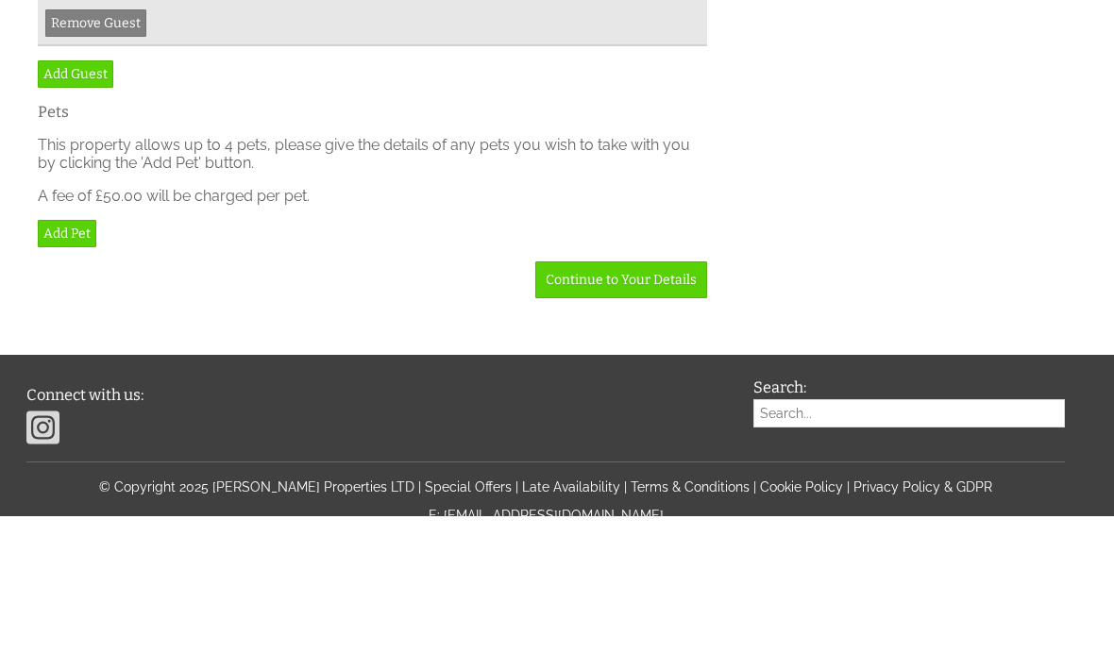
type input "[PERSON_NAME]"
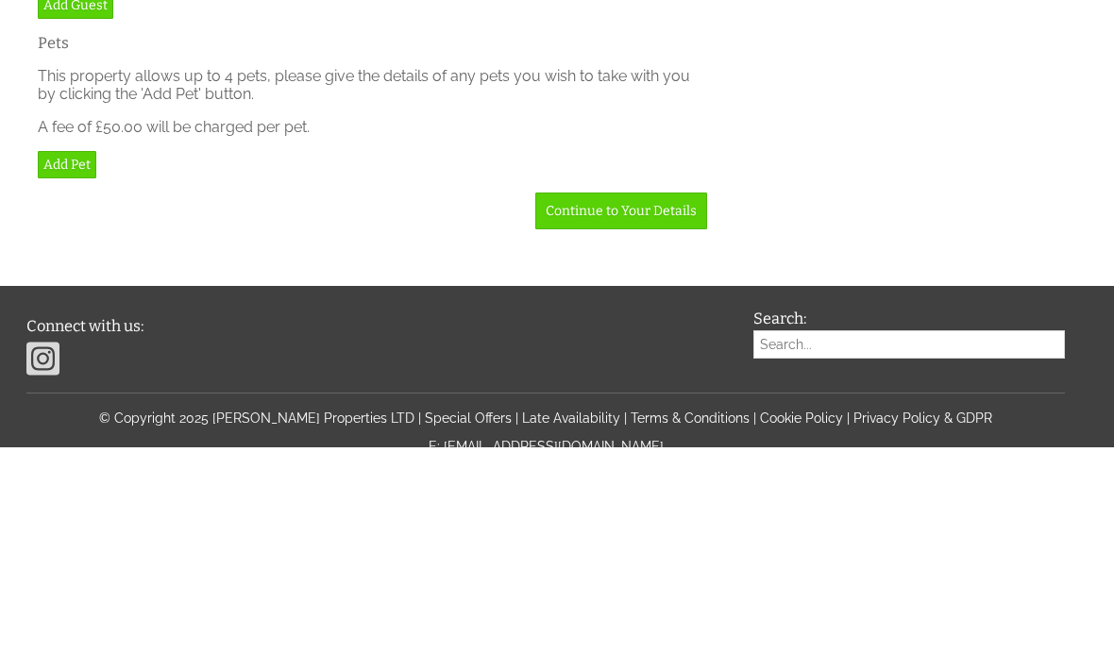
type input "Cash"
click at [587, 120] on input "Age" at bounding box center [372, 106] width 654 height 28
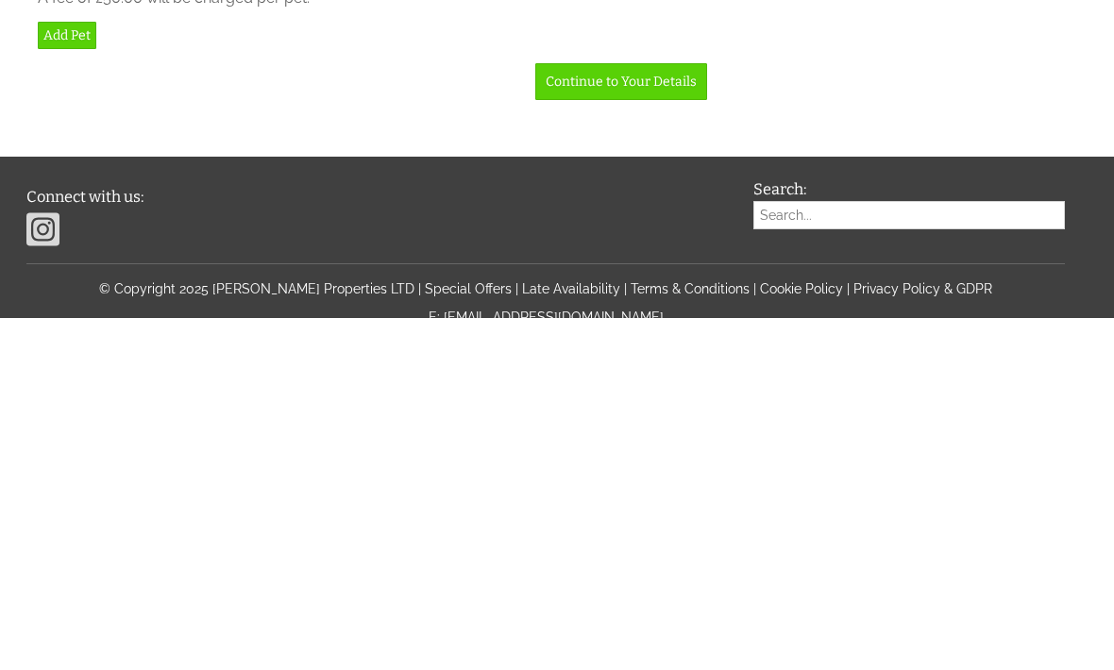
type input "6"
click at [104, 242] on link "Add Guest" at bounding box center [76, 227] width 76 height 27
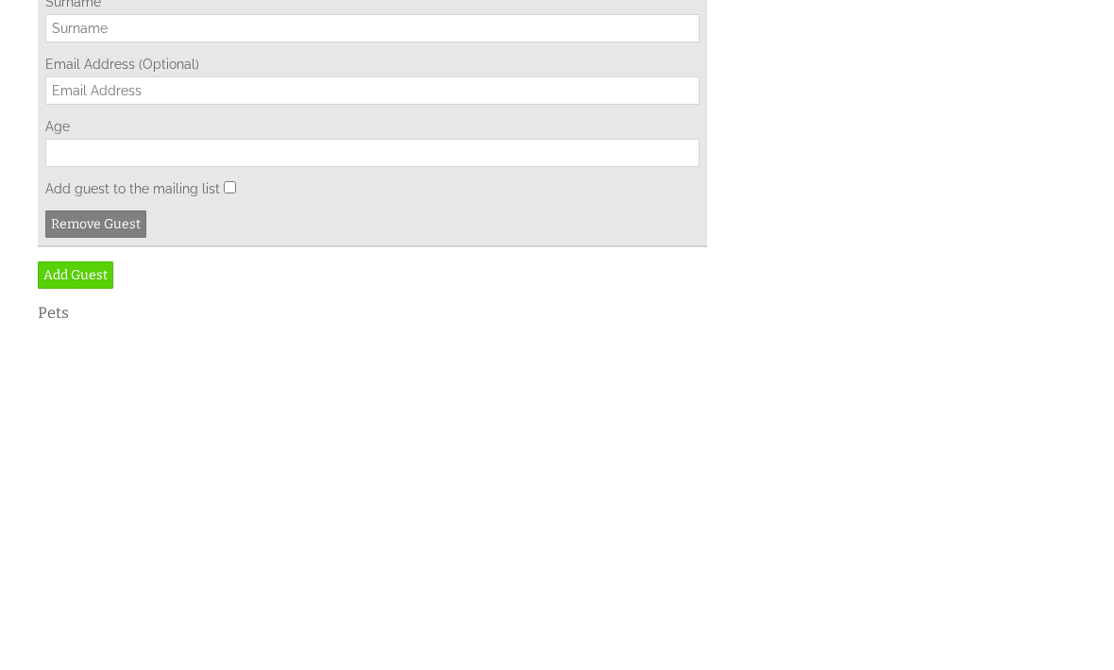
scroll to position [8710, 0]
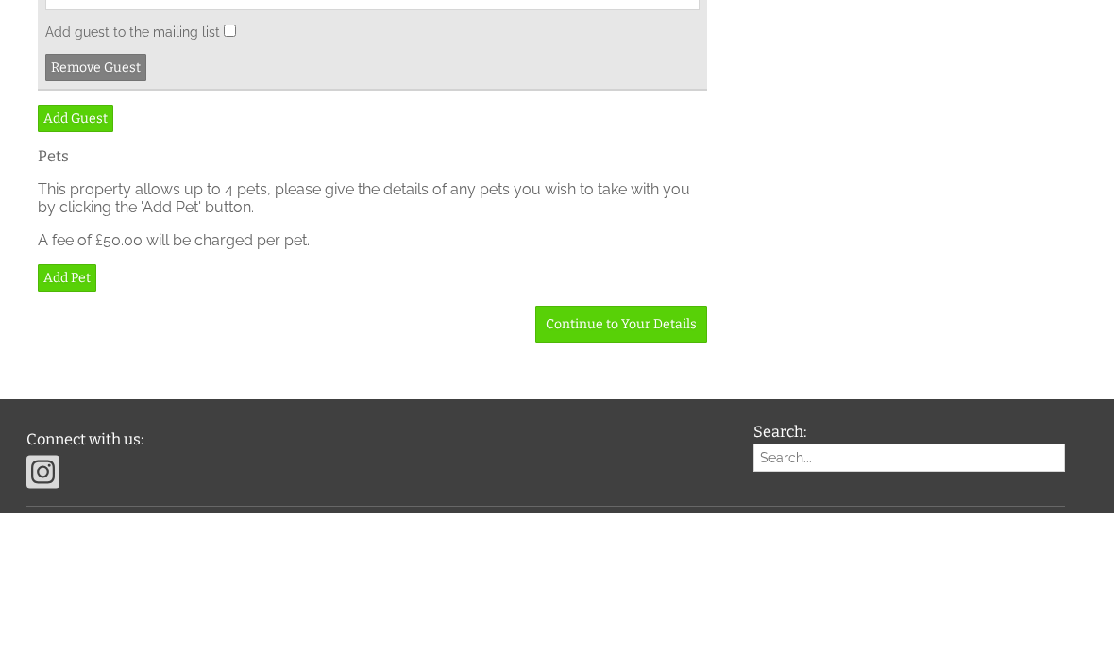
type input "Miss"
type input "[PERSON_NAME]"
type input "P"
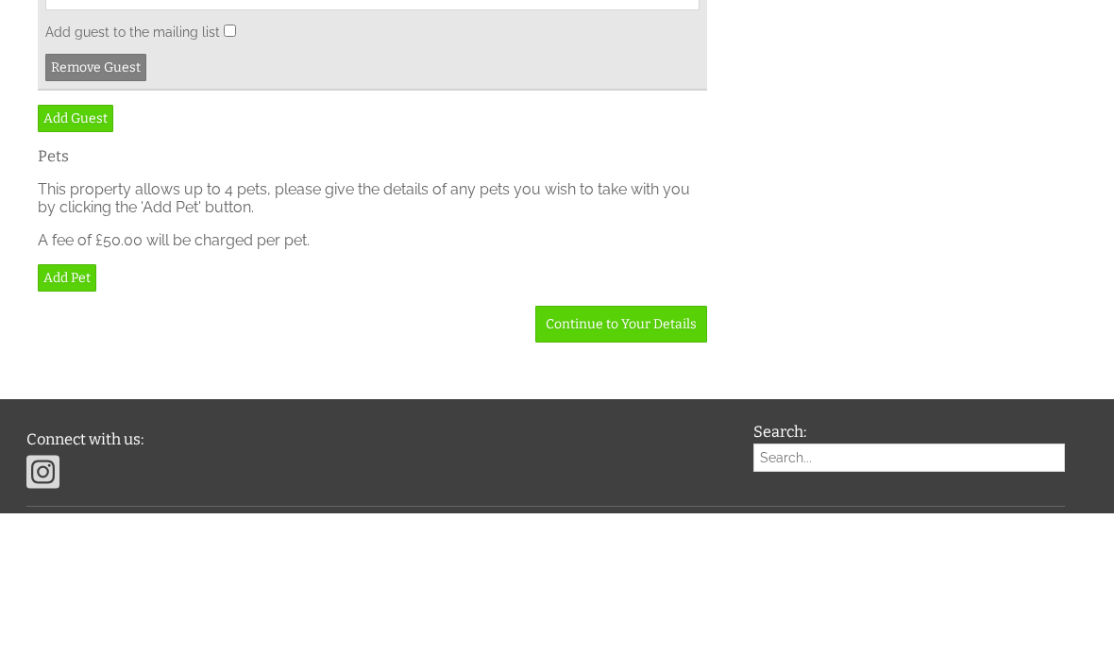
type input "Raeya"
click at [233, 42] on input "Surname" at bounding box center [372, 28] width 654 height 28
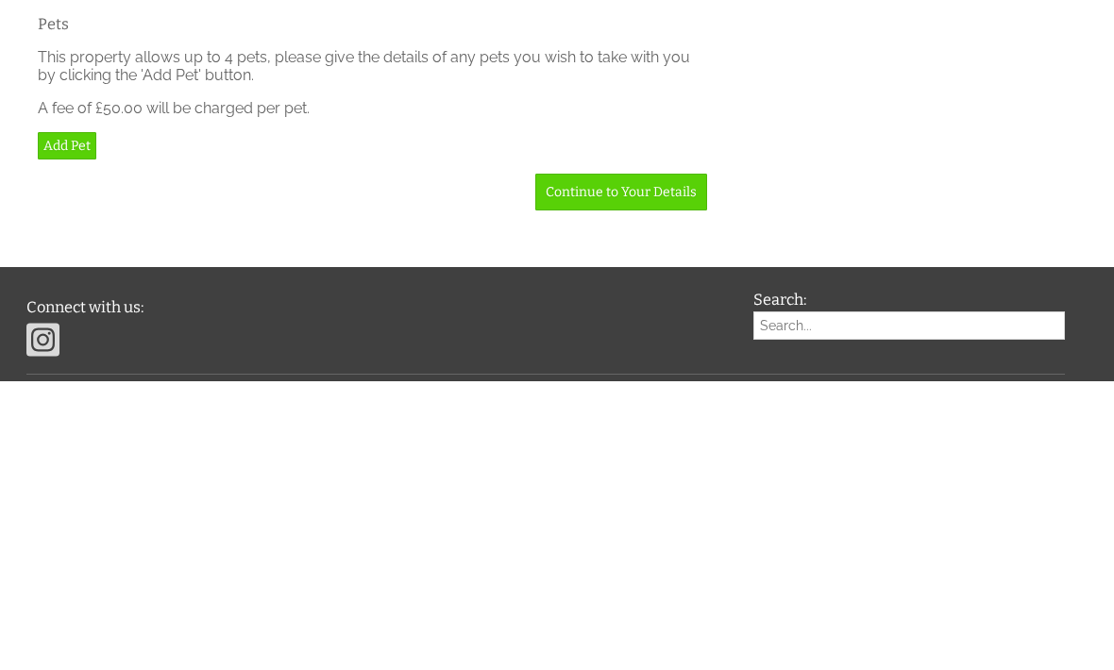
type input "Cash"
click at [481, 167] on input "Age" at bounding box center [372, 153] width 654 height 28
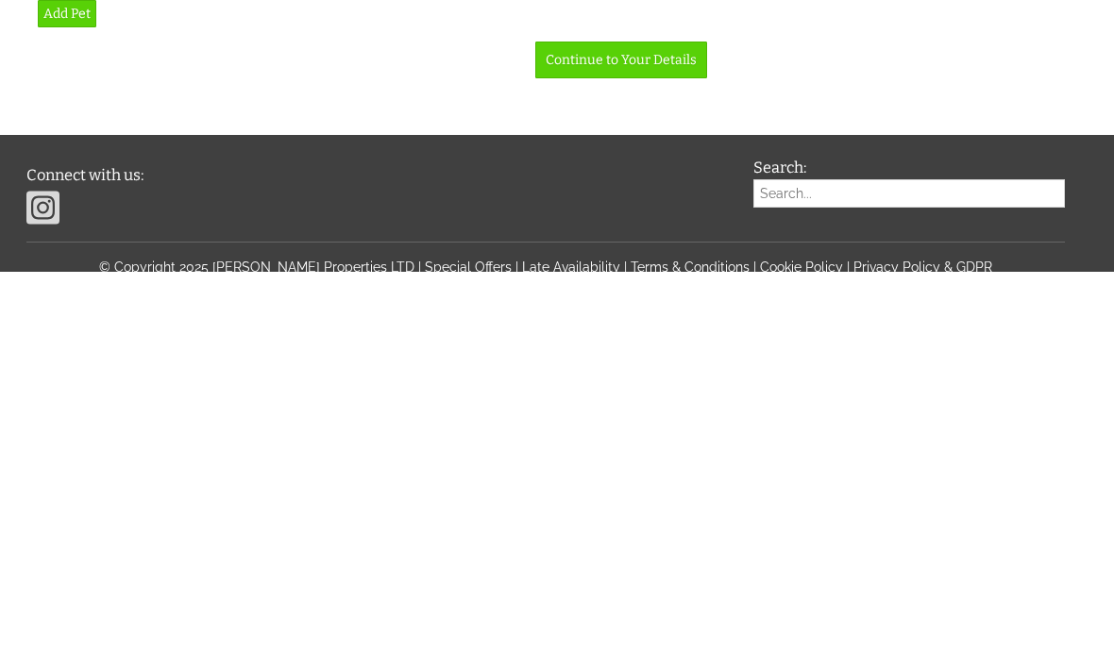
type input "2"
click at [87, 266] on link "Add Guest" at bounding box center [76, 252] width 76 height 27
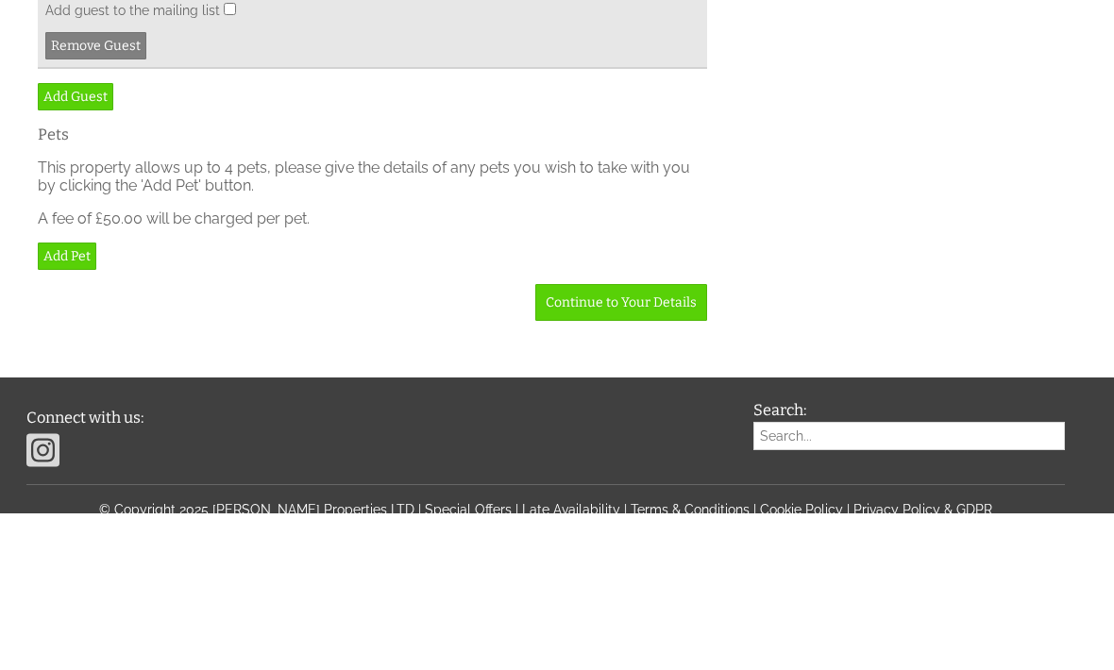
type input "Miss"
type input "Orla"
click at [328, 21] on input "Surname" at bounding box center [372, 6] width 654 height 28
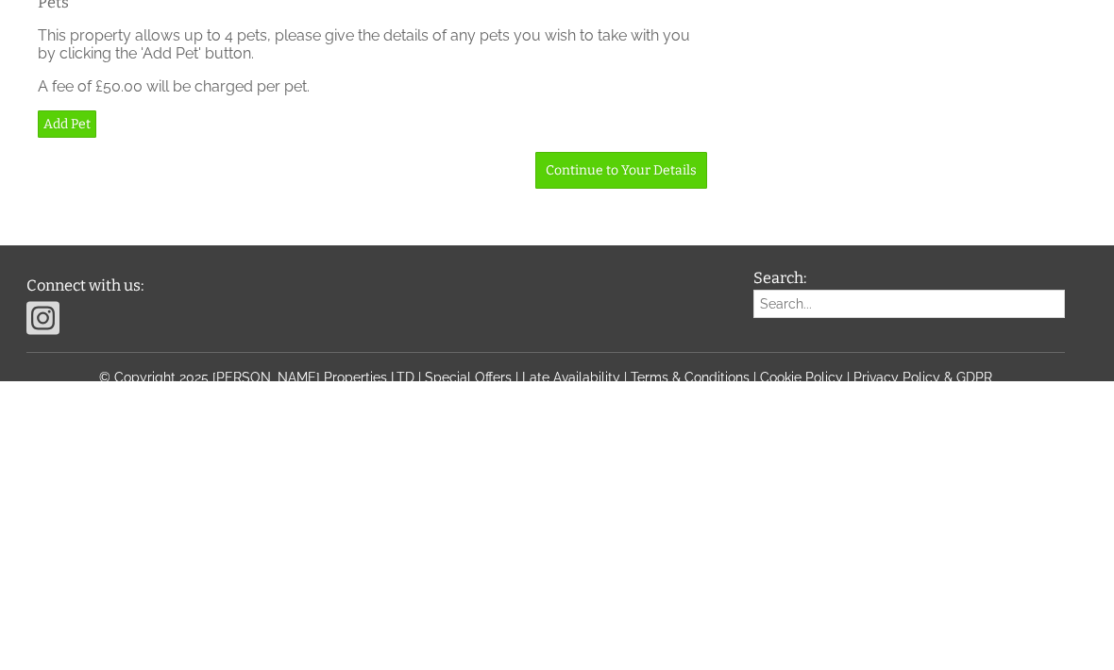
type input "[PERSON_NAME]"
click at [464, 145] on input "Age" at bounding box center [372, 131] width 654 height 28
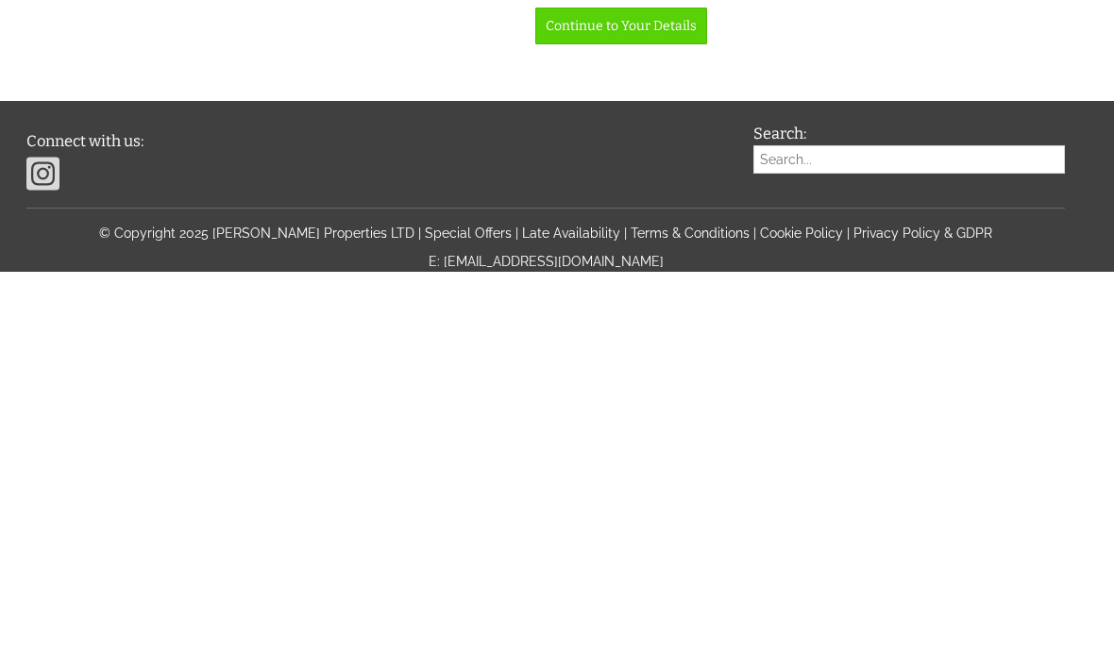
type input "3"
click at [83, 232] on link "Add Guest" at bounding box center [76, 218] width 76 height 27
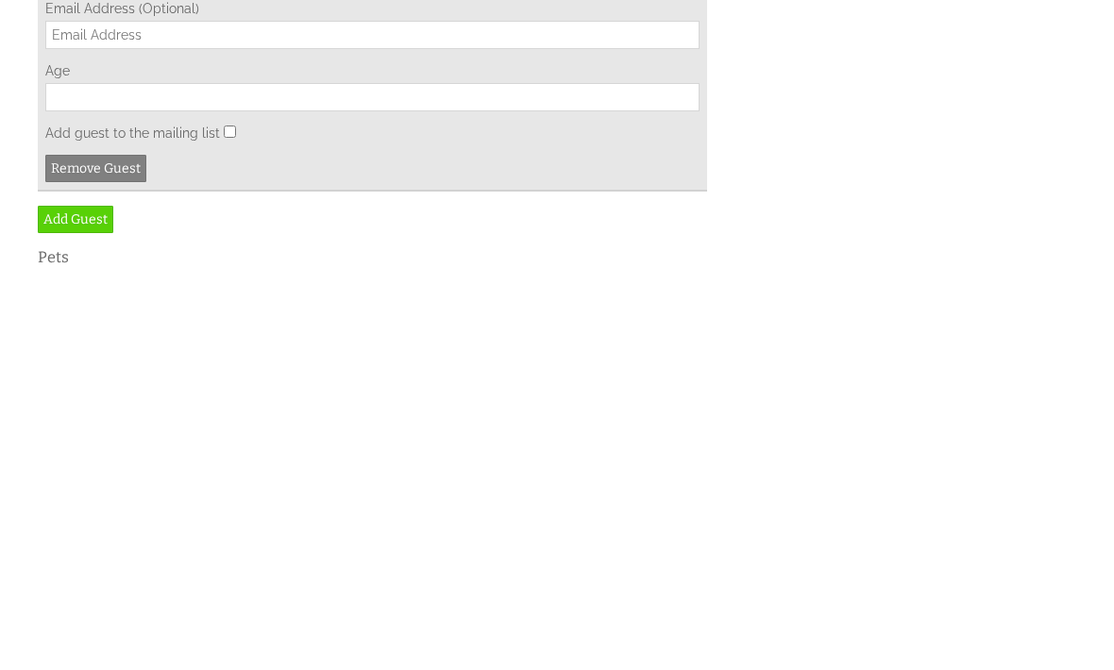
scroll to position [9565, 0]
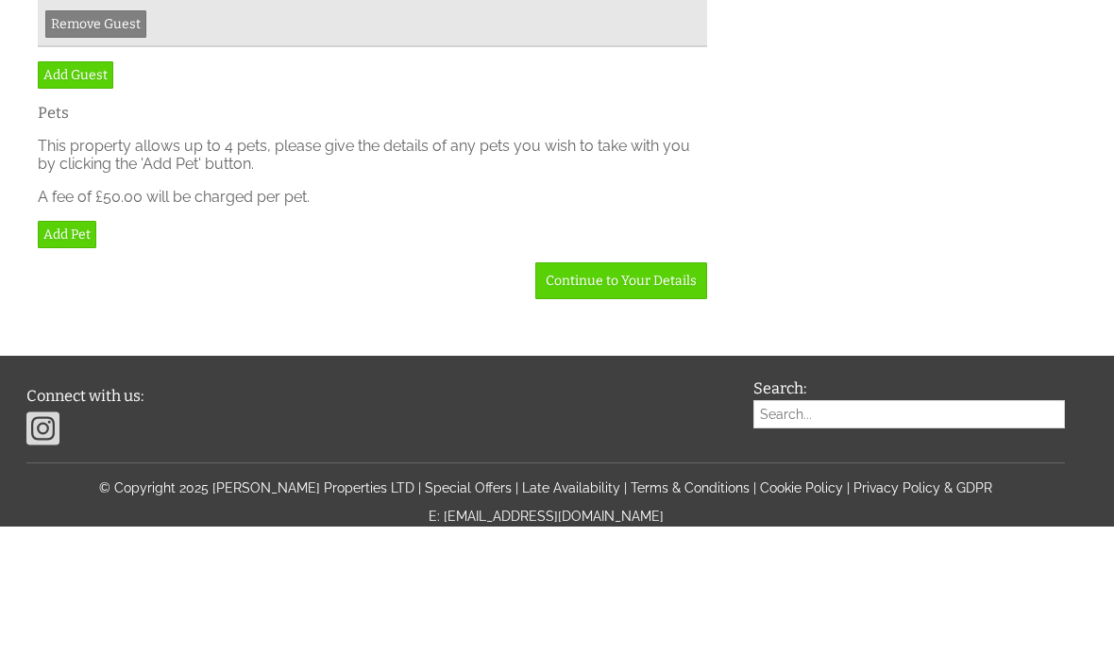
type input "Mr"
type input "[PERSON_NAME]"
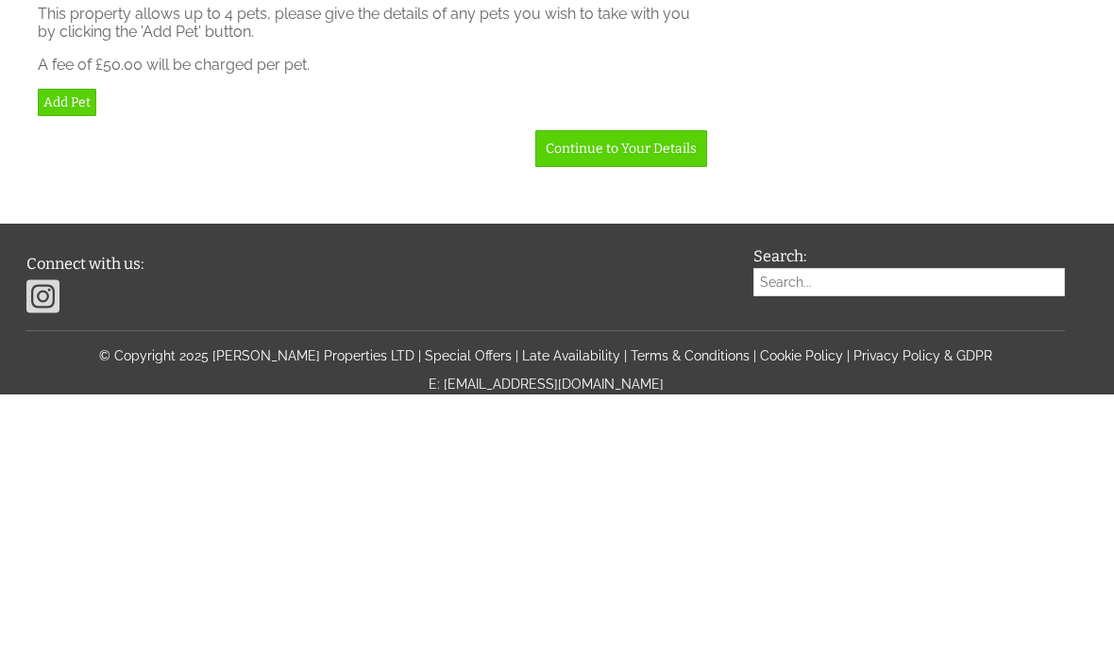
type input "Waterton"
click at [363, 111] on input "Age" at bounding box center [372, 97] width 654 height 28
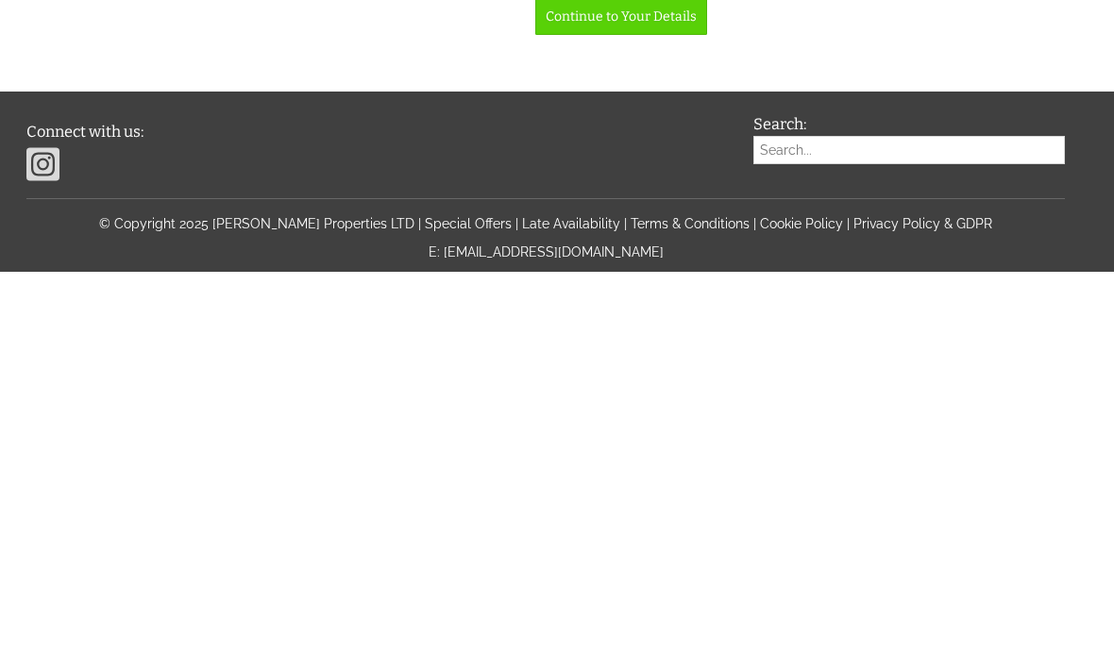
type input "6"
click at [97, 223] on link "Add Guest" at bounding box center [76, 208] width 76 height 27
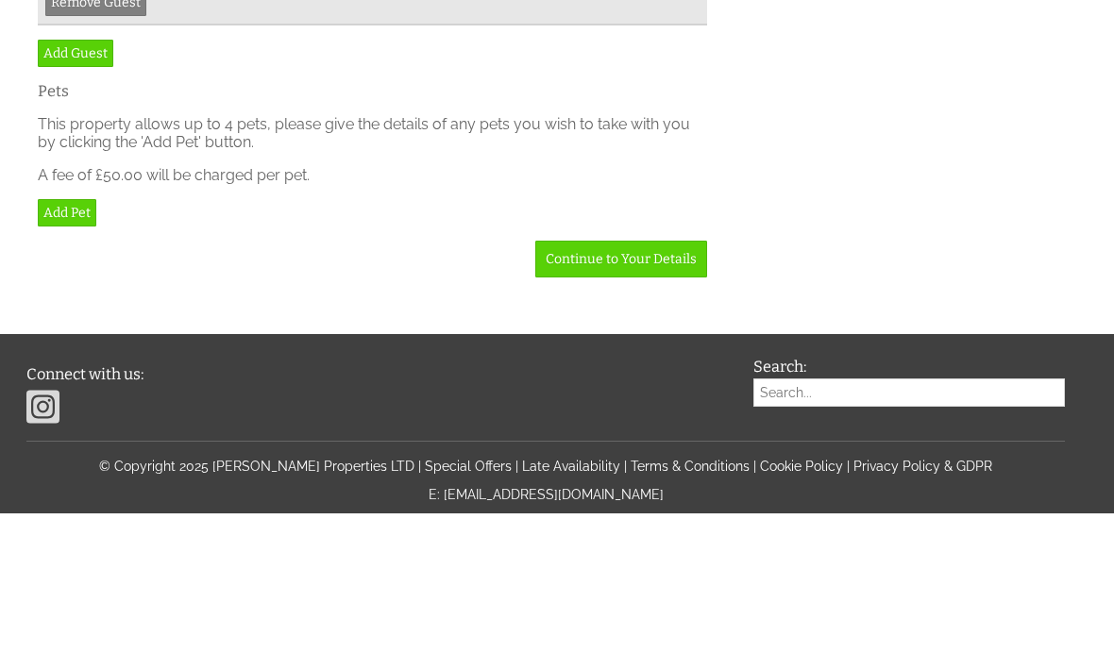
type input "Mr"
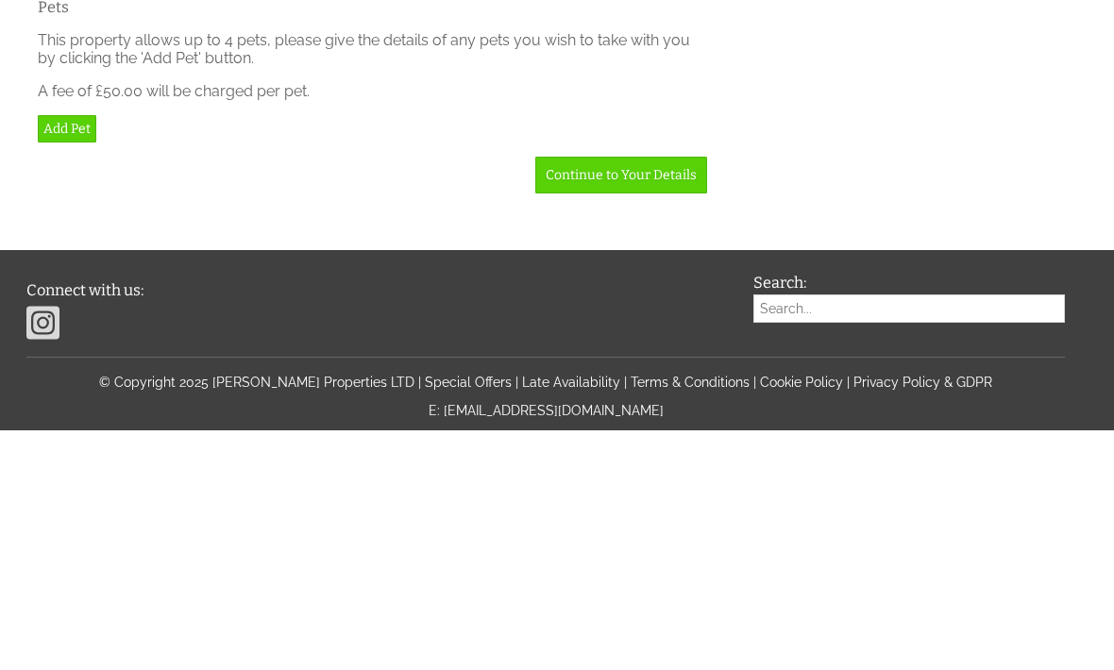
type input "Ozias"
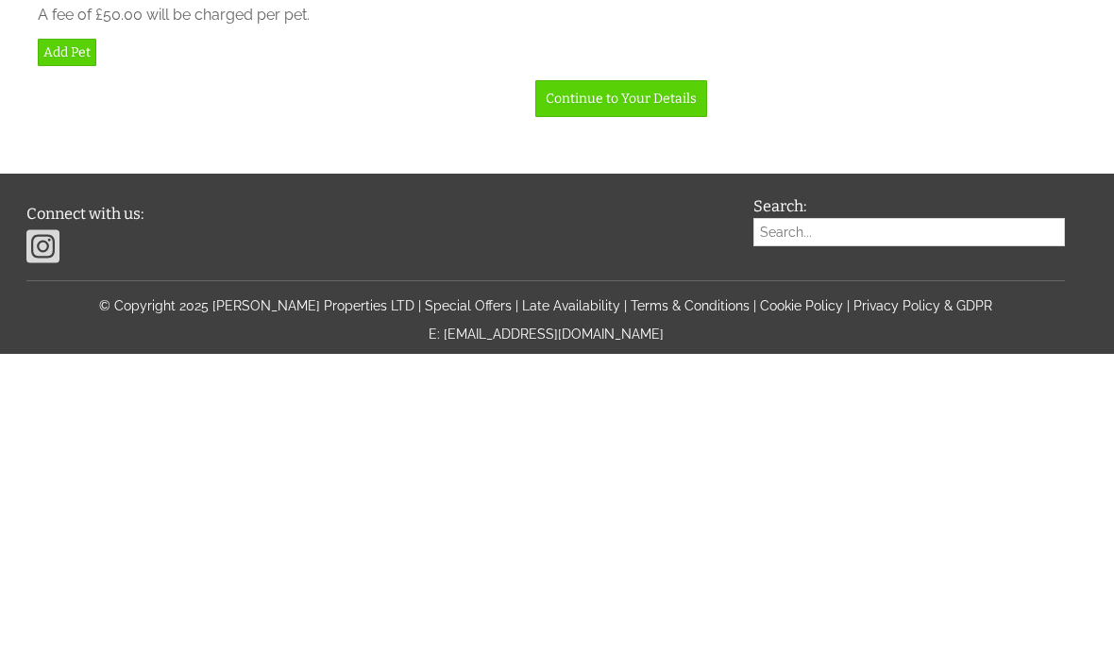
type input "[PERSON_NAME]"
click at [589, 102] on input "Age" at bounding box center [372, 88] width 654 height 28
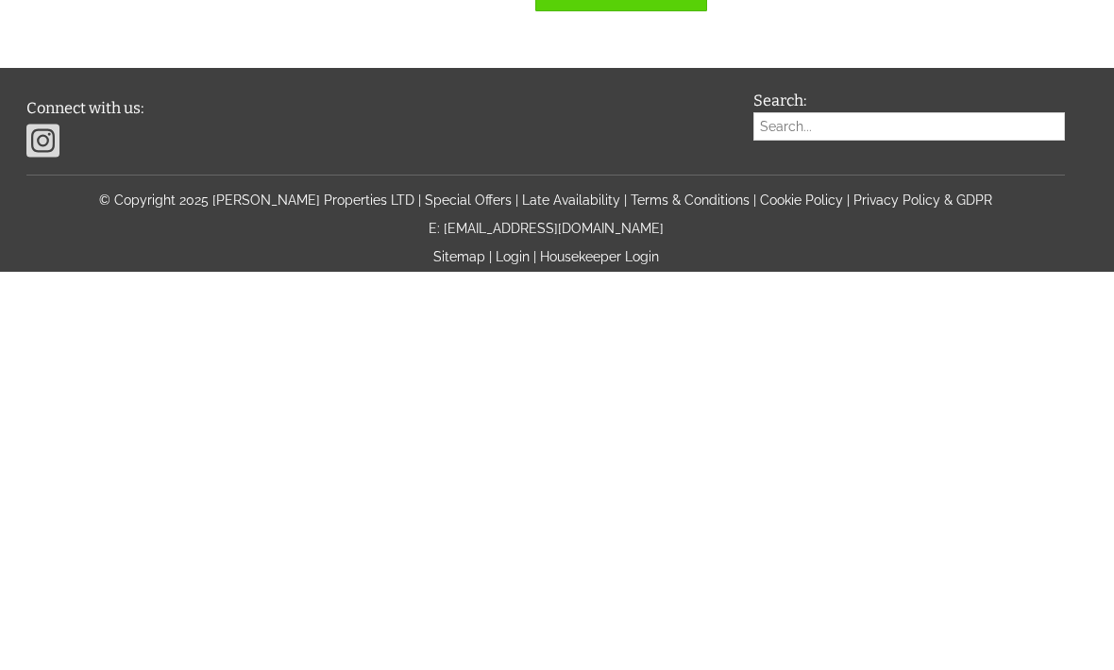
type input "4"
click at [77, 199] on link "Add Guest" at bounding box center [76, 185] width 76 height 27
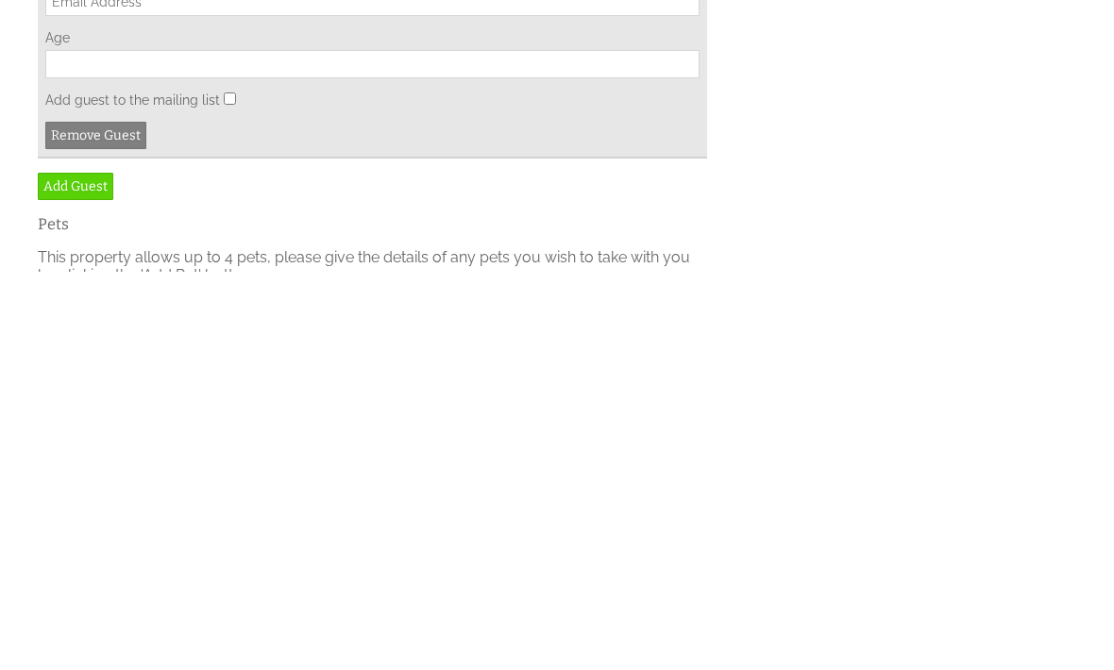
scroll to position [10396, 0]
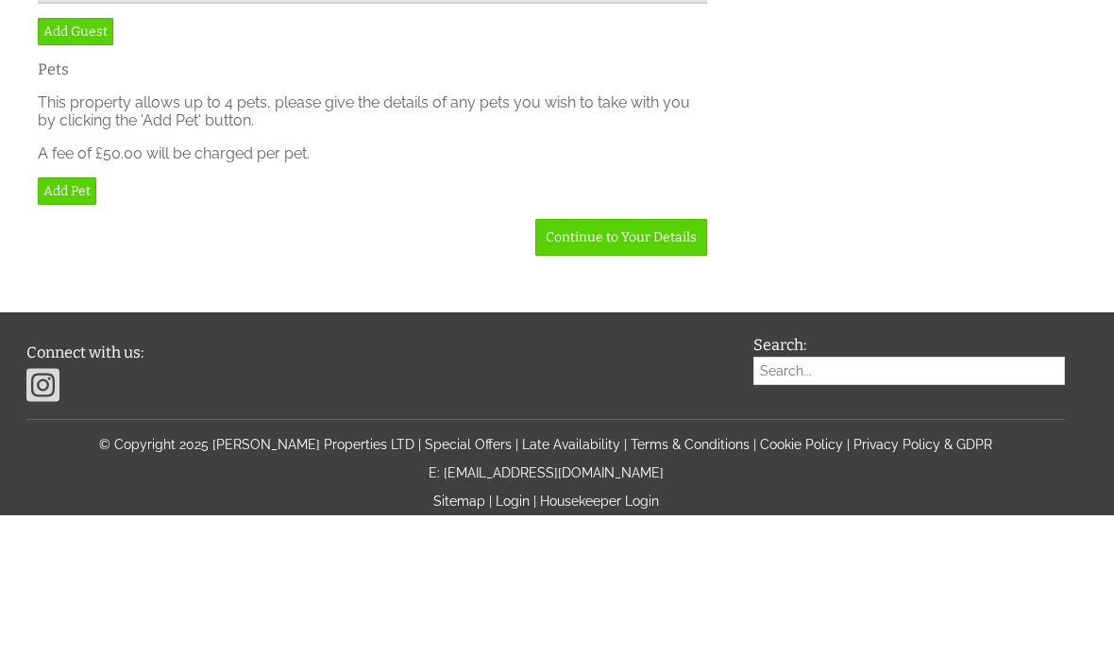
type input "Mr"
type input "Conan"
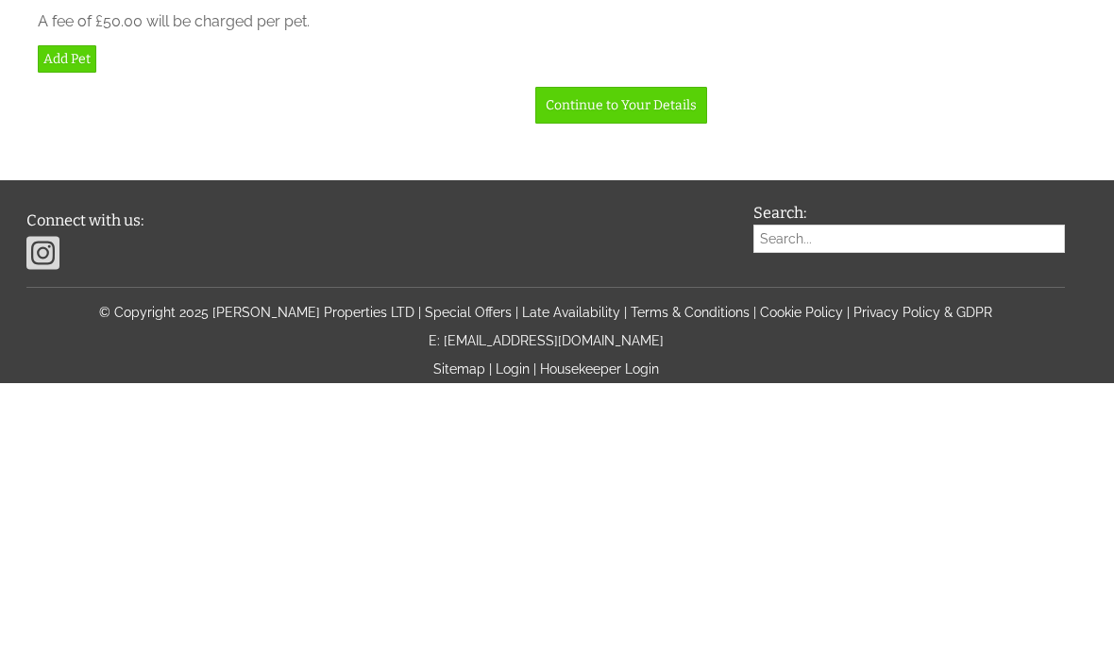
type input "[PERSON_NAME]"
click at [202, 78] on input "Age" at bounding box center [372, 64] width 654 height 28
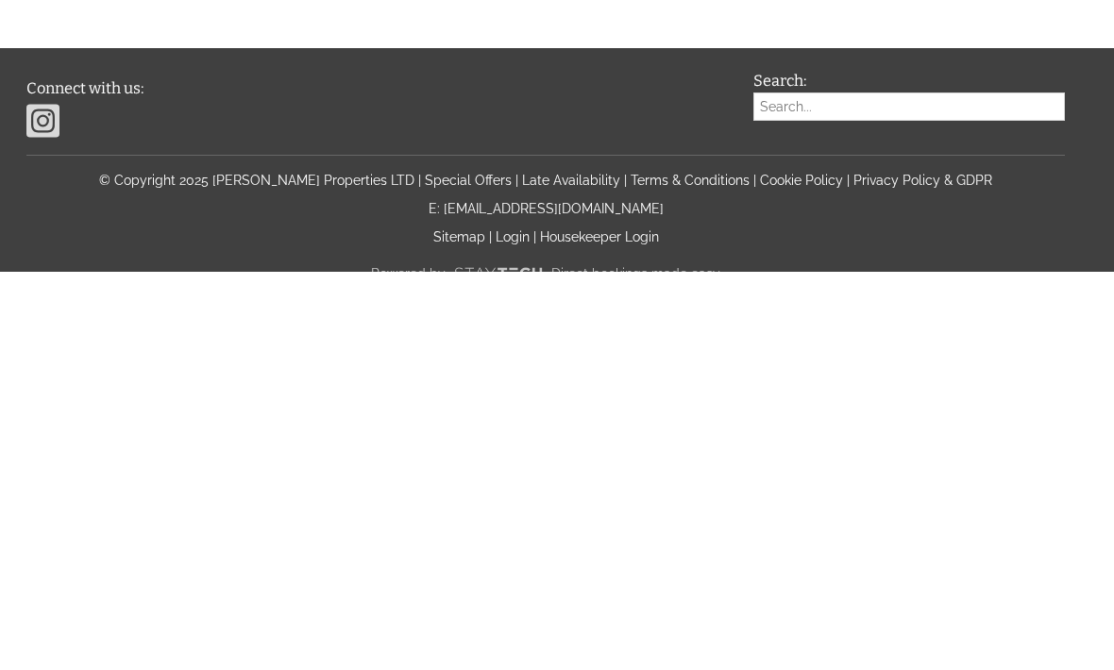
type input "11"
click at [93, 179] on link "Add Guest" at bounding box center [76, 165] width 76 height 27
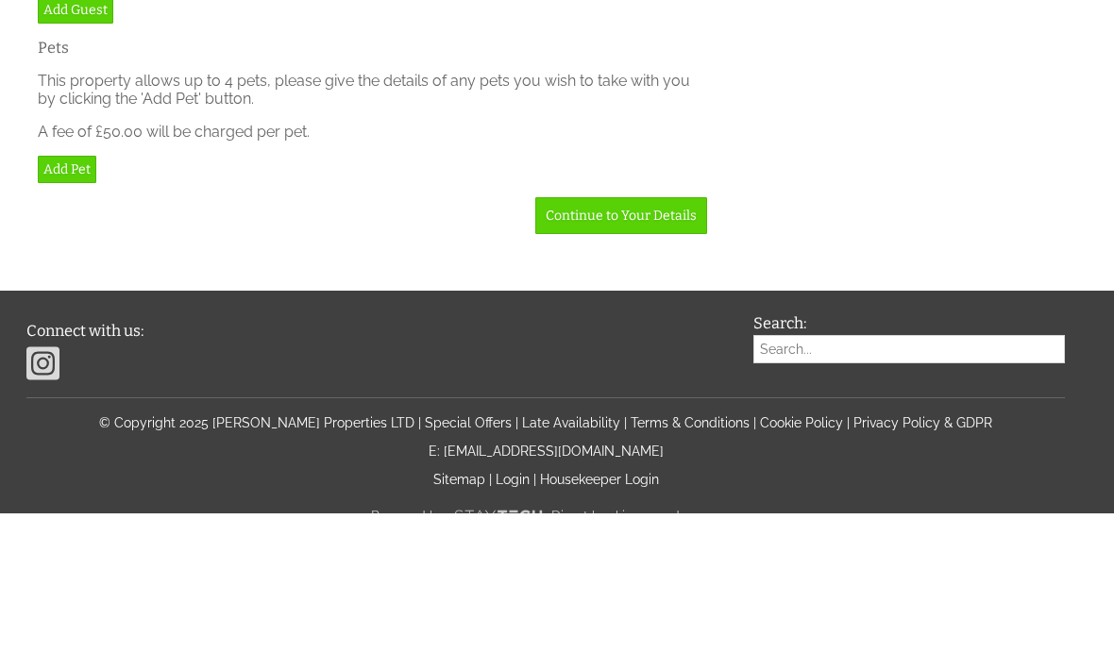
type input "Miss"
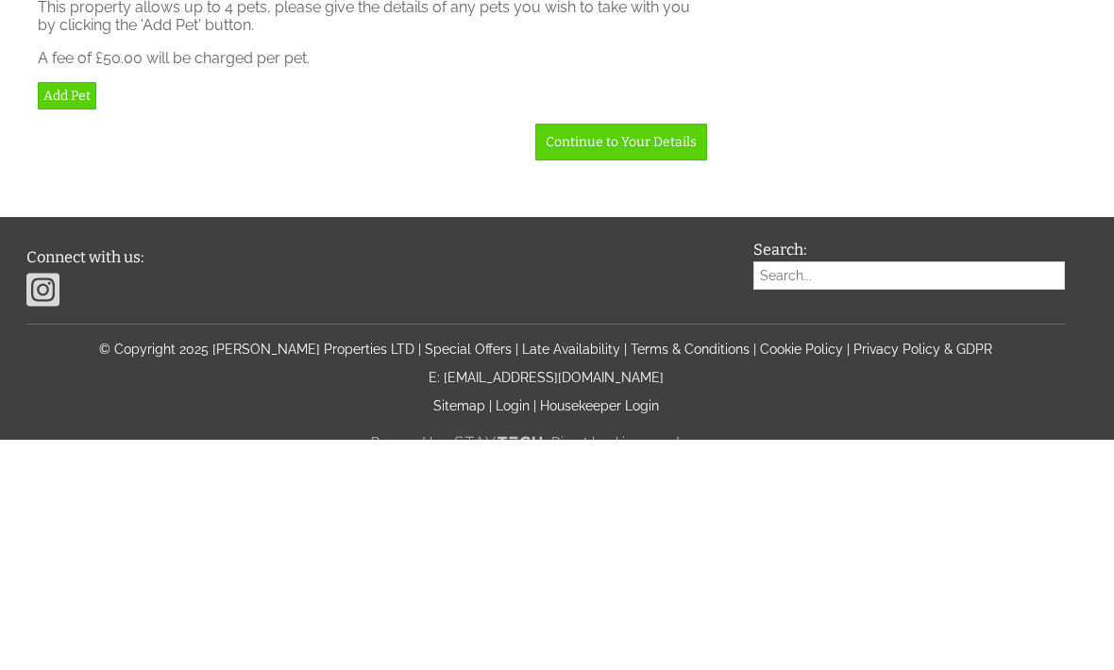
type input "Fawn"
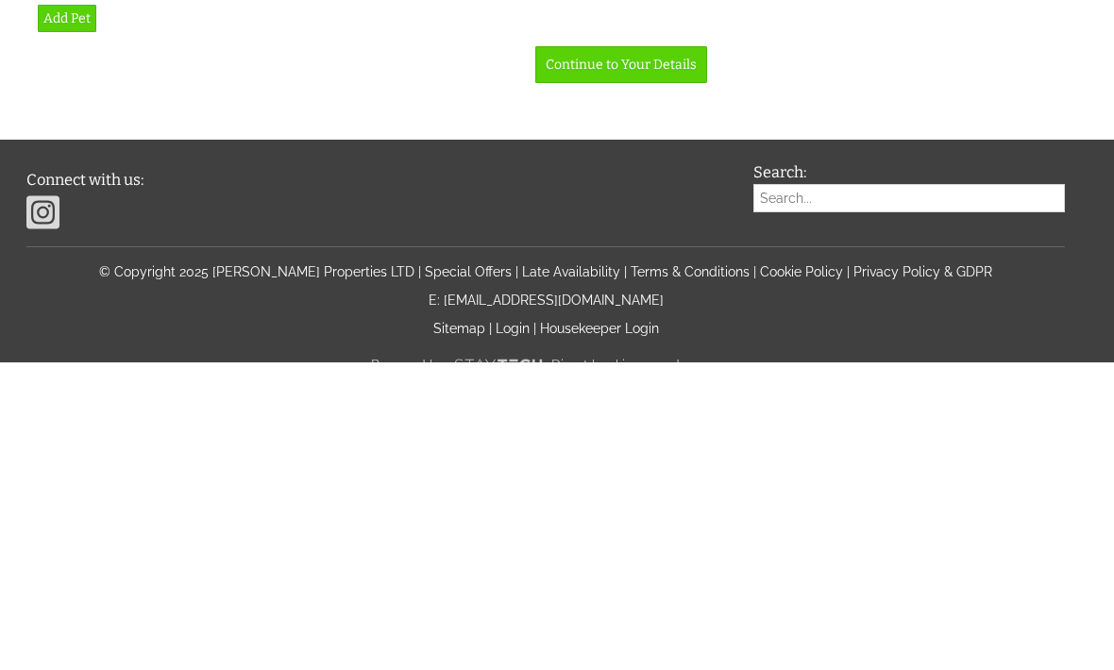
type input "[PERSON_NAME]"
click at [443, 59] on input "Age" at bounding box center [372, 44] width 654 height 28
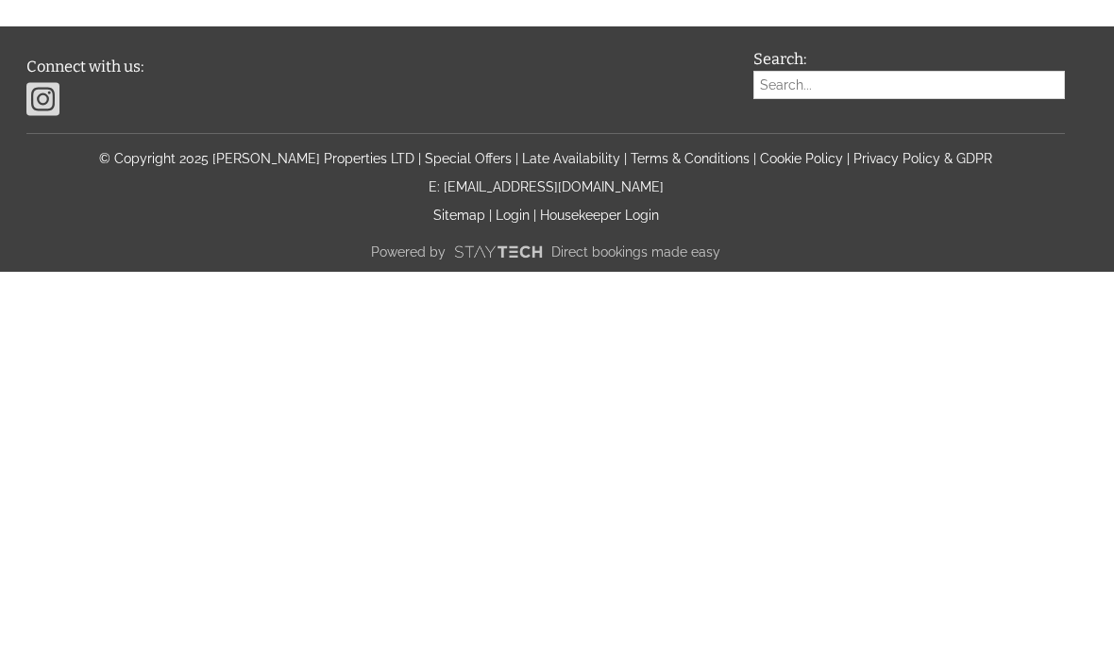
type input "10"
click at [86, 158] on link "Add Guest" at bounding box center [76, 143] width 76 height 27
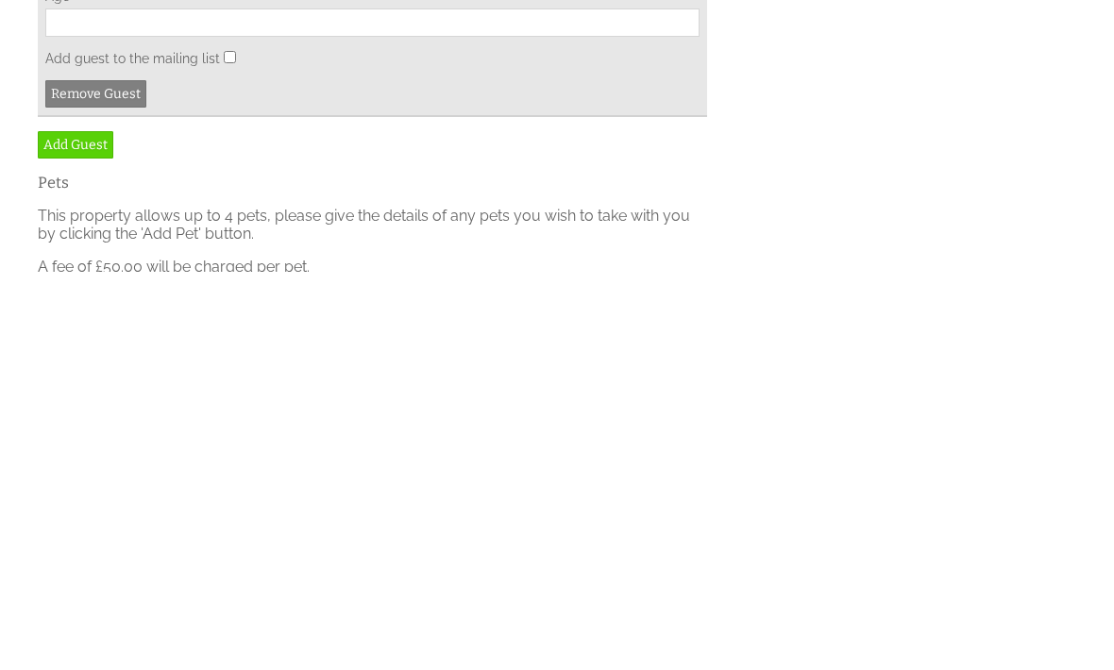
scroll to position [11236, 0]
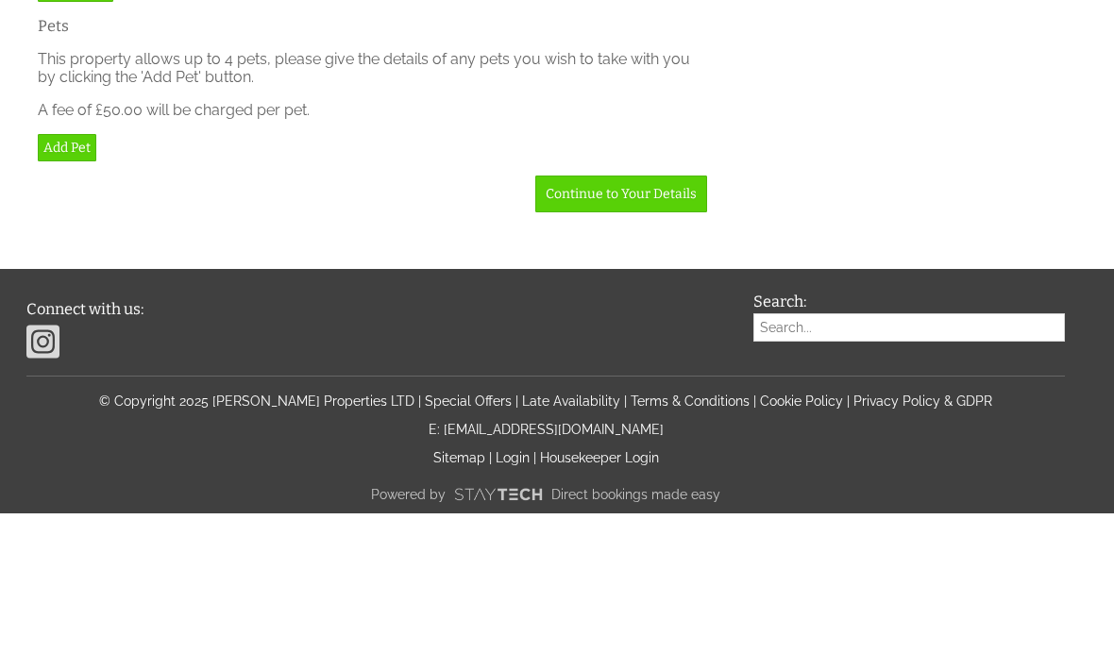
type input "Miss"
type input "[PERSON_NAME]"
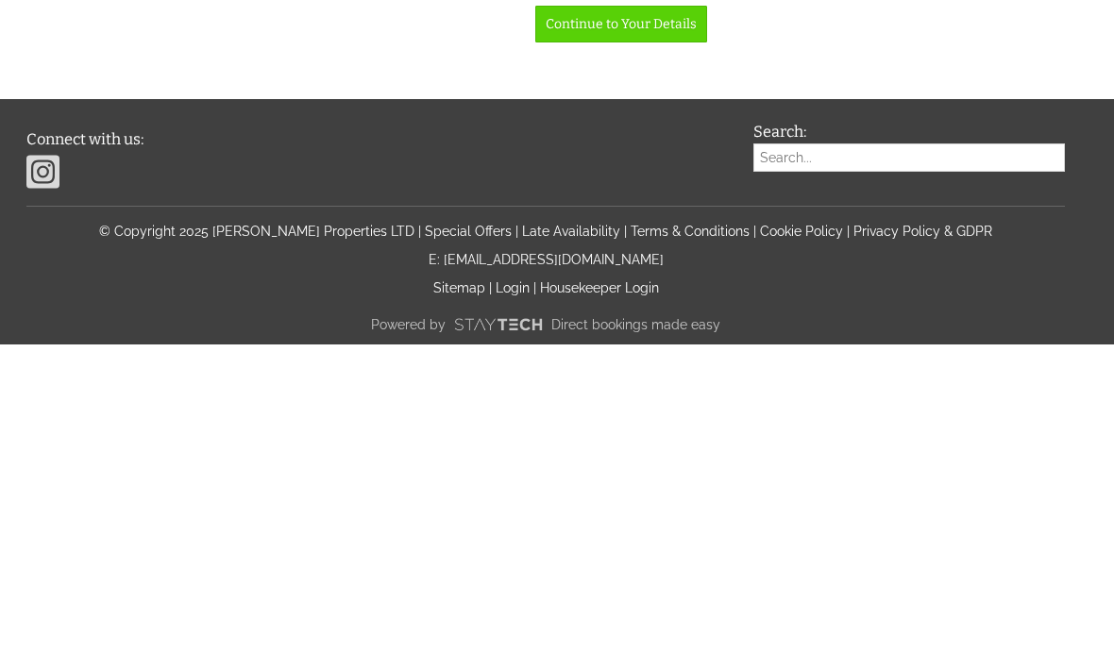
type input "[PERSON_NAME]"
click at [432, 37] on input "Age" at bounding box center [372, 22] width 654 height 28
type input "8"
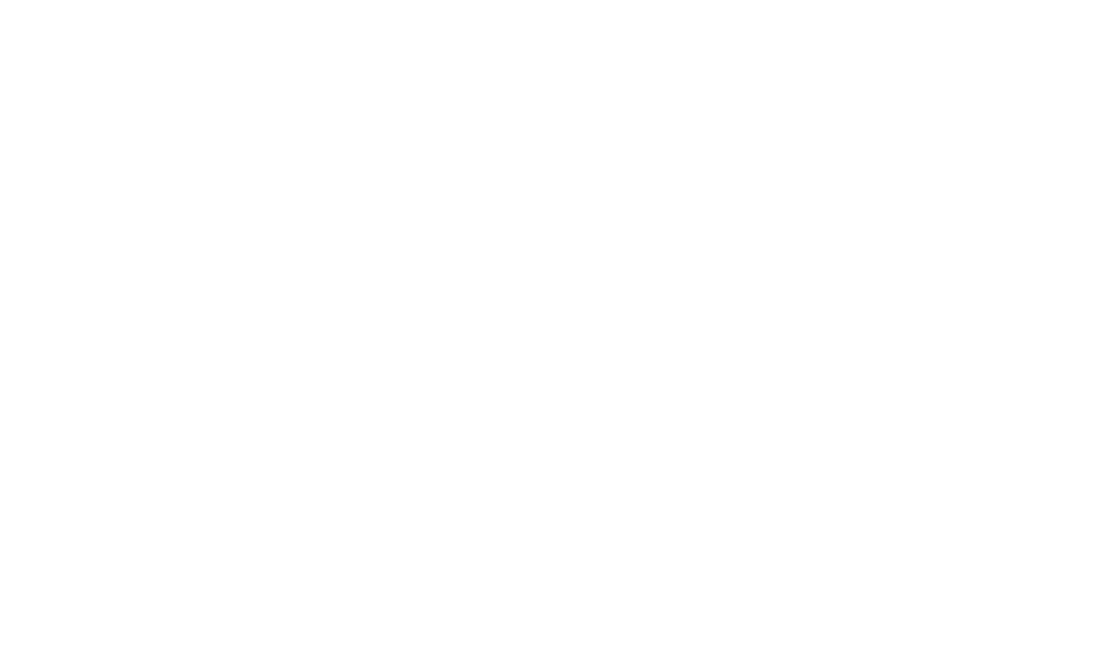
scroll to position [11793, 0]
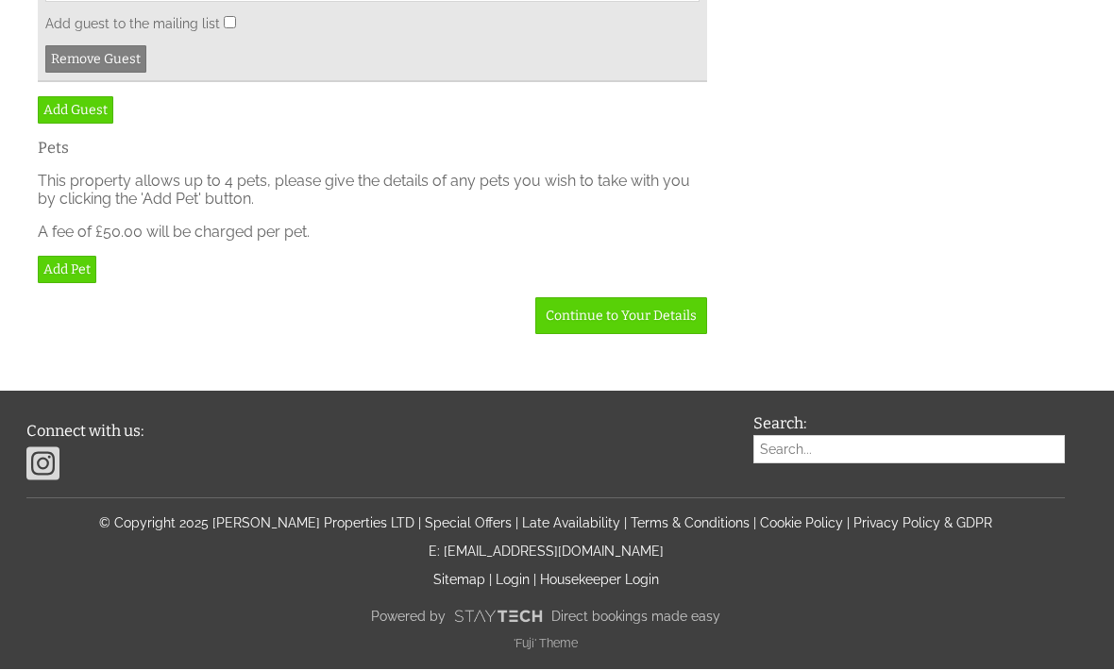
click at [670, 335] on link "Continue to Your Details" at bounding box center [621, 316] width 172 height 37
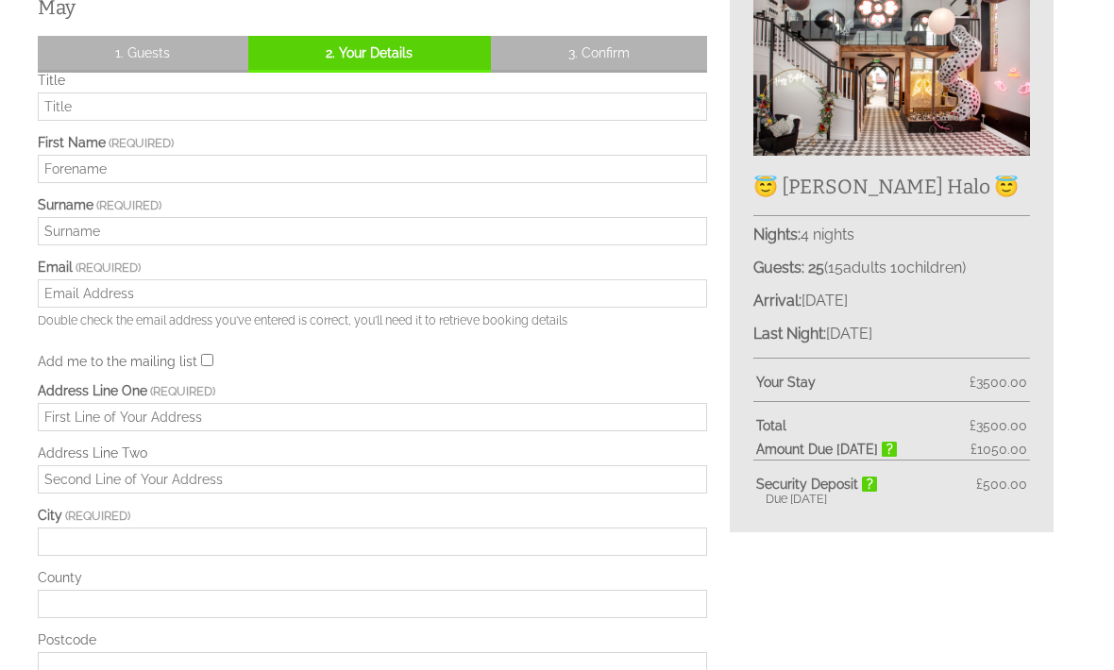
scroll to position [489, 0]
click at [185, 92] on input "Title" at bounding box center [372, 106] width 669 height 28
type input "Mrs"
click at [254, 155] on input "First Name" at bounding box center [372, 169] width 669 height 28
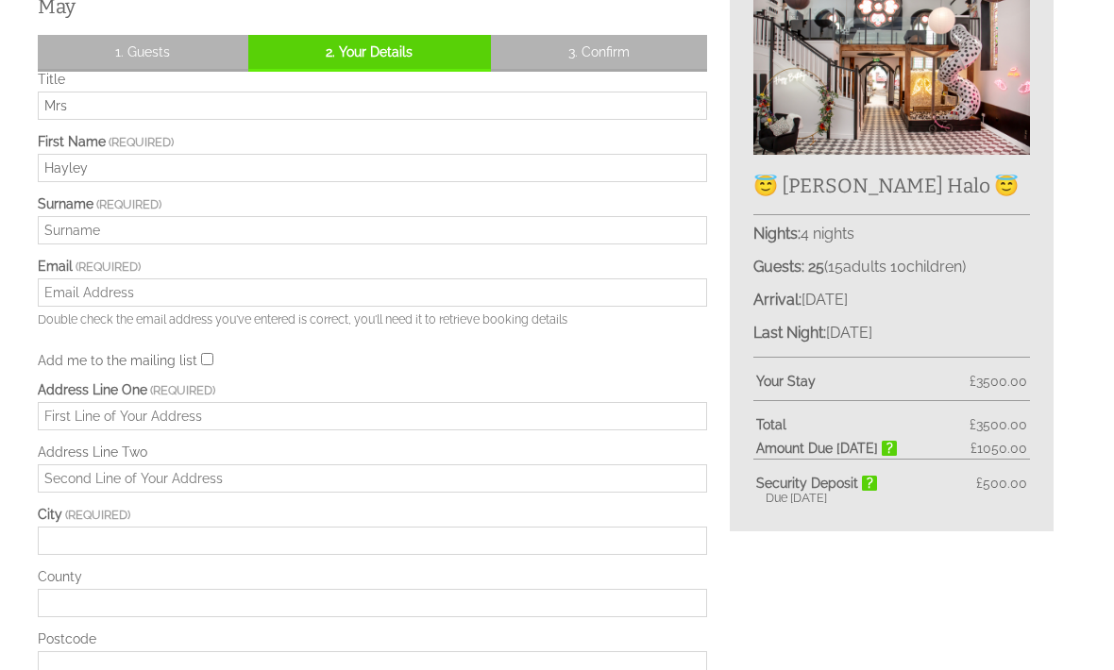
type input "Hayley"
click at [205, 226] on input "Surname" at bounding box center [372, 231] width 669 height 28
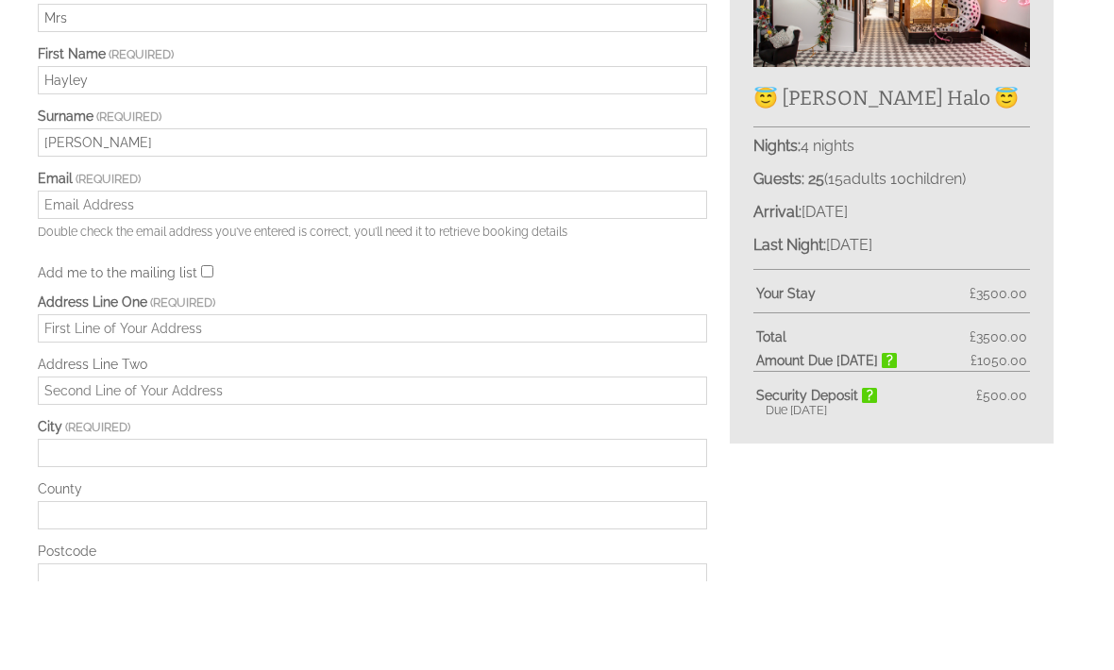
type input "[PERSON_NAME]"
click at [296, 279] on input "Email" at bounding box center [372, 293] width 669 height 28
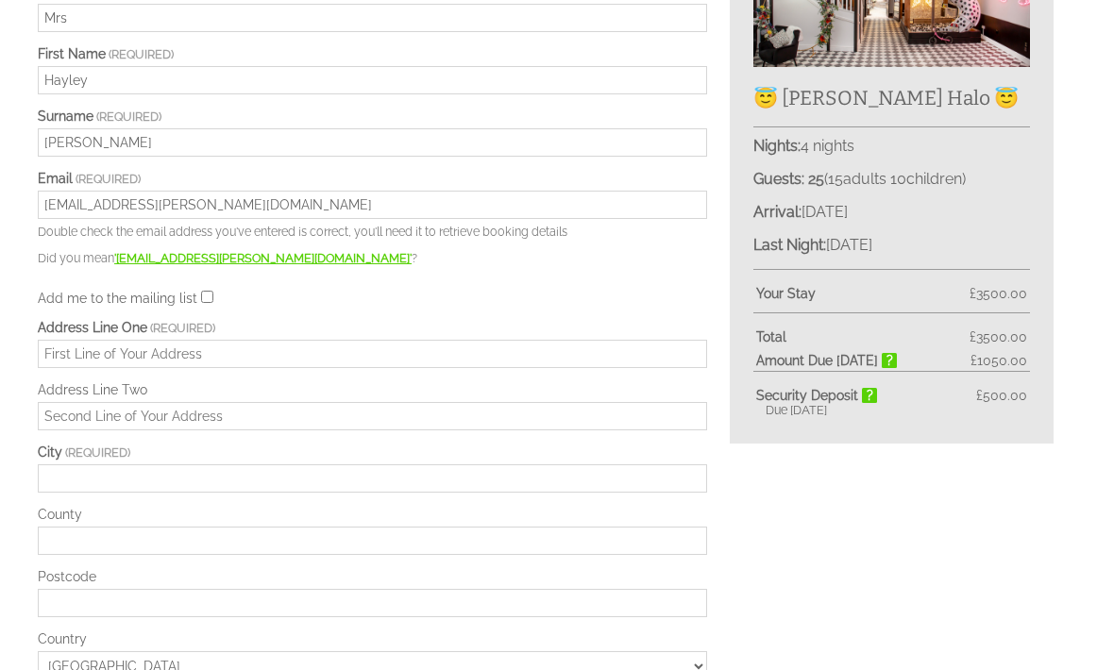
type input "[EMAIL_ADDRESS][PERSON_NAME][DOMAIN_NAME]"
click at [204, 291] on input "Add me to the mailing list" at bounding box center [207, 297] width 12 height 12
checkbox input "true"
click at [251, 353] on input "Address Line One" at bounding box center [372, 354] width 669 height 28
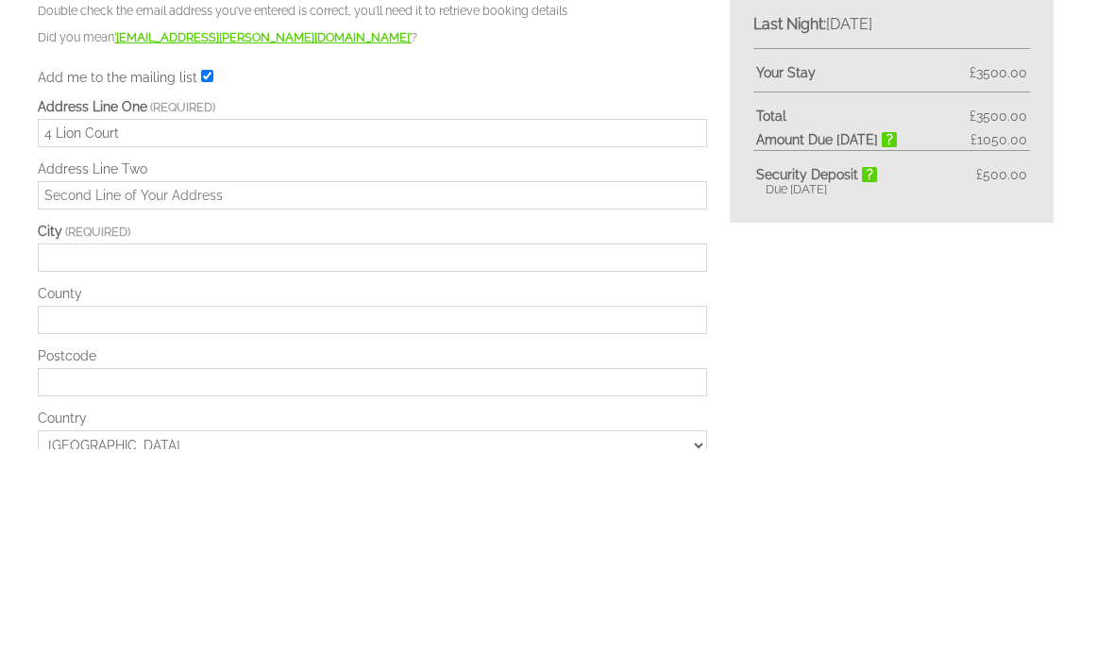
type input "4 Lion Court"
click at [264, 403] on input "Address Line Two" at bounding box center [372, 417] width 669 height 28
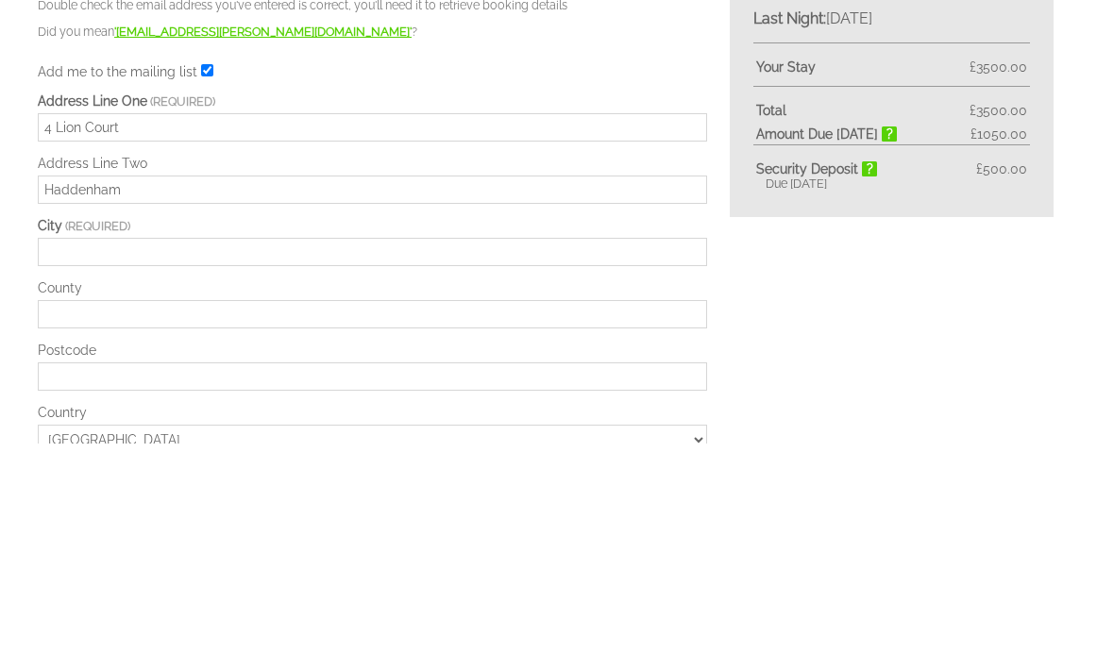
type input "Haddenham"
click at [202, 465] on input "City" at bounding box center [372, 479] width 669 height 28
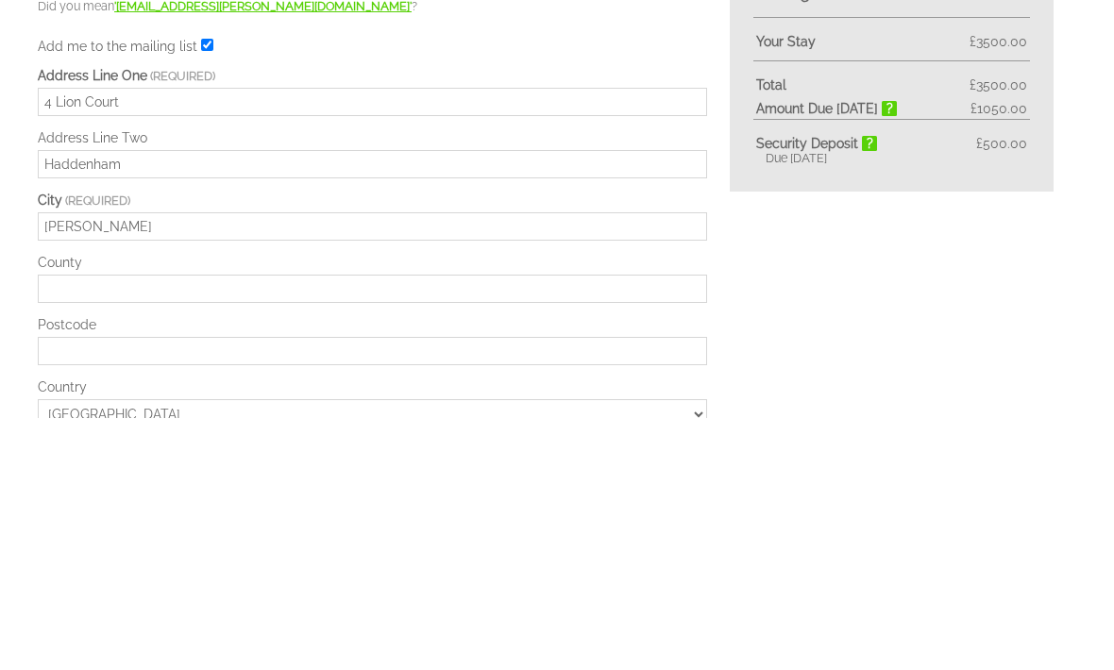
type input "[PERSON_NAME]"
click at [225, 528] on input "County" at bounding box center [372, 542] width 669 height 28
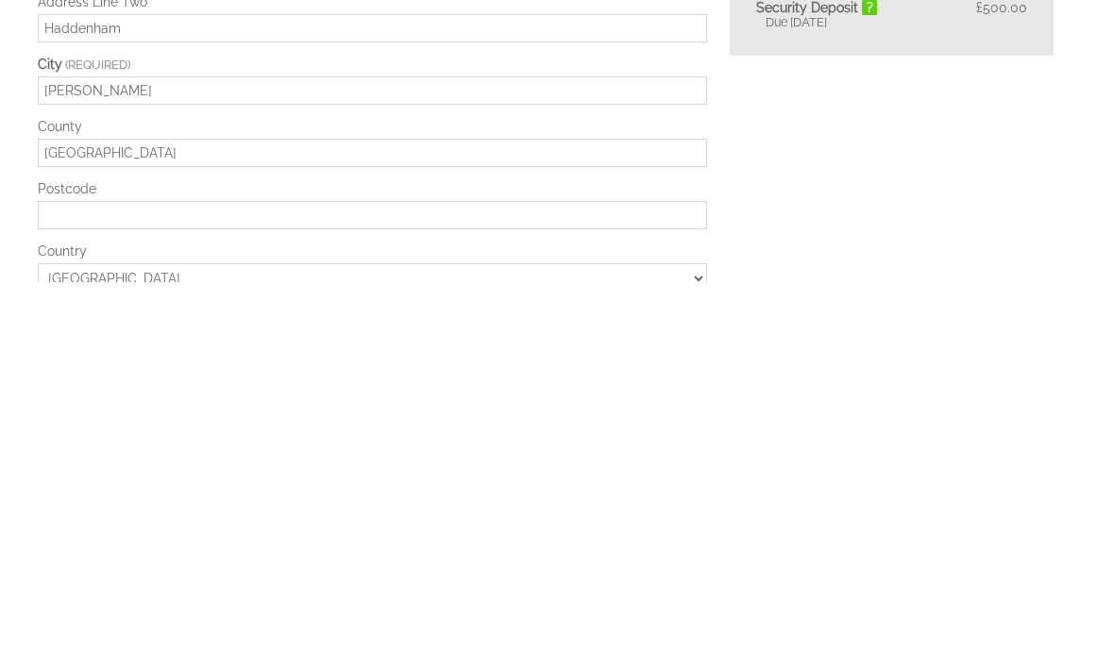
type input "[GEOGRAPHIC_DATA]"
click at [273, 590] on input "Postcode" at bounding box center [372, 604] width 669 height 28
click at [447, 652] on select "[GEOGRAPHIC_DATA] --------------- [GEOGRAPHIC_DATA] [GEOGRAPHIC_DATA] [GEOGRAPH…" at bounding box center [372, 667] width 669 height 30
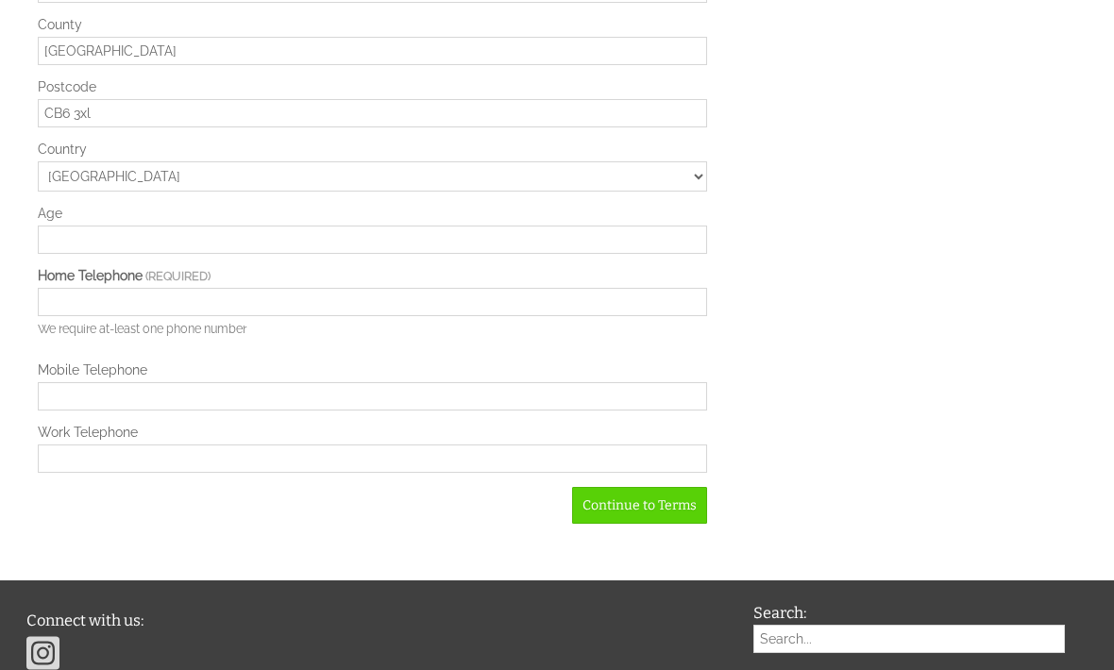
scroll to position [1003, 0]
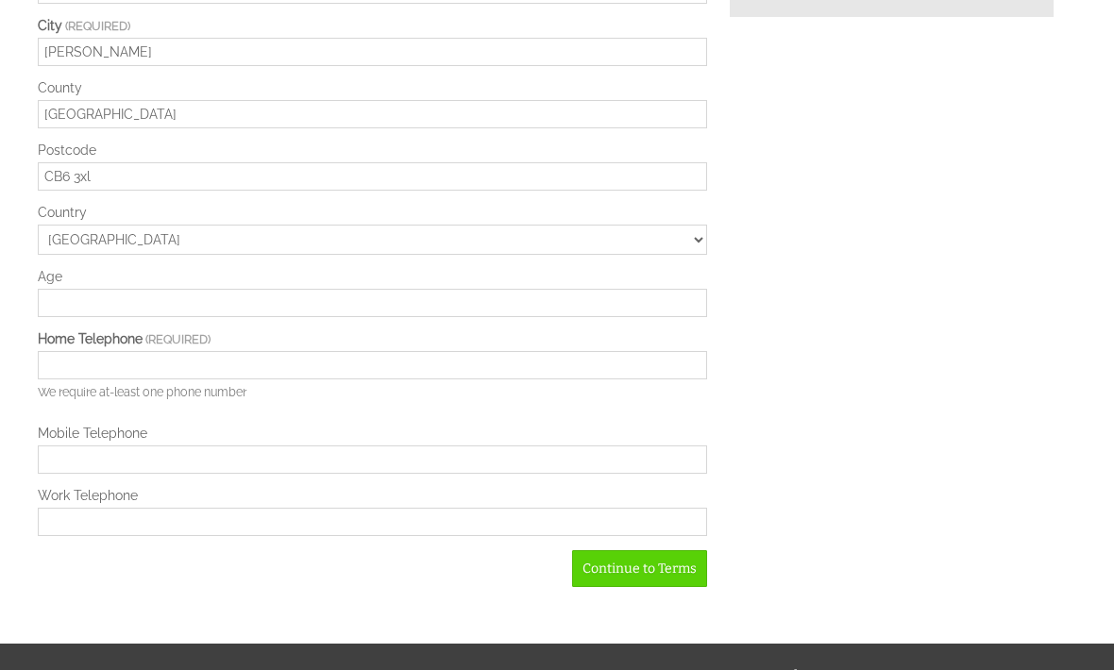
click at [194, 192] on input "CB6 3xl" at bounding box center [372, 177] width 669 height 28
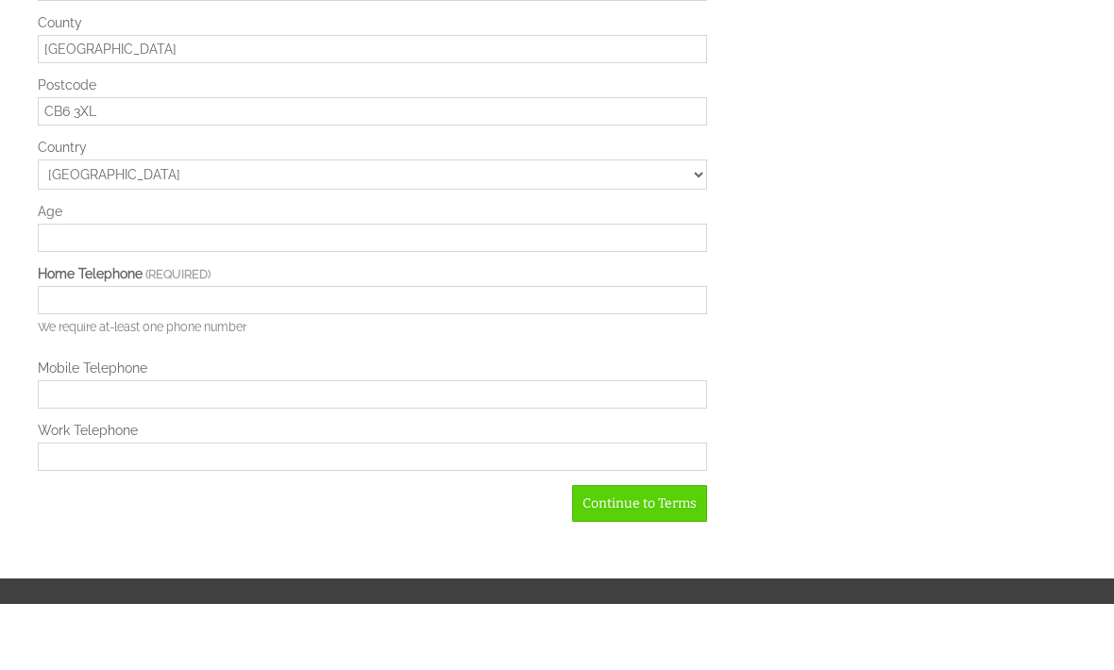
type input "CB6 3XL"
click at [383, 290] on input "Age" at bounding box center [372, 304] width 669 height 28
click at [387, 290] on input "Age" at bounding box center [372, 304] width 669 height 28
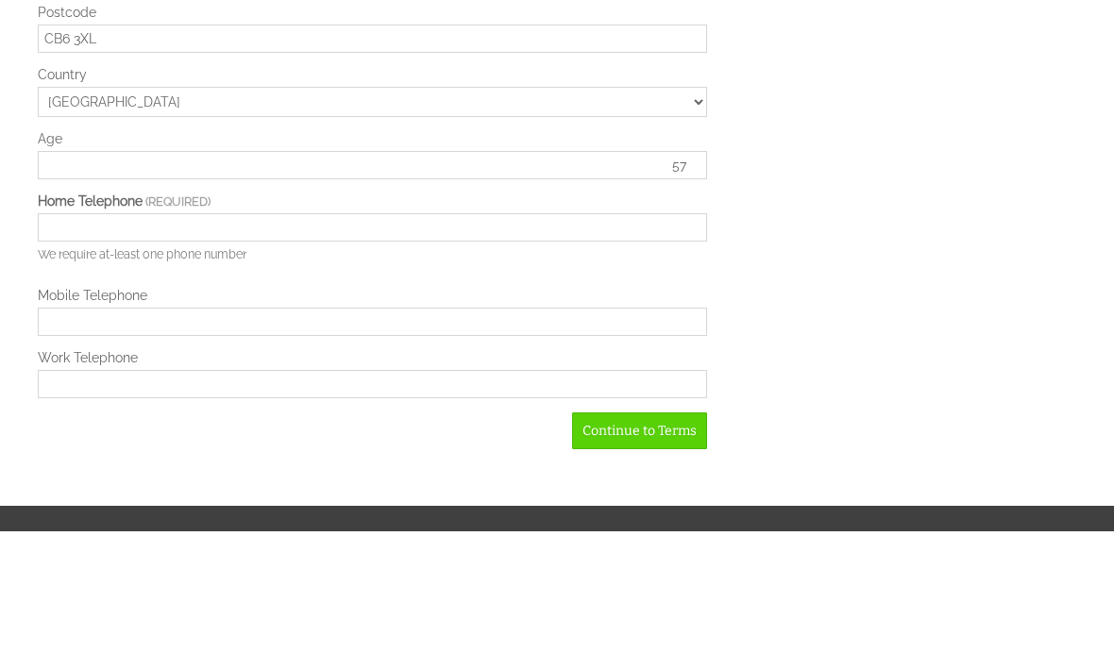
type input "57"
click at [355, 352] on input "Home Telephone" at bounding box center [372, 366] width 669 height 28
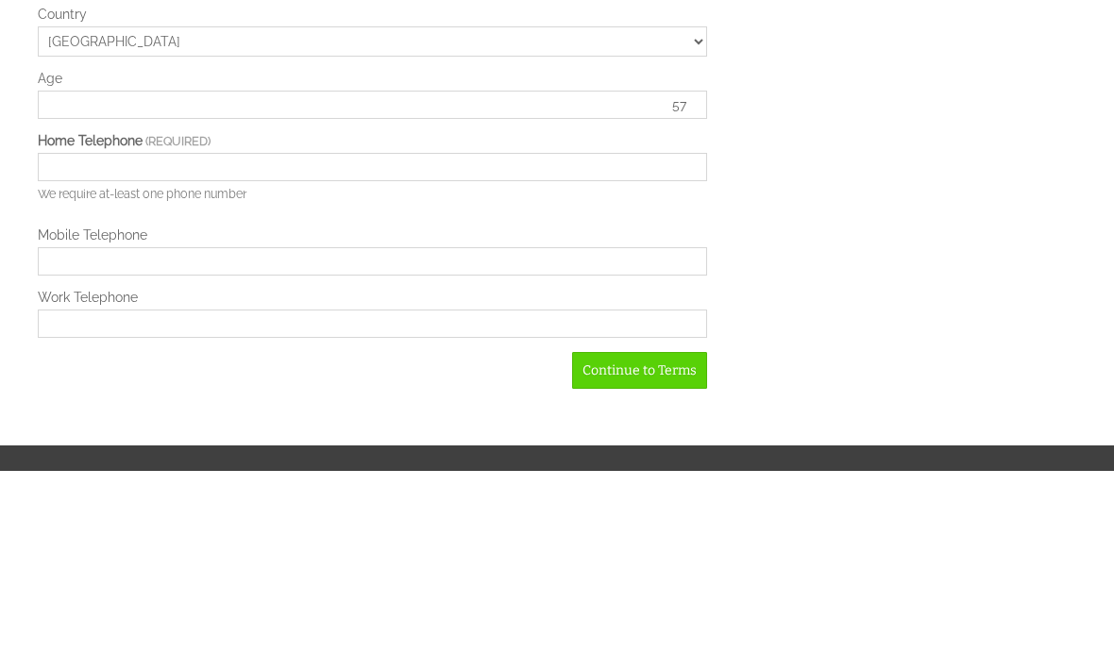
click at [309, 447] on input "Mobile Telephone" at bounding box center [372, 461] width 669 height 28
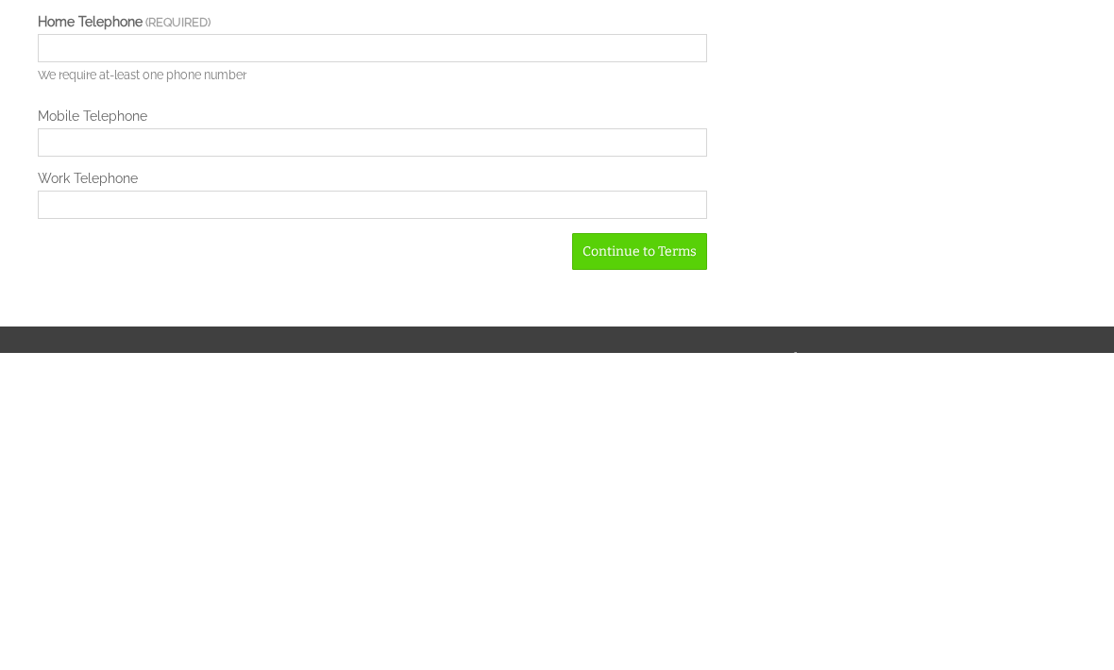
type input "07788410167"
click at [639, 551] on link "Continue to Terms" at bounding box center [639, 569] width 135 height 37
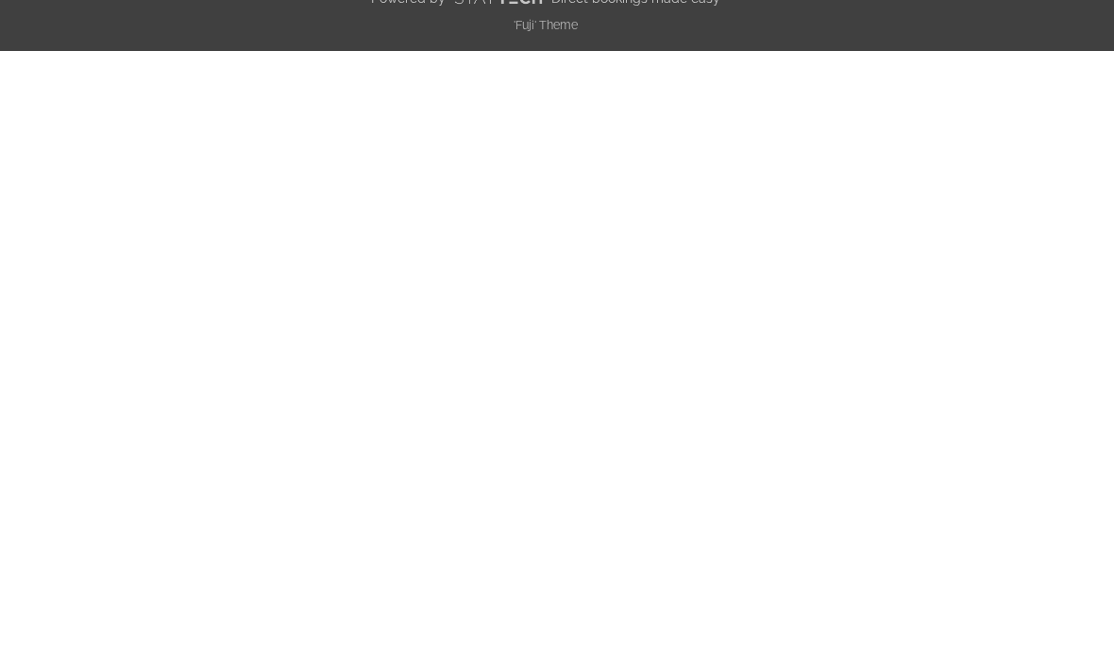
scroll to position [489, 0]
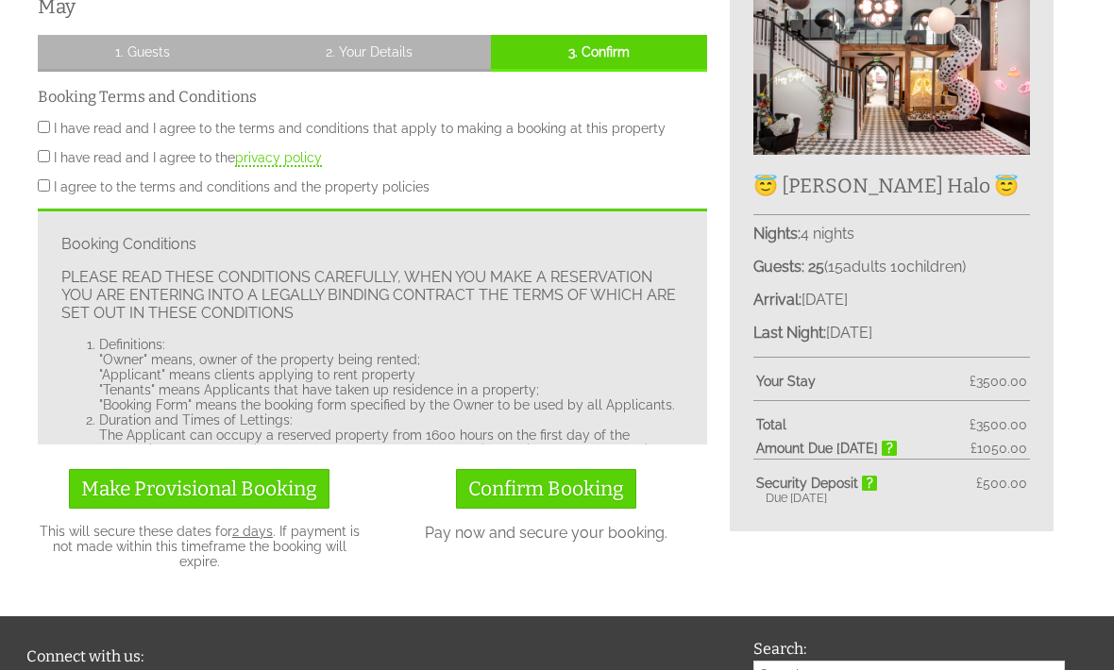
click at [45, 121] on input "I have read and I agree to the terms and conditions that apply to making a book…" at bounding box center [44, 127] width 12 height 12
checkbox input "true"
click at [46, 150] on input "I have read and I agree to the privacy policy" at bounding box center [44, 156] width 12 height 12
checkbox input "true"
click at [42, 179] on input "I agree to the terms and conditions and the property policies" at bounding box center [44, 185] width 12 height 12
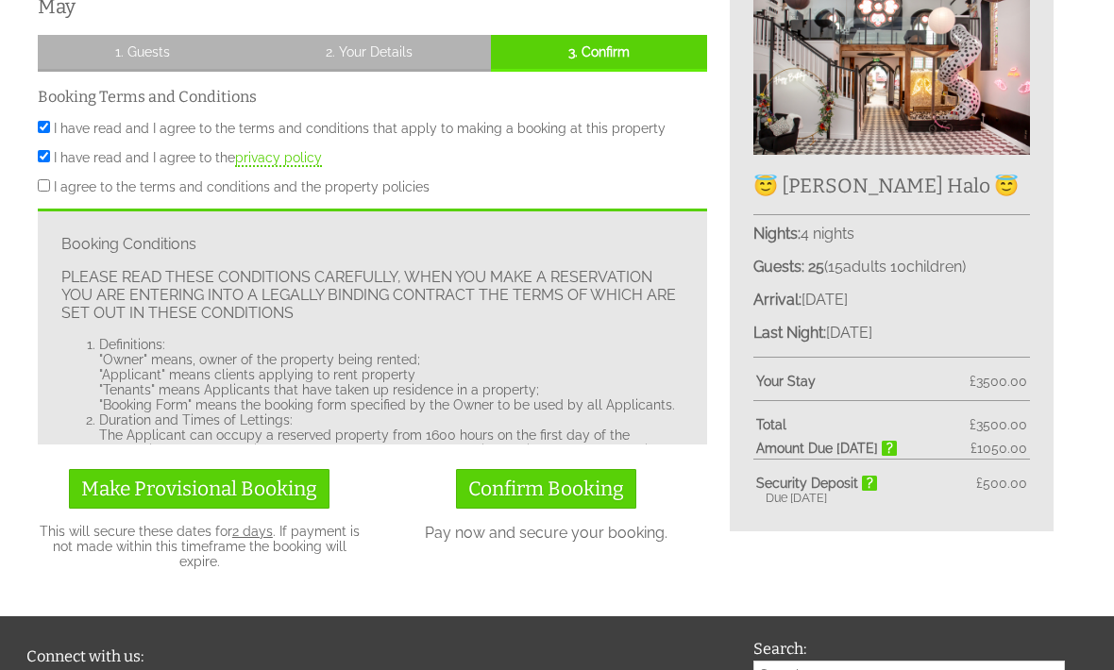
checkbox input "true"
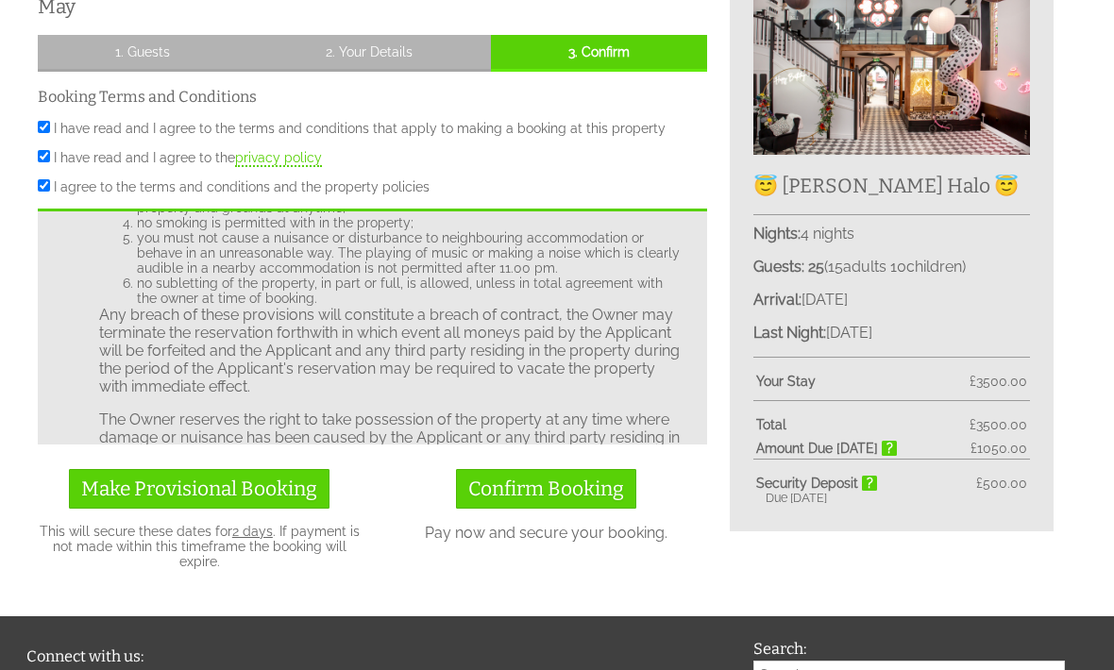
scroll to position [1746, 0]
click at [603, 487] on span "Confirm Booking" at bounding box center [546, 489] width 156 height 25
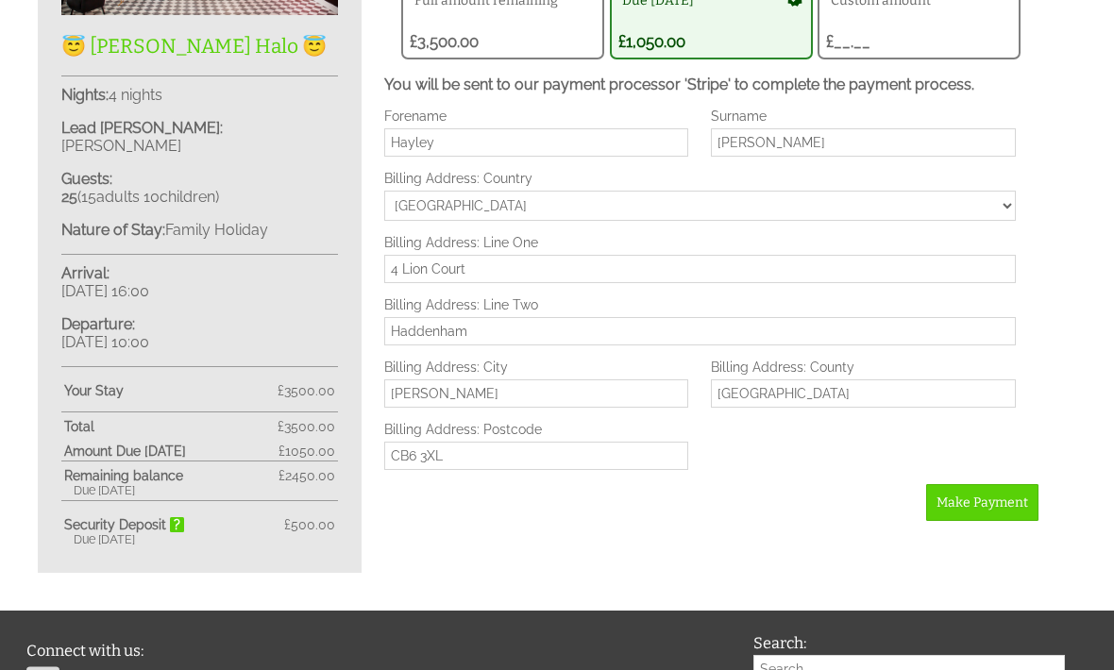
scroll to position [750, 0]
click at [999, 511] on span "Make Payment" at bounding box center [983, 503] width 92 height 16
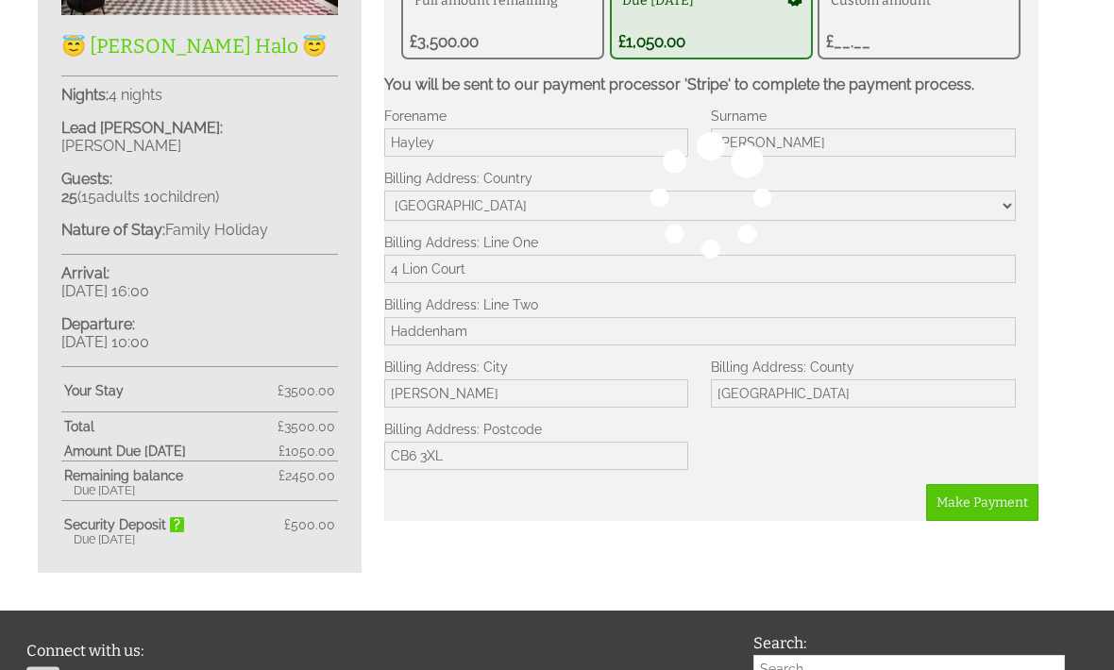
scroll to position [812, 0]
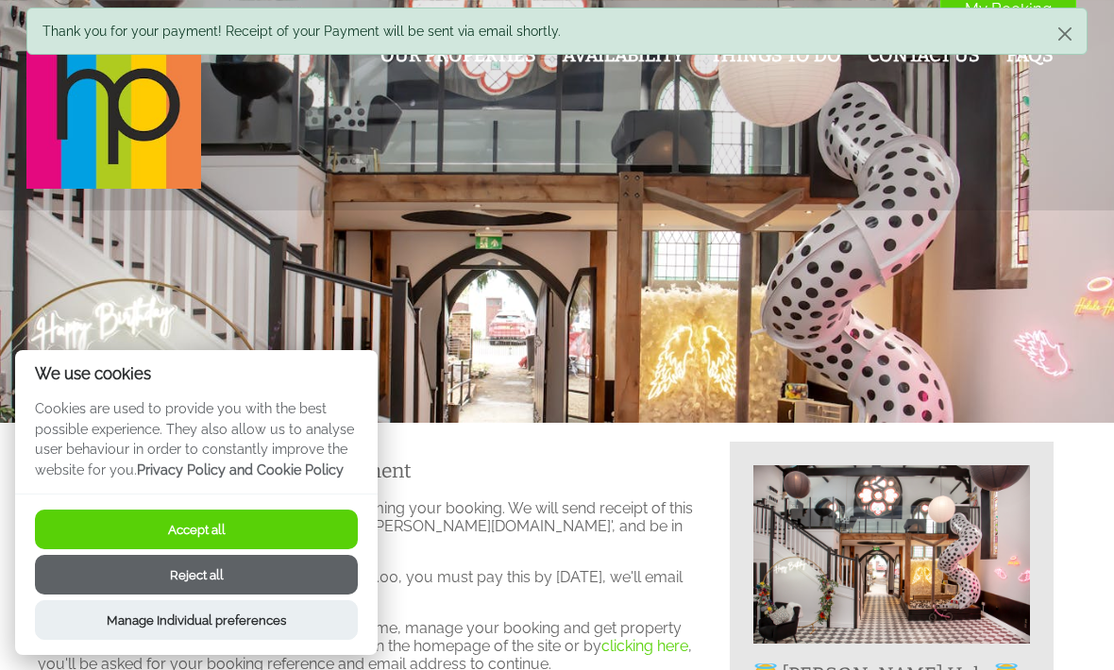
click at [331, 529] on button "Accept all" at bounding box center [196, 530] width 323 height 40
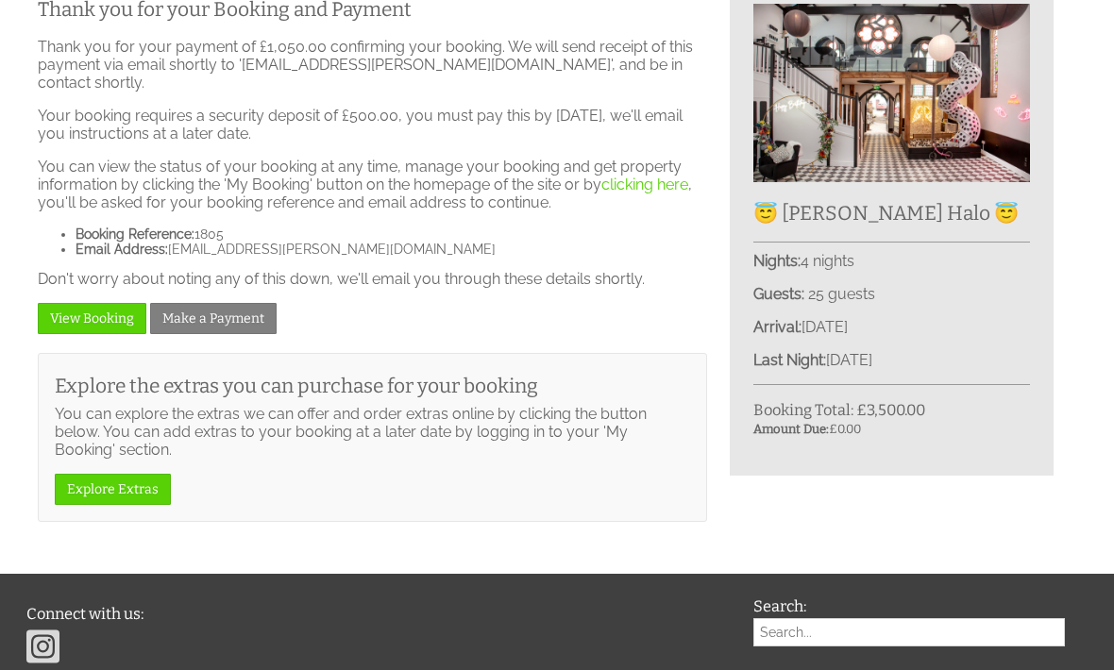
scroll to position [462, 0]
click at [91, 310] on link "View Booking" at bounding box center [92, 318] width 109 height 31
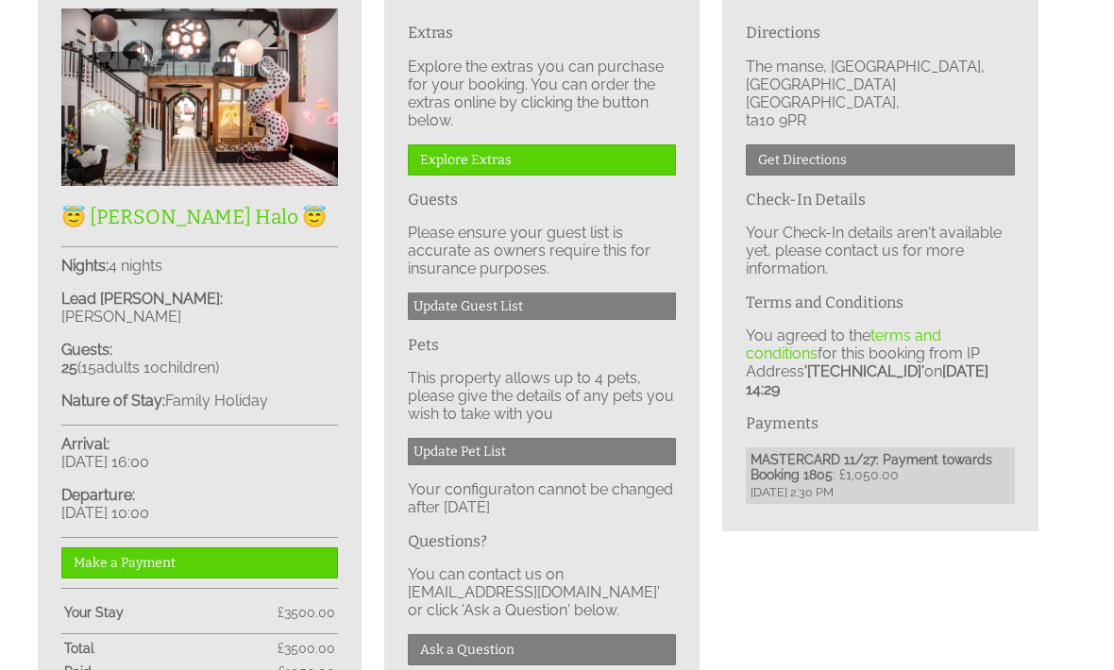
scroll to position [523, 0]
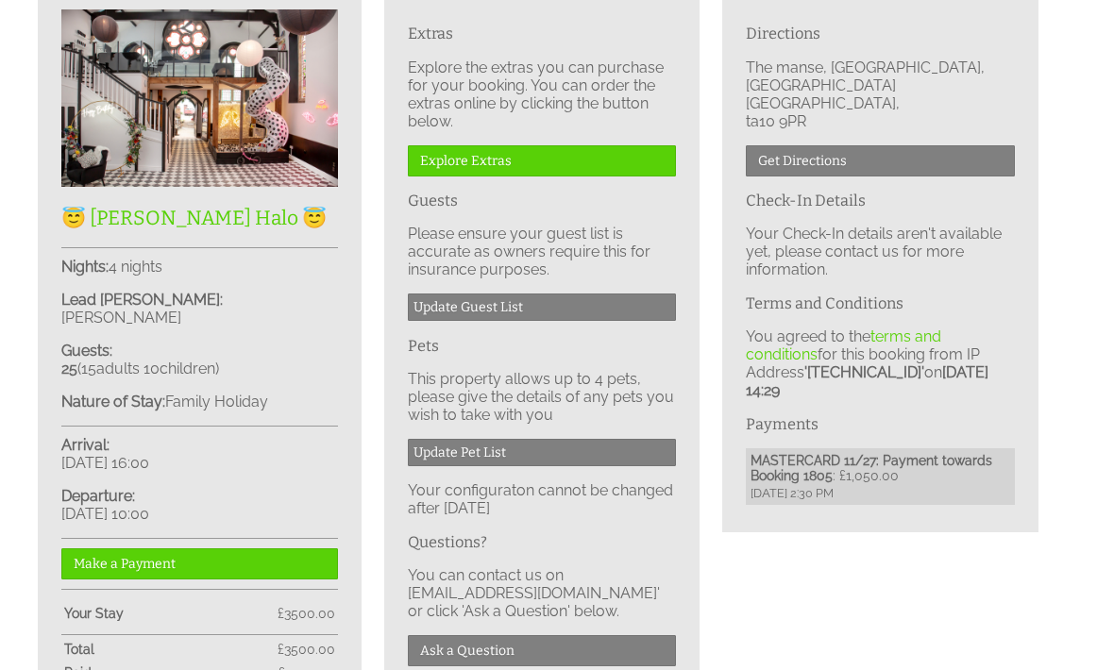
click at [529, 320] on link "Update Guest List" at bounding box center [542, 307] width 269 height 27
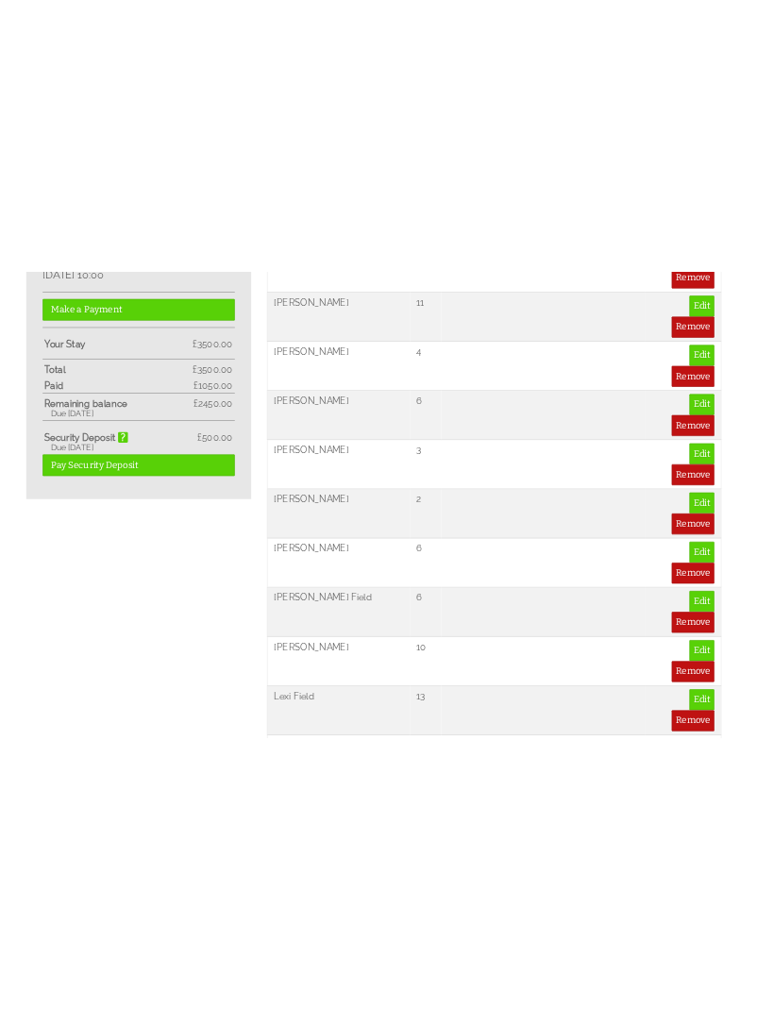
scroll to position [1209, 0]
